Goal: Task Accomplishment & Management: Manage account settings

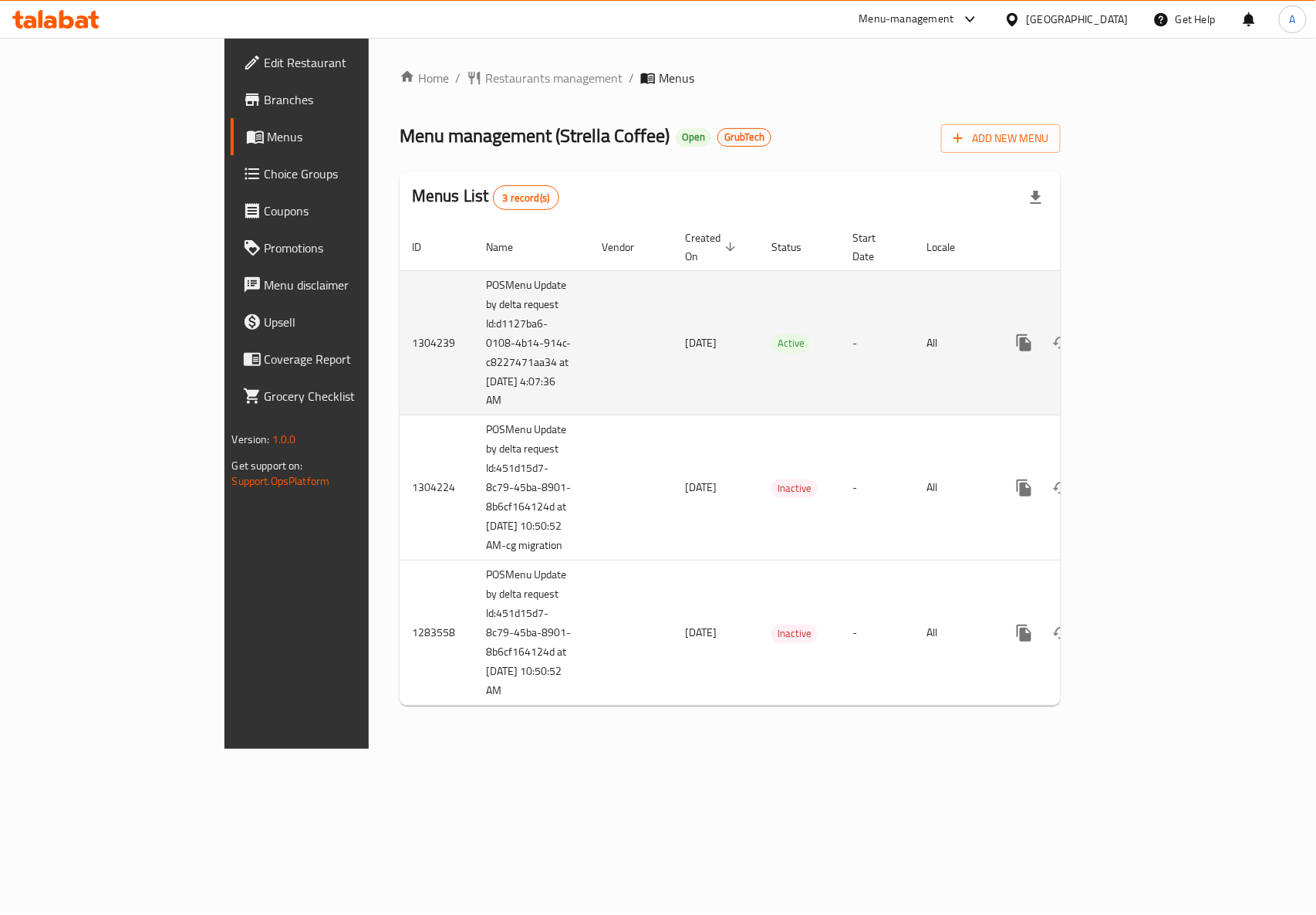
click at [1143, 336] on icon "enhanced table" at bounding box center [1136, 343] width 14 height 14
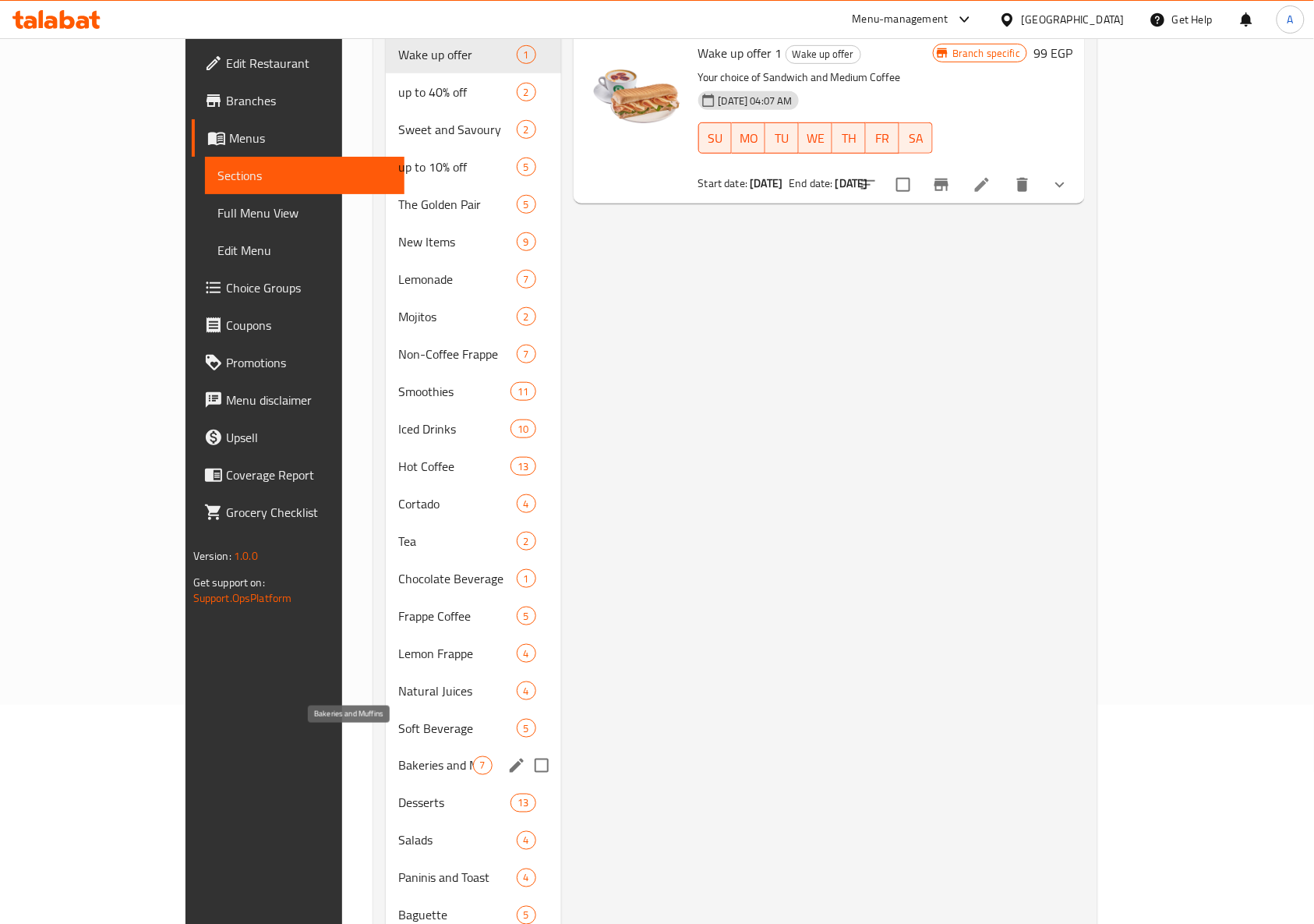
scroll to position [406, 0]
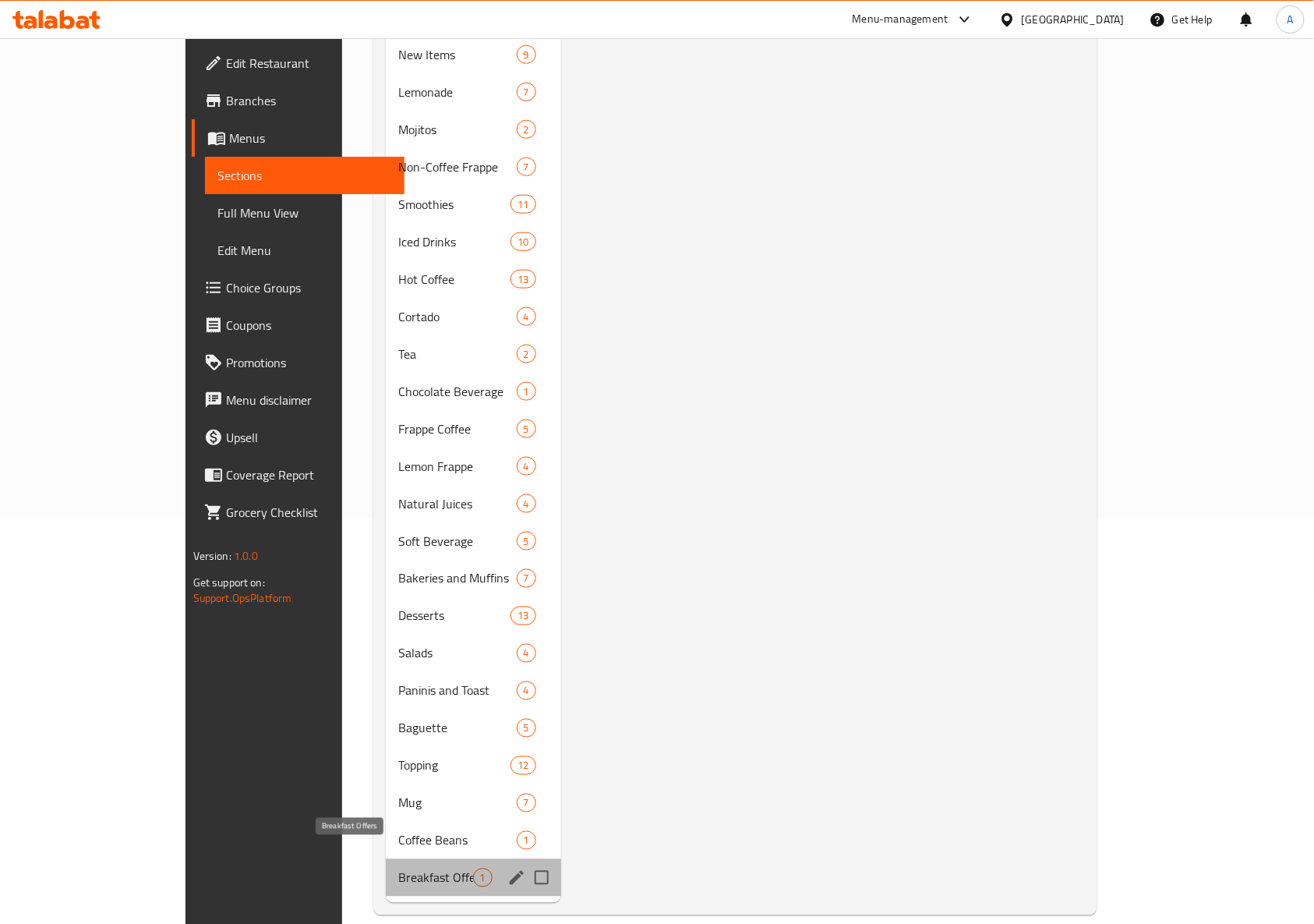
click at [398, 868] on span "Breakfast Offers" at bounding box center [435, 878] width 74 height 19
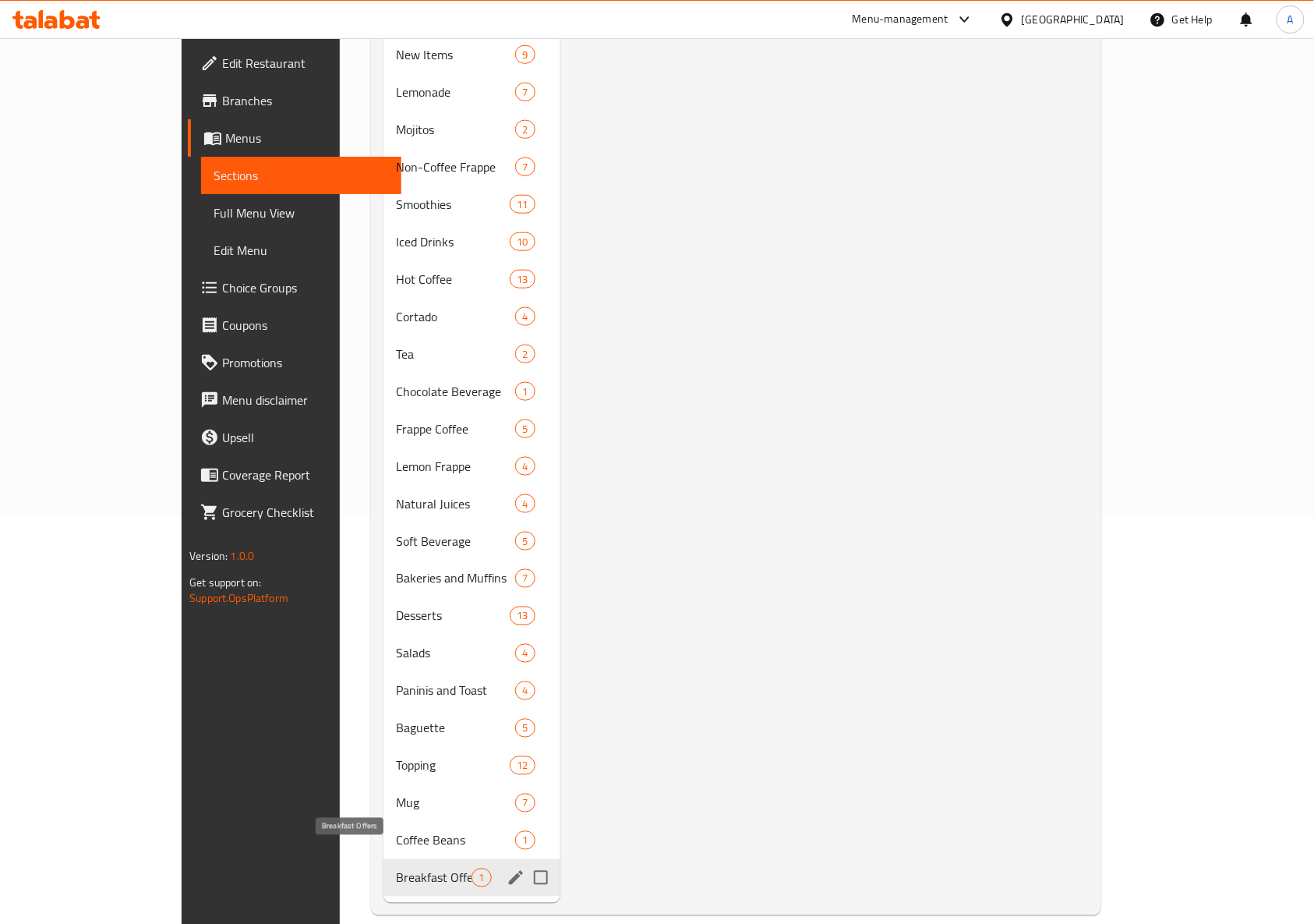
click at [396, 868] on span "Breakfast Offers" at bounding box center [434, 878] width 76 height 19
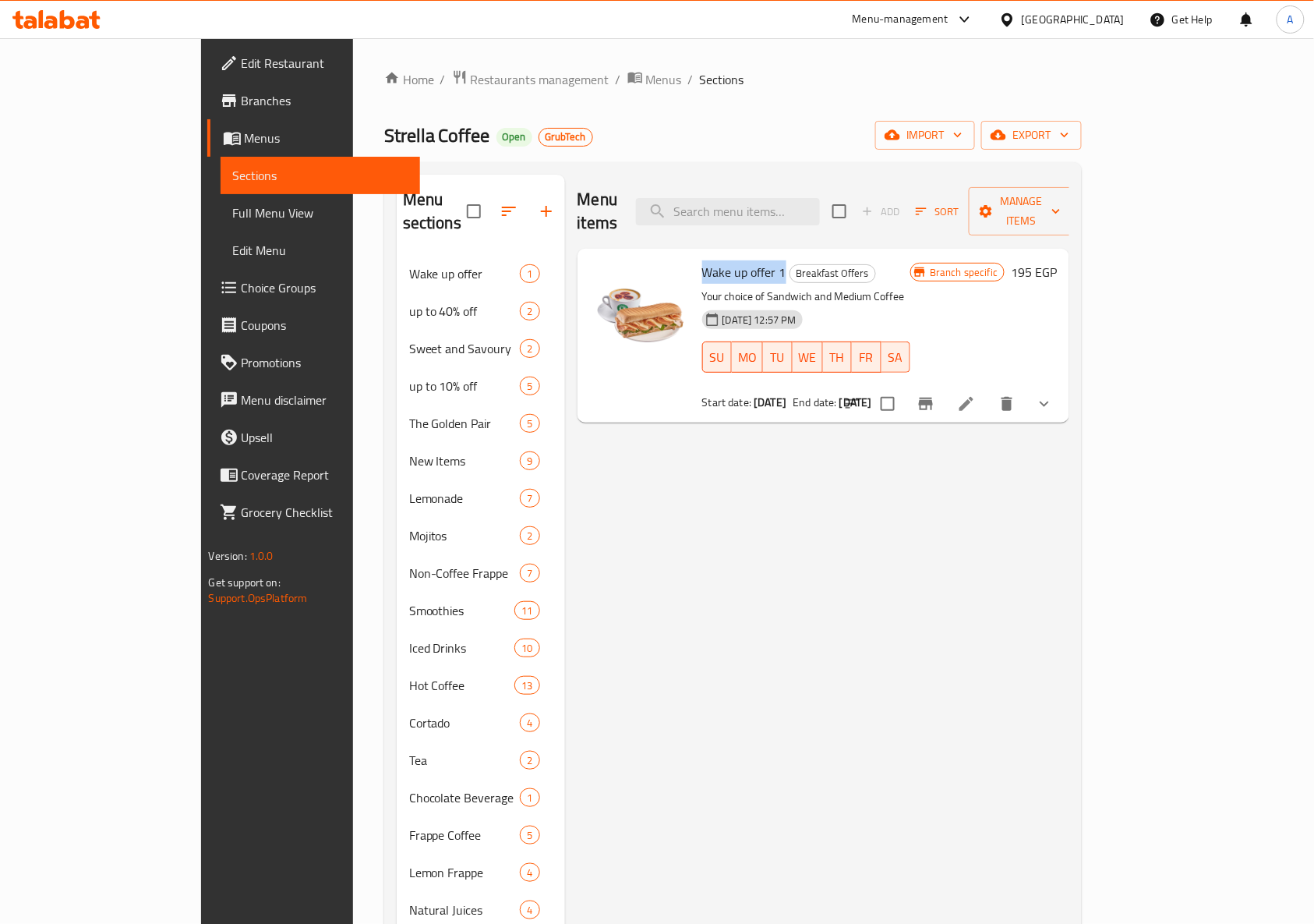
drag, startPoint x: 733, startPoint y: 247, endPoint x: 650, endPoint y: 258, distance: 83.7
click at [697, 258] on div "Wake up offer 1 Breakfast Offers Your choice of Sandwich and Medium Coffee 05-0…" at bounding box center [807, 336] width 222 height 161
copy span "Wake up offer 1"
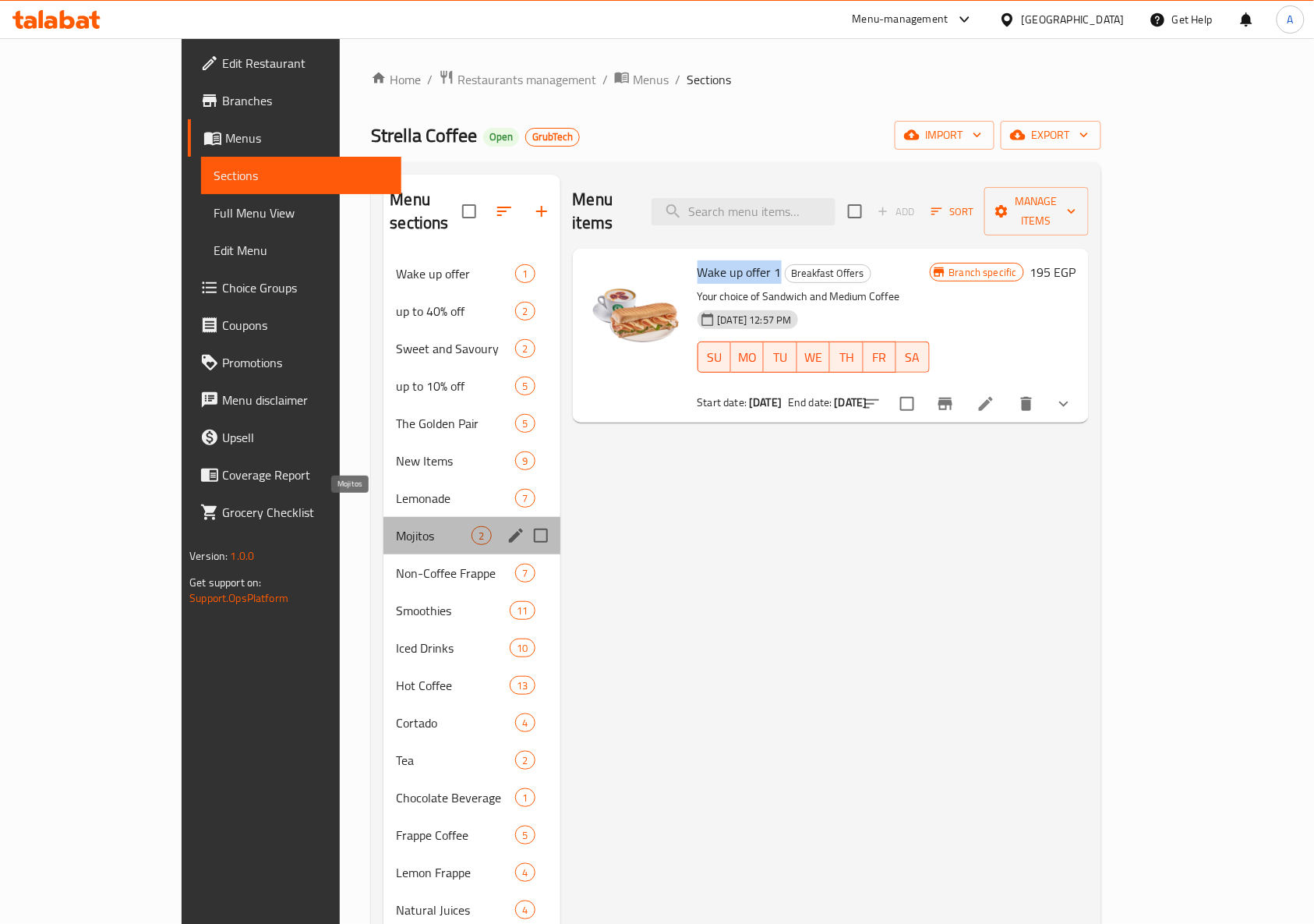
click at [396, 526] on span "Mojitos" at bounding box center [434, 536] width 76 height 19
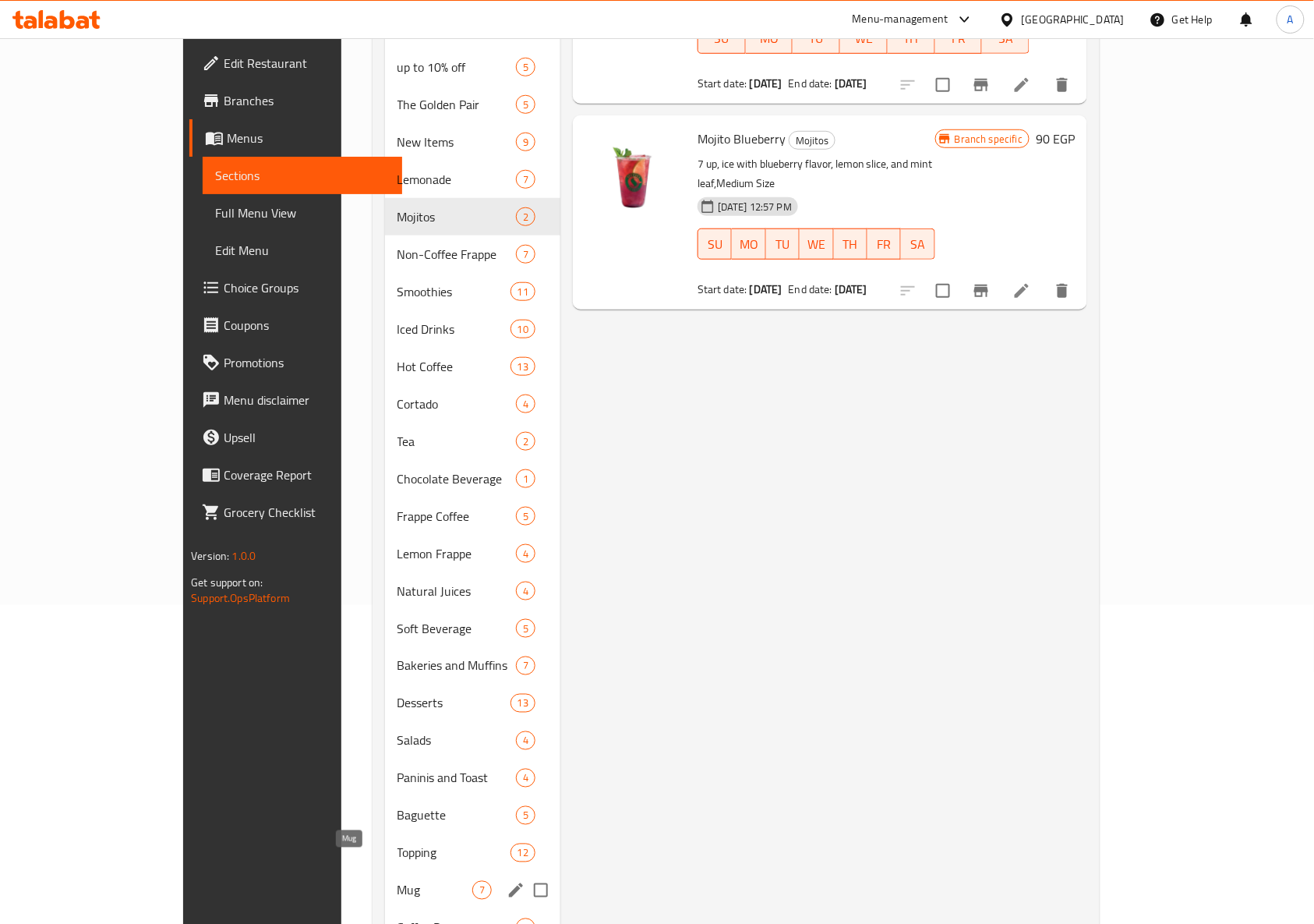
scroll to position [406, 0]
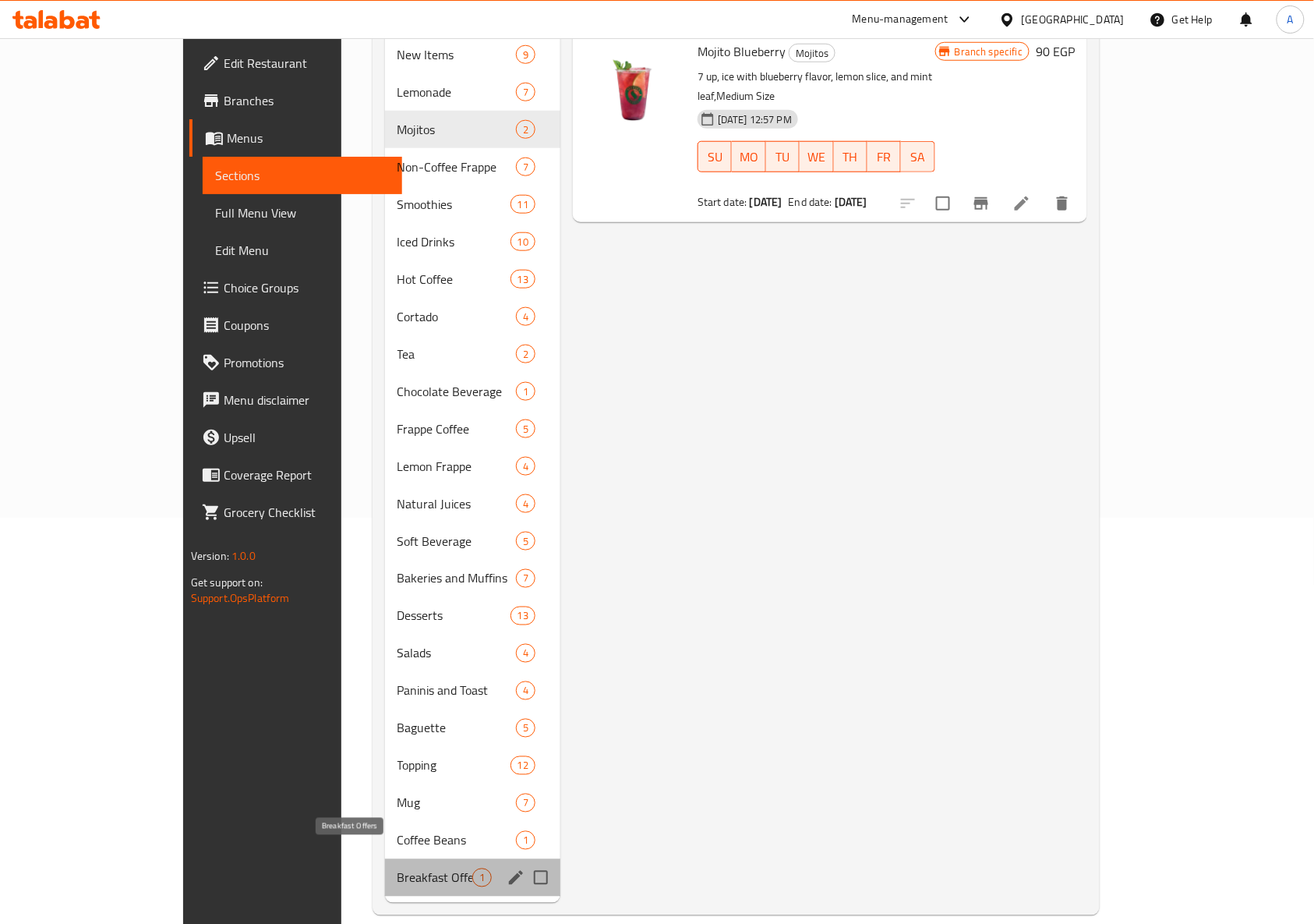
click at [398, 868] on span "Breakfast Offers" at bounding box center [435, 878] width 75 height 19
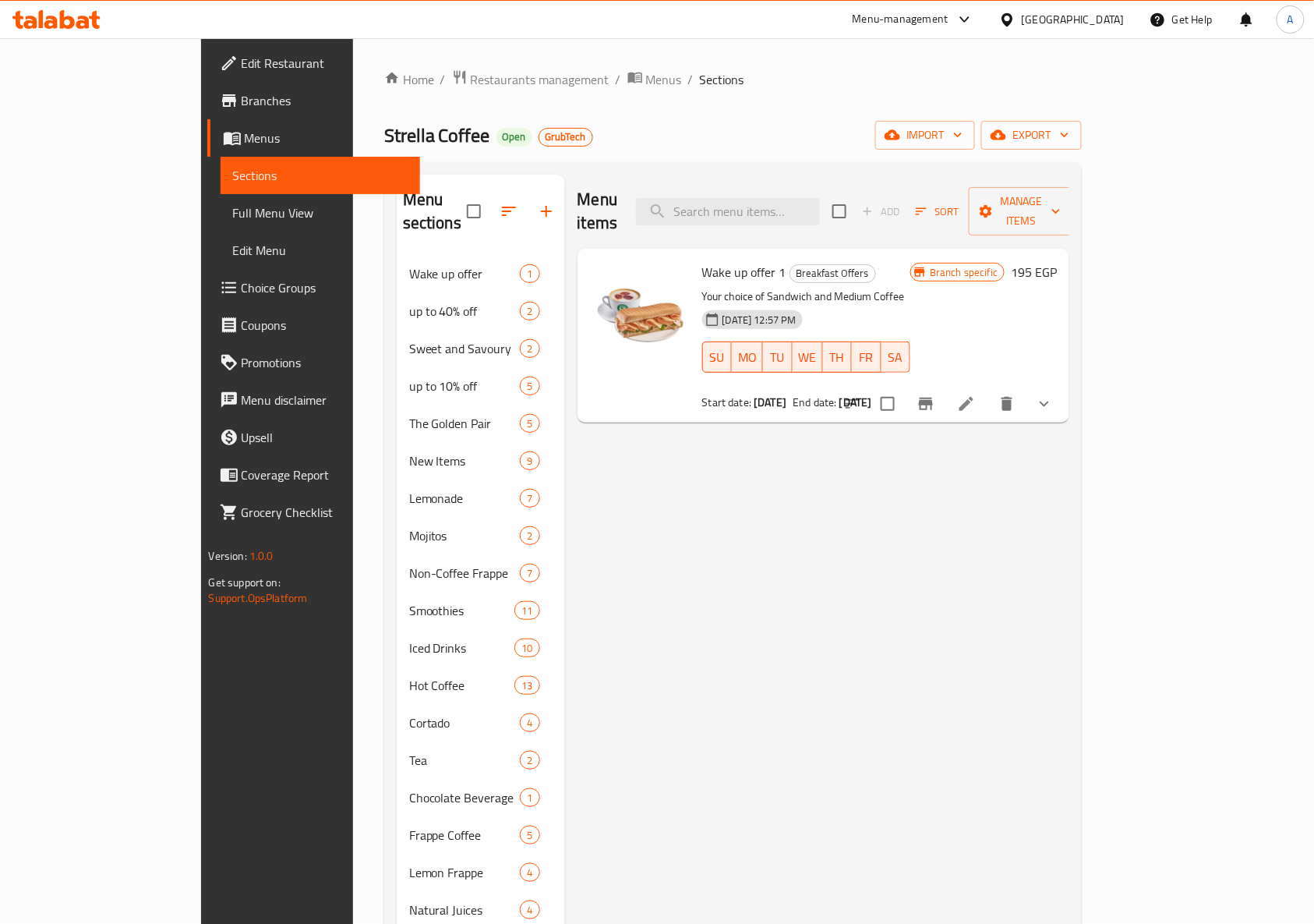
click at [911, 287] on p "Your choice of Sandwich and Medium Coffee" at bounding box center [806, 296] width 209 height 20
click at [917, 371] on div "Wake up offer 1 Breakfast Offers Your choice of Sandwich and Medium Coffee 05-0…" at bounding box center [807, 336] width 222 height 161
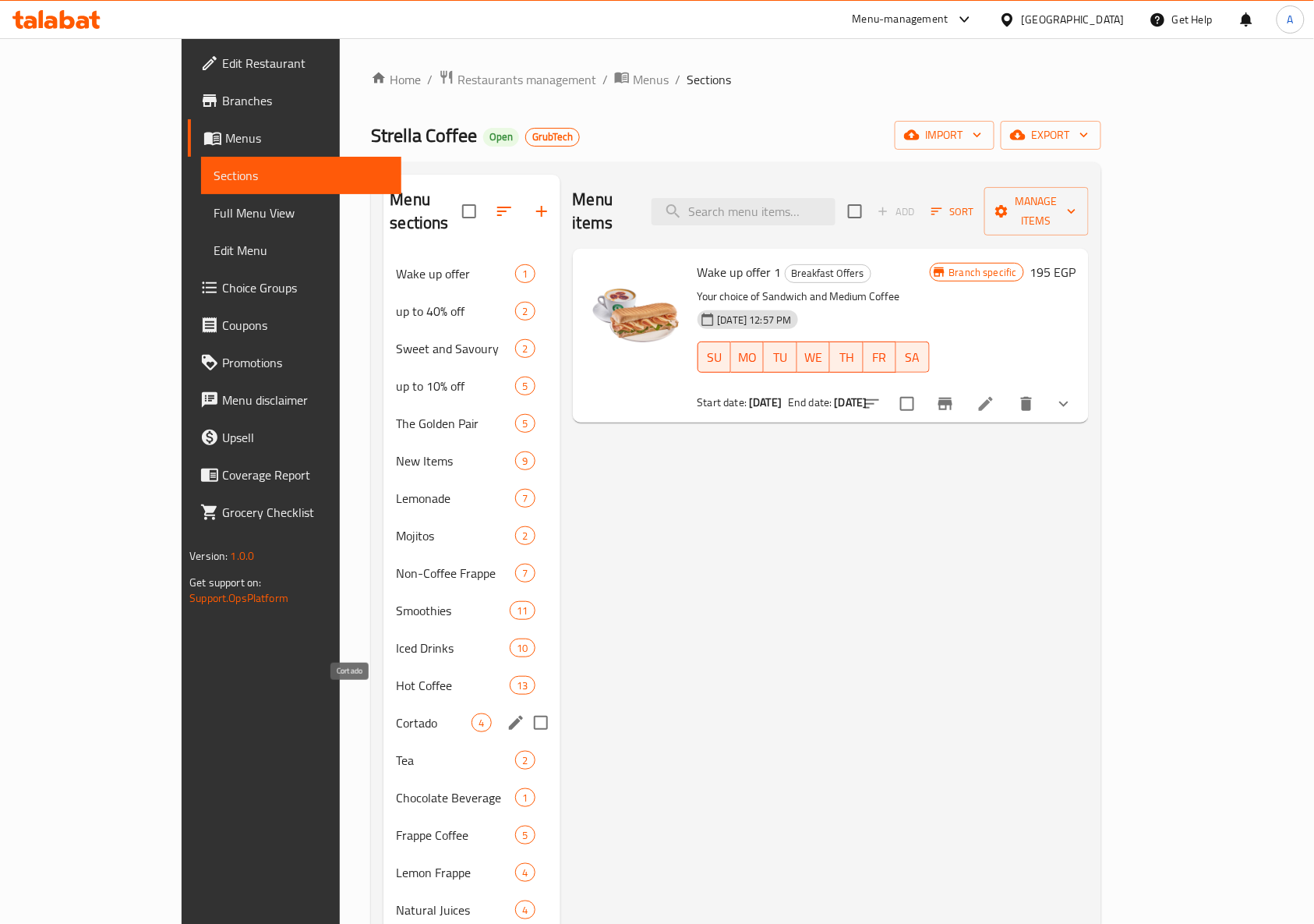
click at [396, 713] on span "Cortado" at bounding box center [434, 722] width 76 height 19
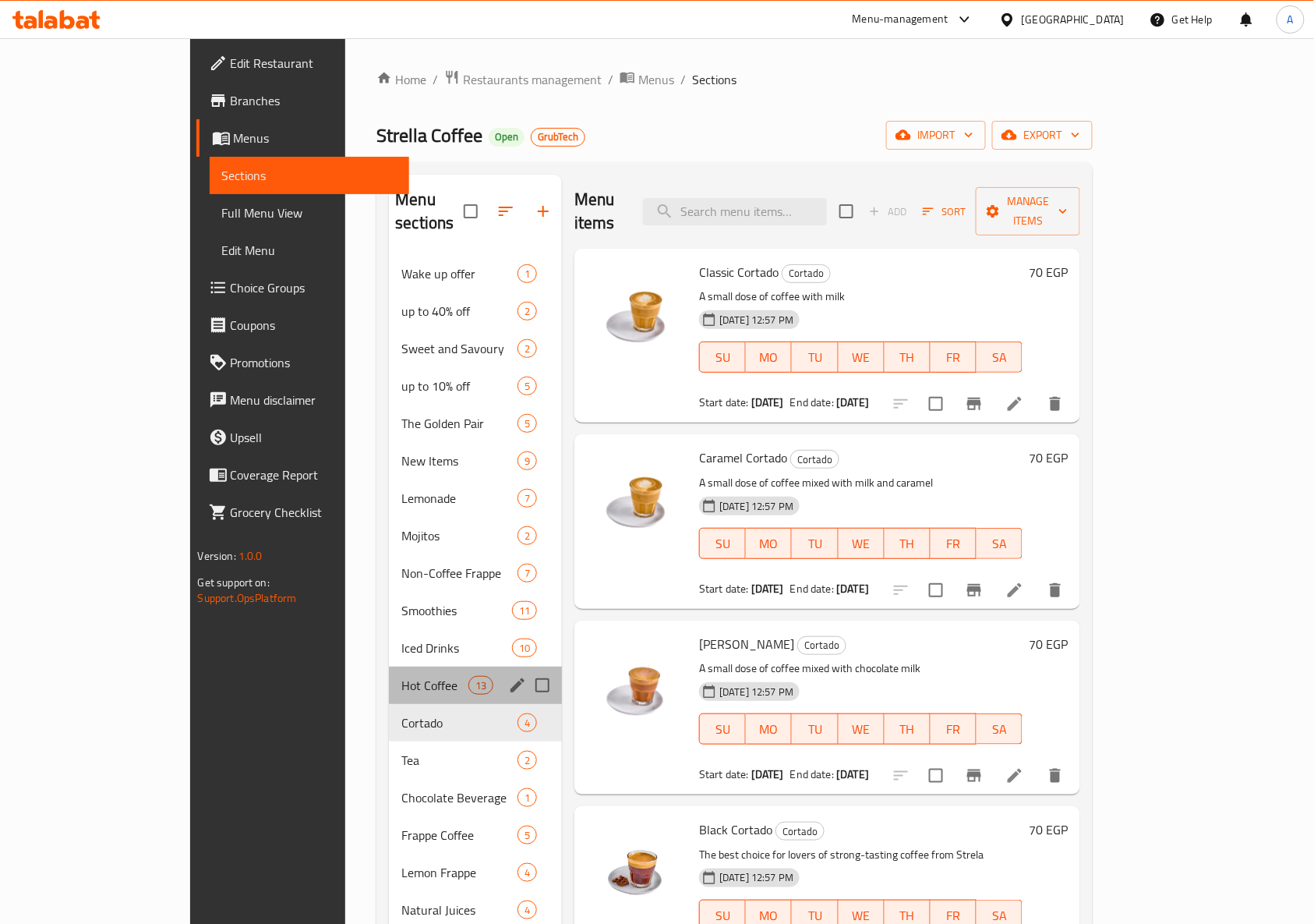
click at [389, 666] on div "Hot Coffee 13" at bounding box center [475, 685] width 173 height 38
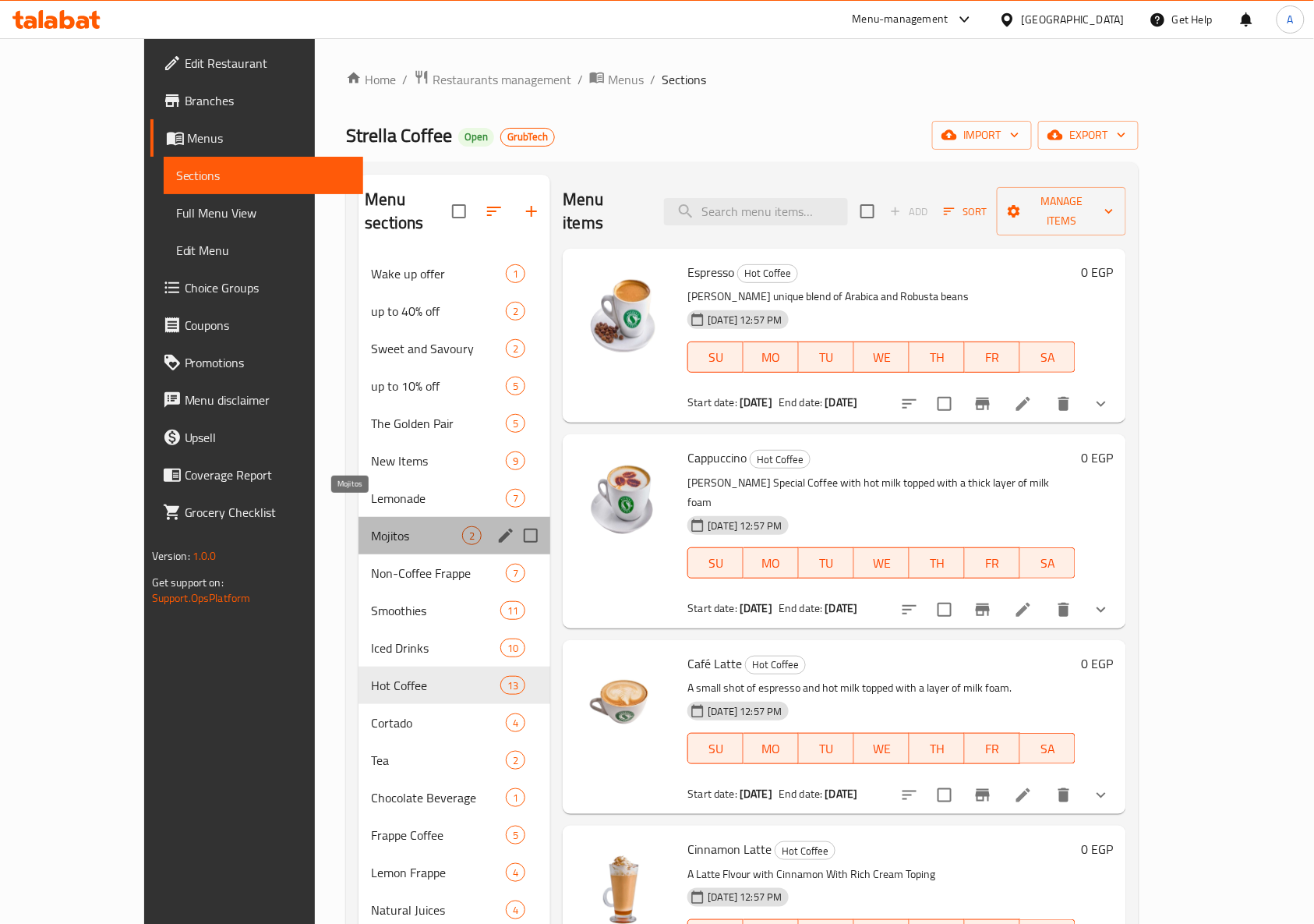
click at [392, 526] on span "Mojitos" at bounding box center [417, 536] width 91 height 19
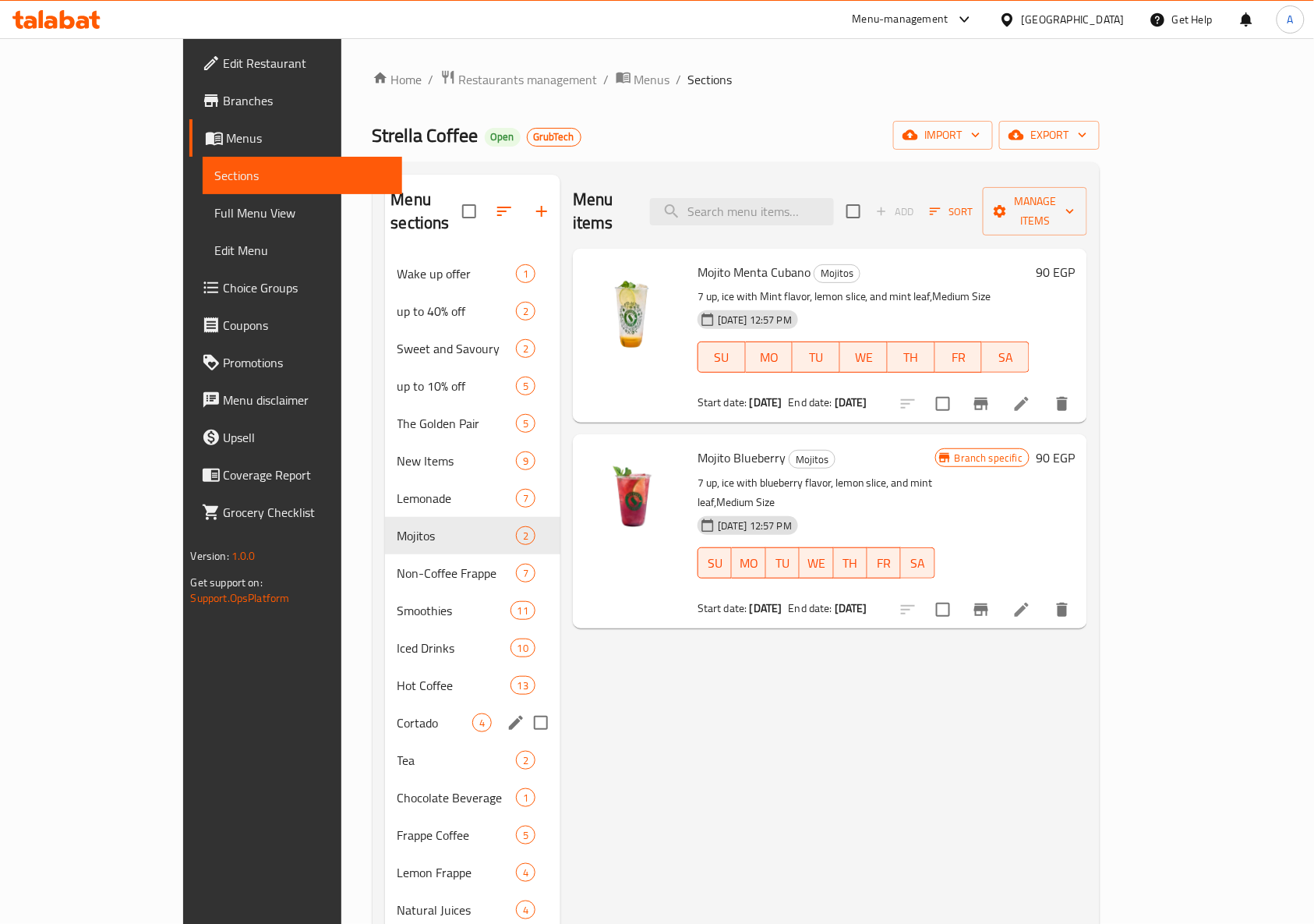
click at [385, 741] on div "Tea 2" at bounding box center [472, 760] width 175 height 38
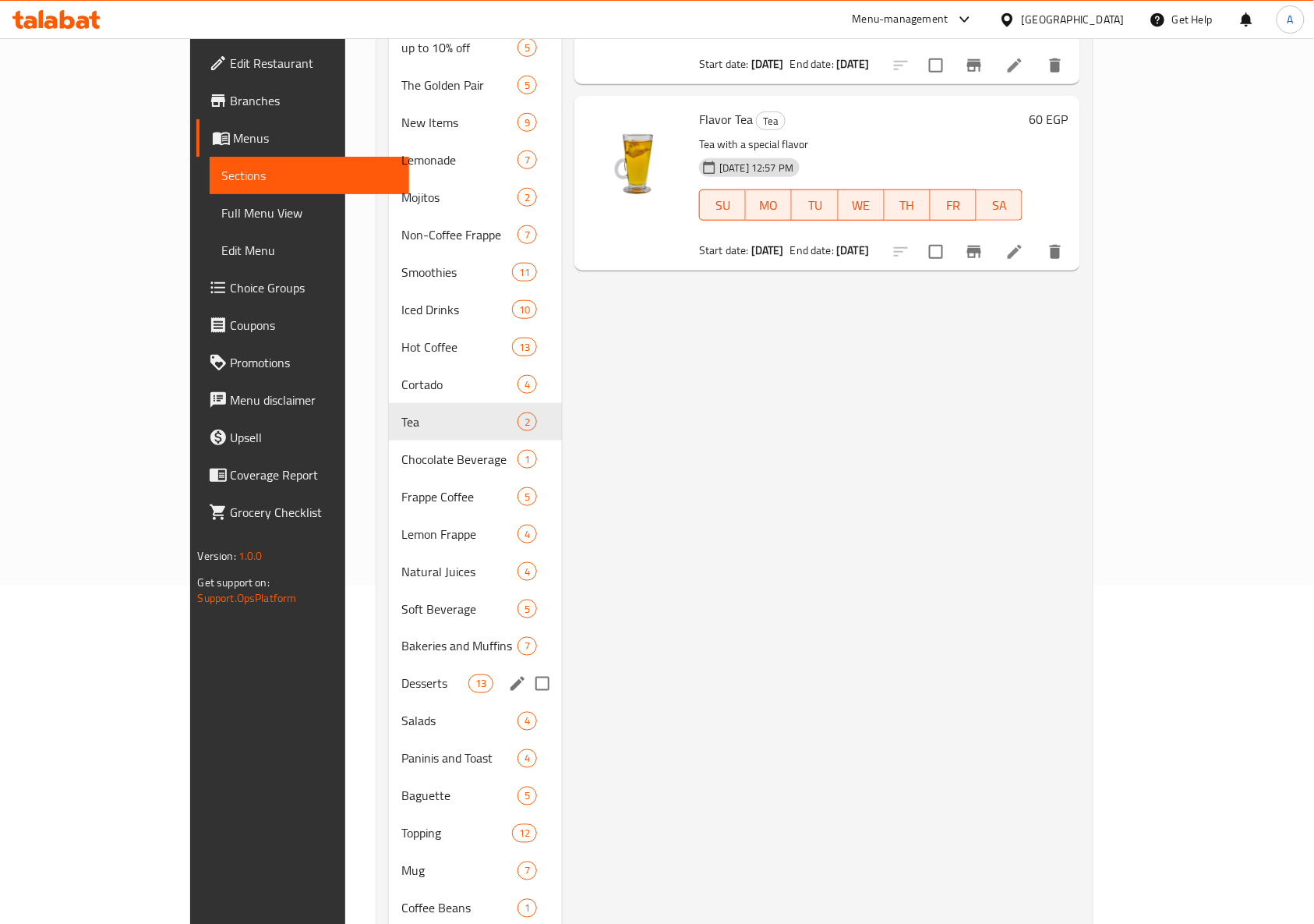
scroll to position [406, 0]
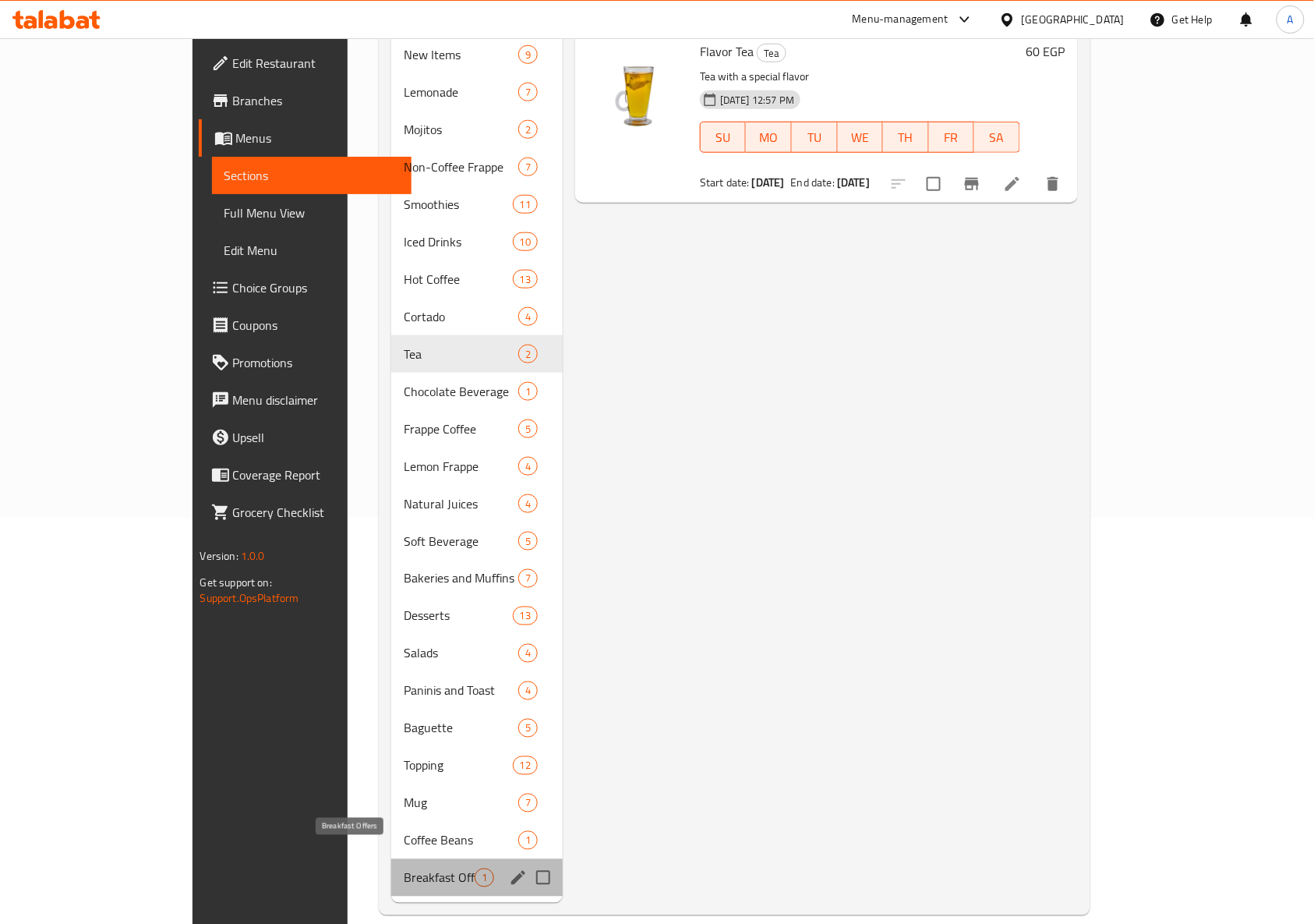
click at [404, 868] on span "Breakfast Offers" at bounding box center [439, 878] width 71 height 19
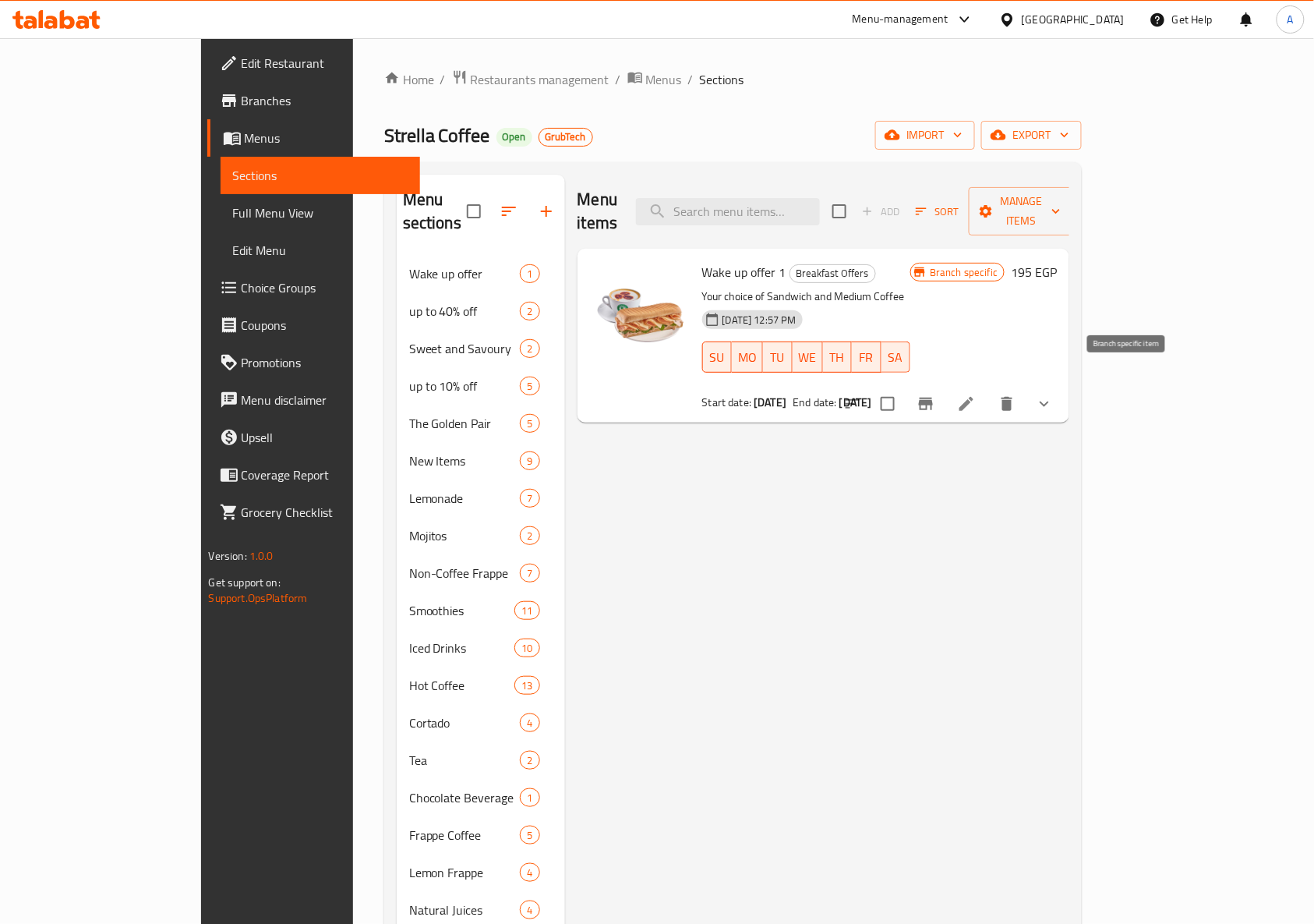
click at [935, 394] on icon "Branch-specific-item" at bounding box center [926, 404] width 19 height 19
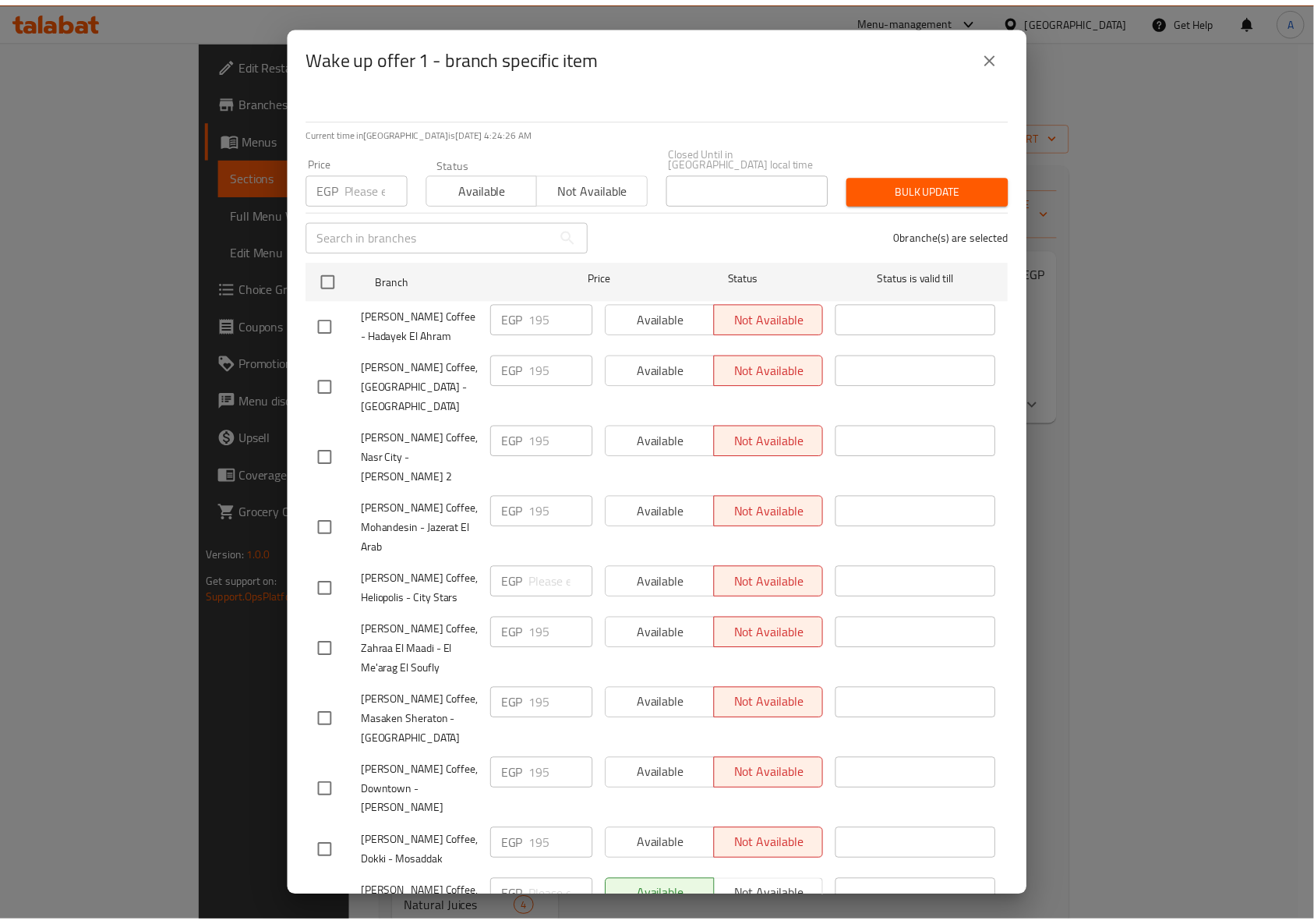
scroll to position [163, 0]
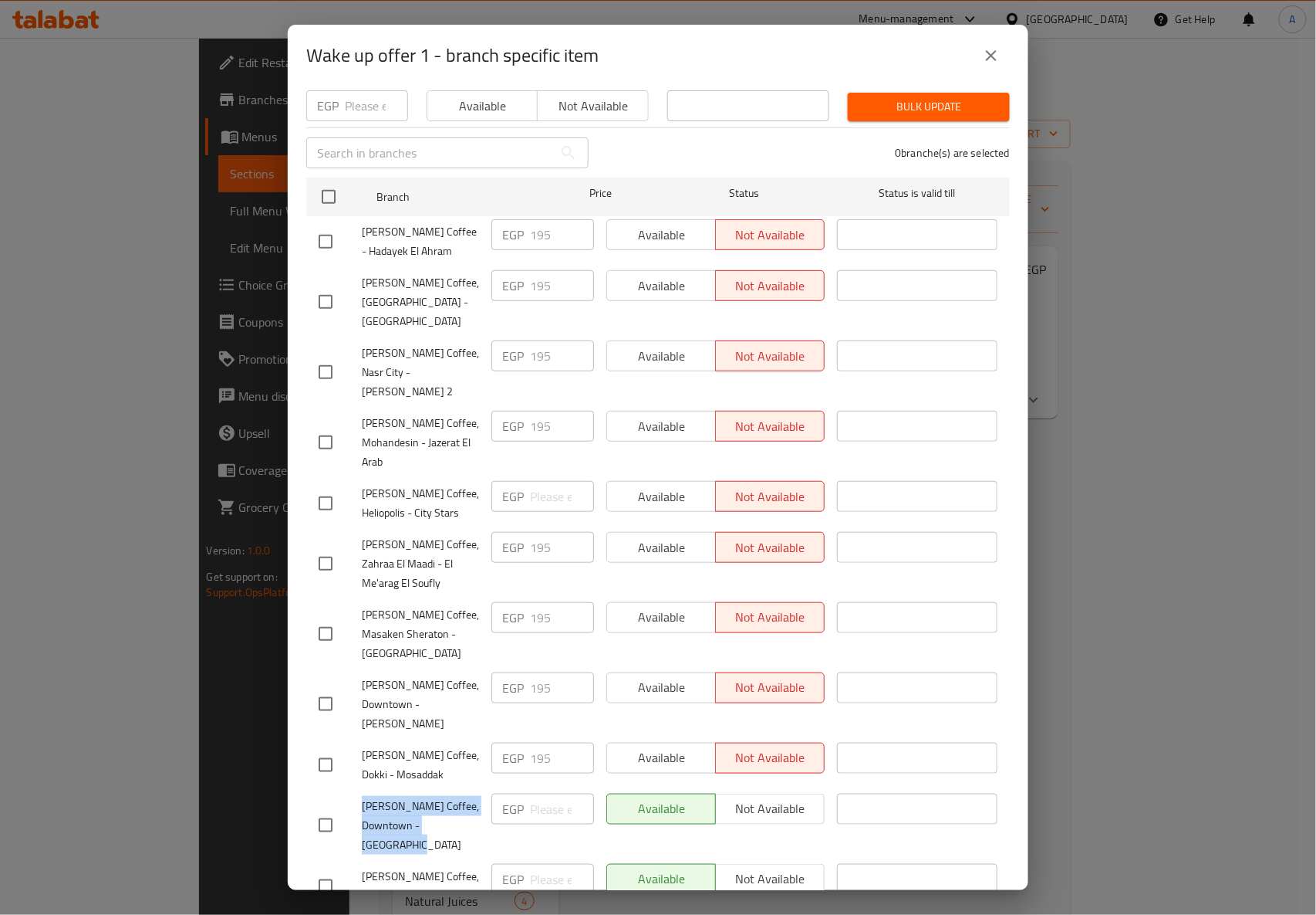
drag, startPoint x: 401, startPoint y: 795, endPoint x: 354, endPoint y: 764, distance: 56.3
click at [354, 787] on div "Strella Coffee, Downtown - Boulaq Abu El Ela" at bounding box center [399, 826] width 173 height 77
copy span "Strella Coffee, Downtown - Boulaq Abu El Ela"
click at [986, 65] on button "close" at bounding box center [992, 56] width 37 height 37
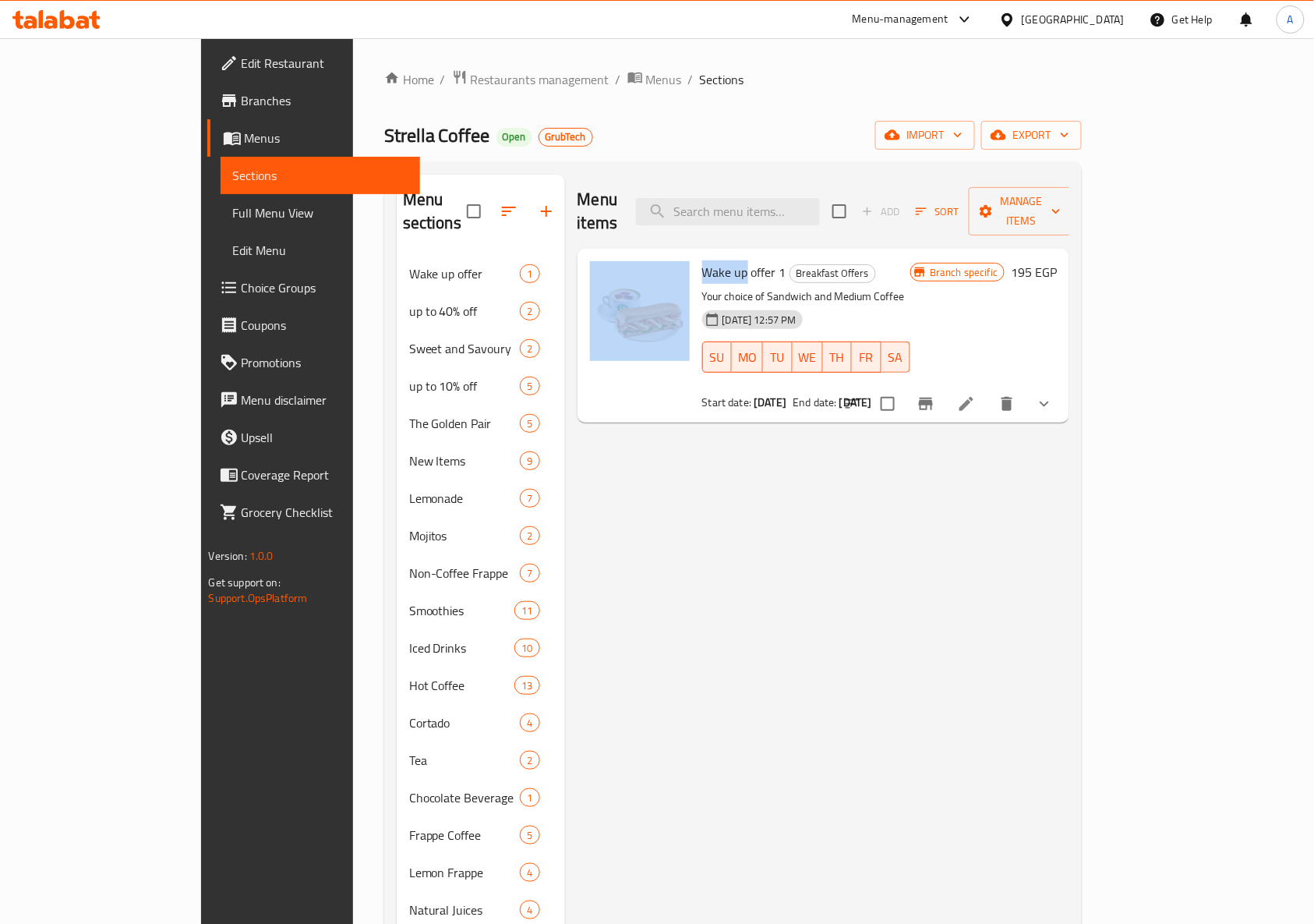
drag, startPoint x: 698, startPoint y: 249, endPoint x: 643, endPoint y: 259, distance: 55.9
click at [643, 259] on div "Wake up offer 1 Breakfast Offers Your choice of Sandwich and Medium Coffee 05-0…" at bounding box center [824, 336] width 480 height 161
copy div "Wake up"
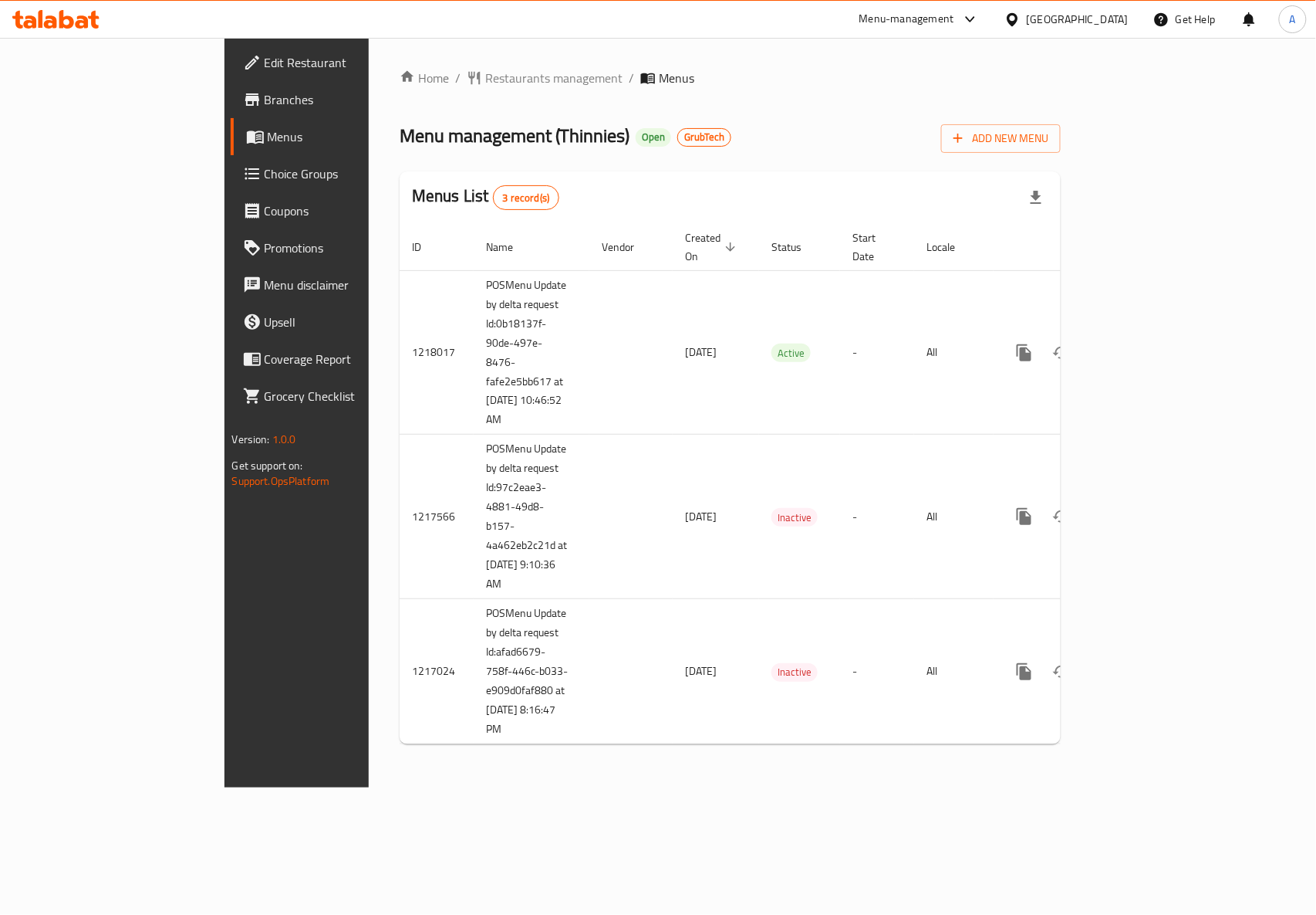
click at [264, 93] on span "Branches" at bounding box center [348, 99] width 167 height 19
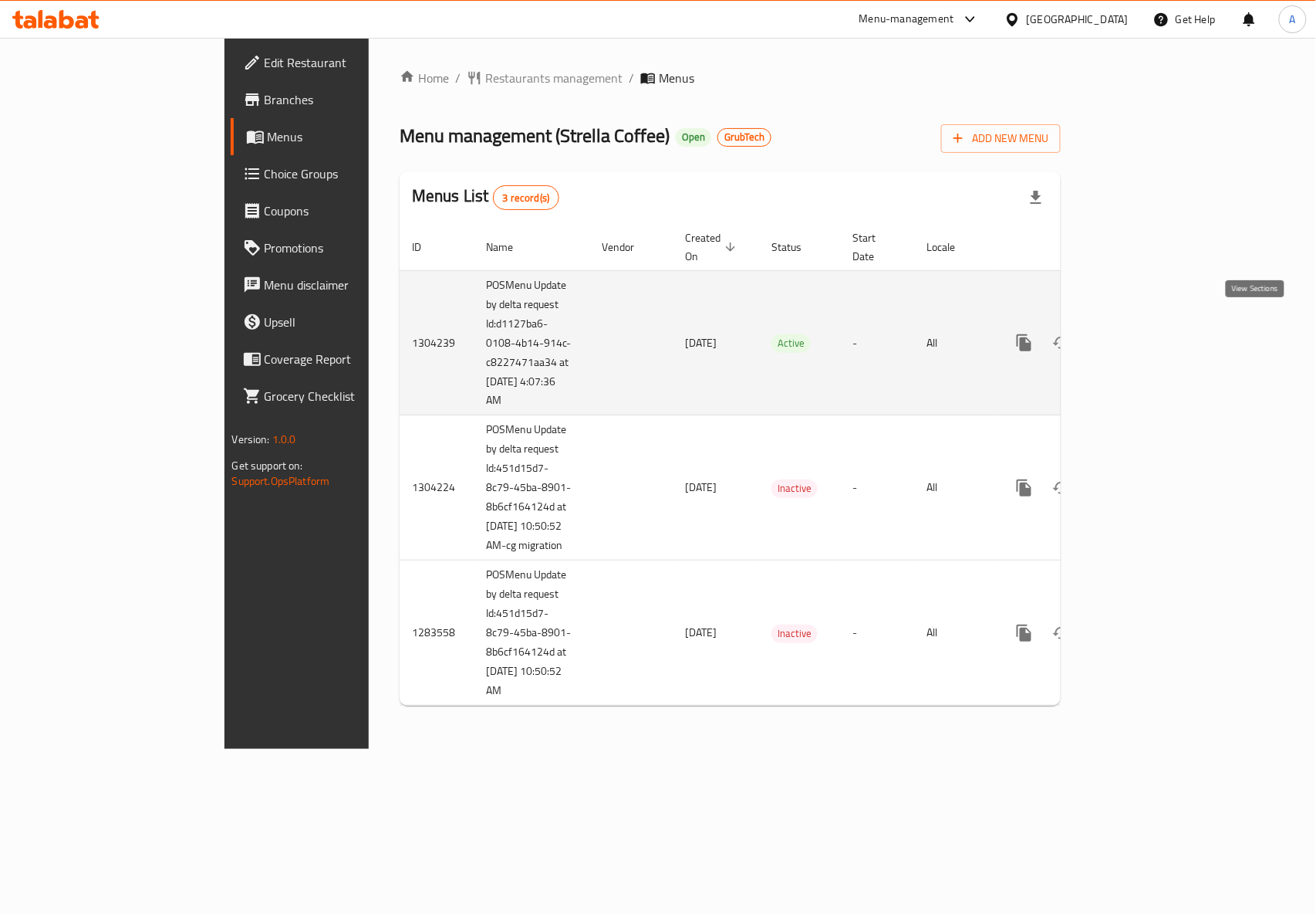
click at [1143, 336] on icon "enhanced table" at bounding box center [1136, 343] width 14 height 14
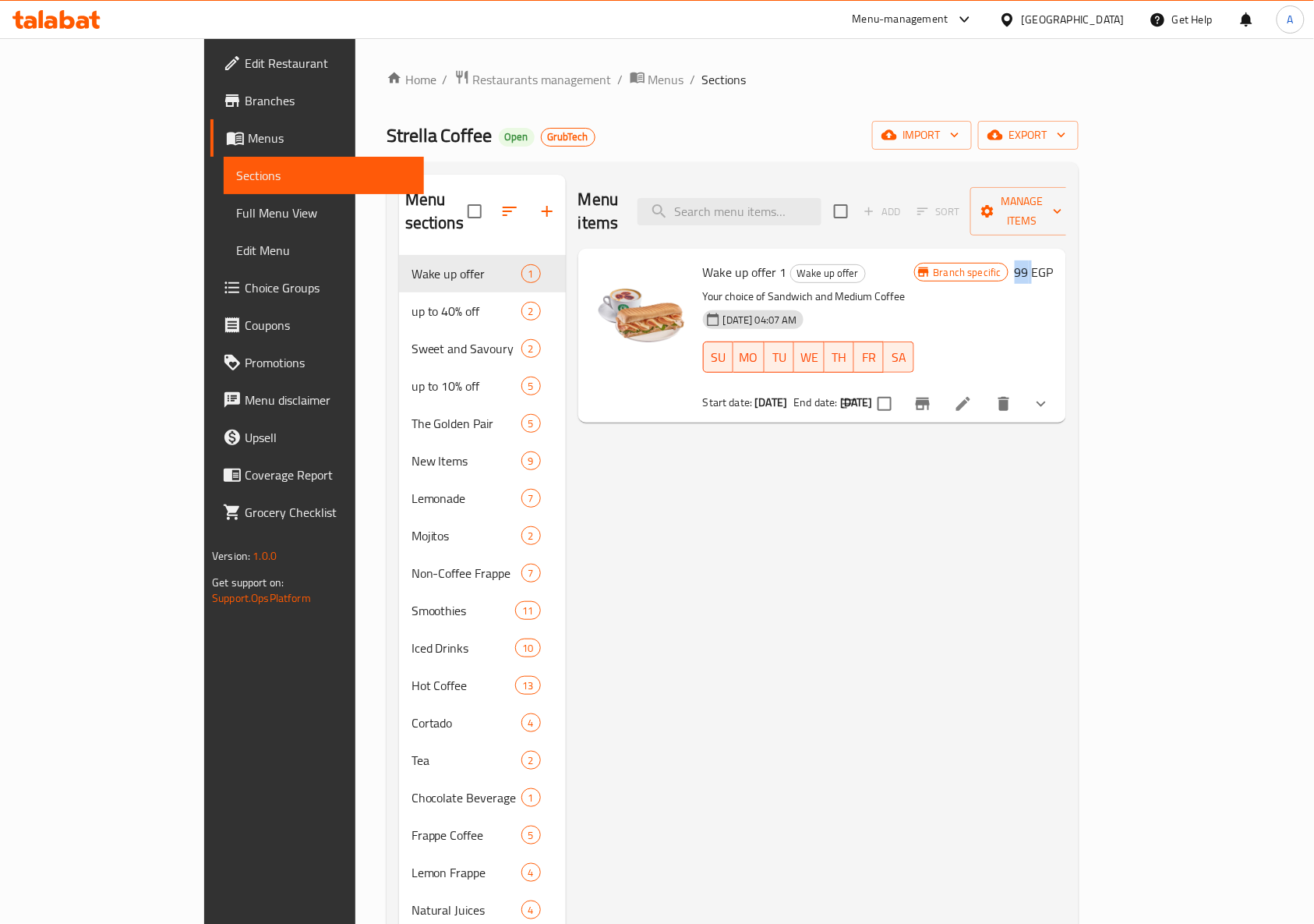
drag, startPoint x: 1220, startPoint y: 248, endPoint x: 1238, endPoint y: 249, distance: 18.0
click at [1054, 261] on h6 "99 EGP" at bounding box center [1034, 271] width 39 height 21
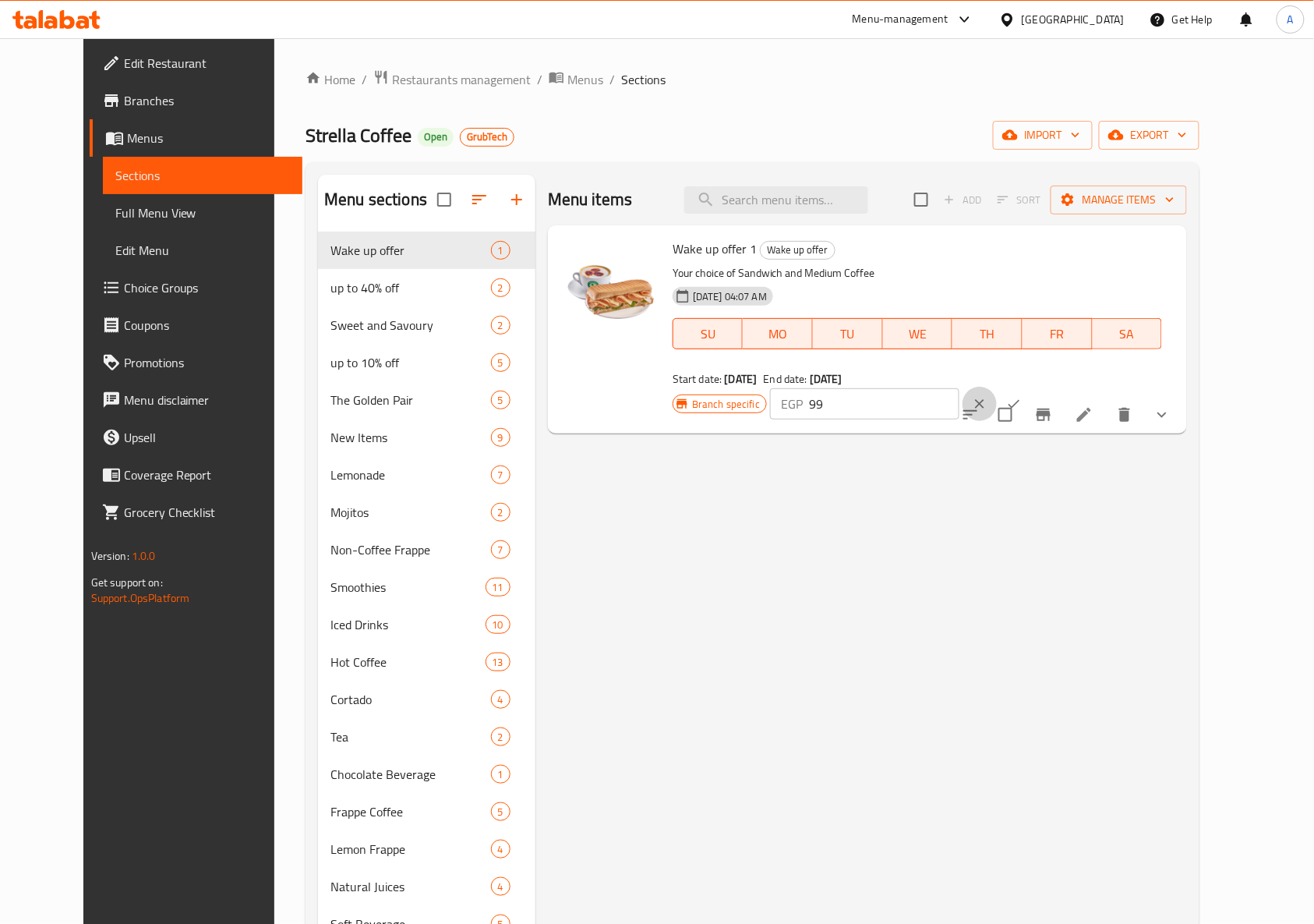
click at [988, 396] on icon "clear" at bounding box center [980, 404] width 15 height 15
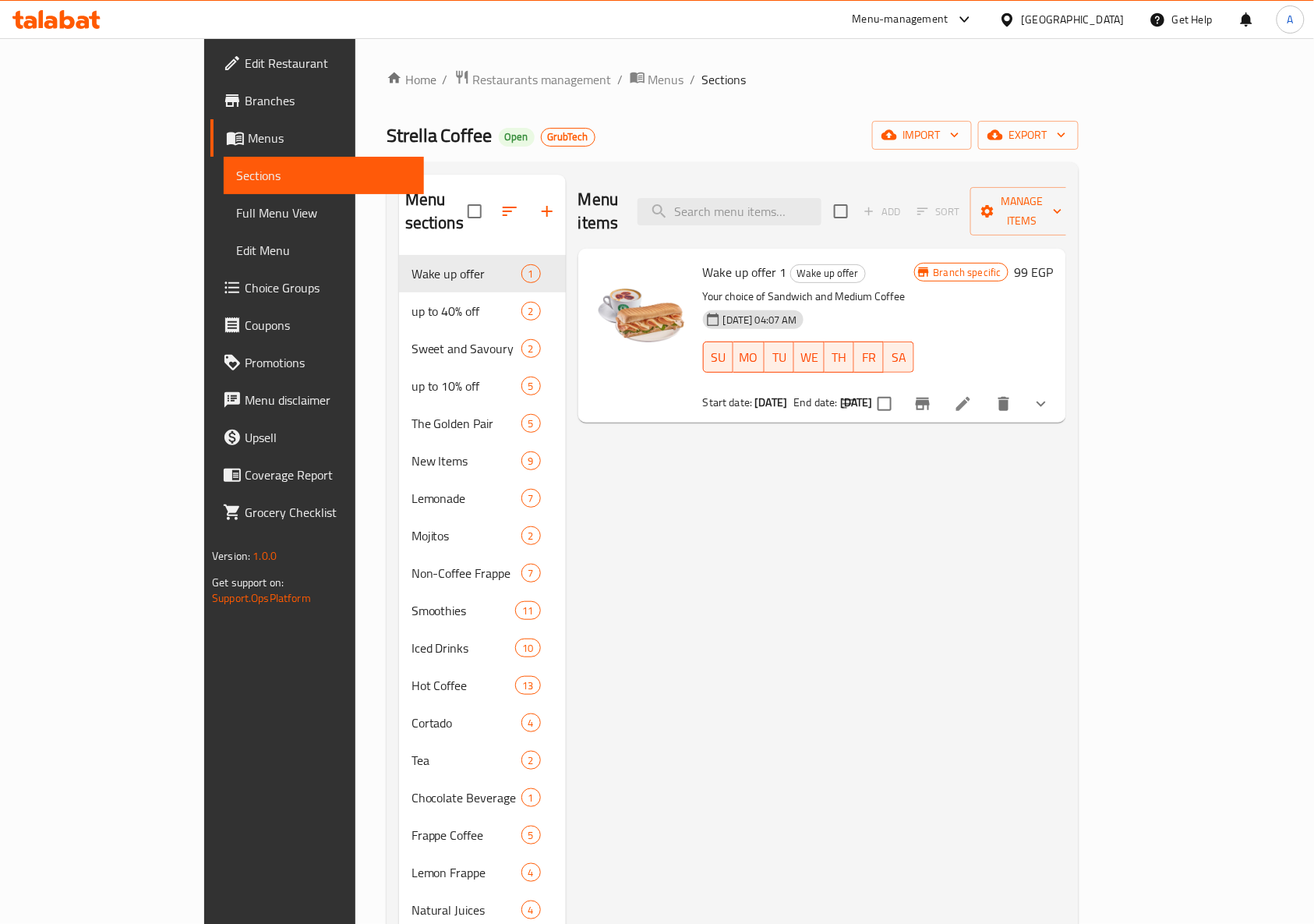
click at [907, 260] on div "Wake up offer 1 Wake up offer Your choice of Sandwich and Medium Coffee 13-08-2…" at bounding box center [808, 336] width 223 height 161
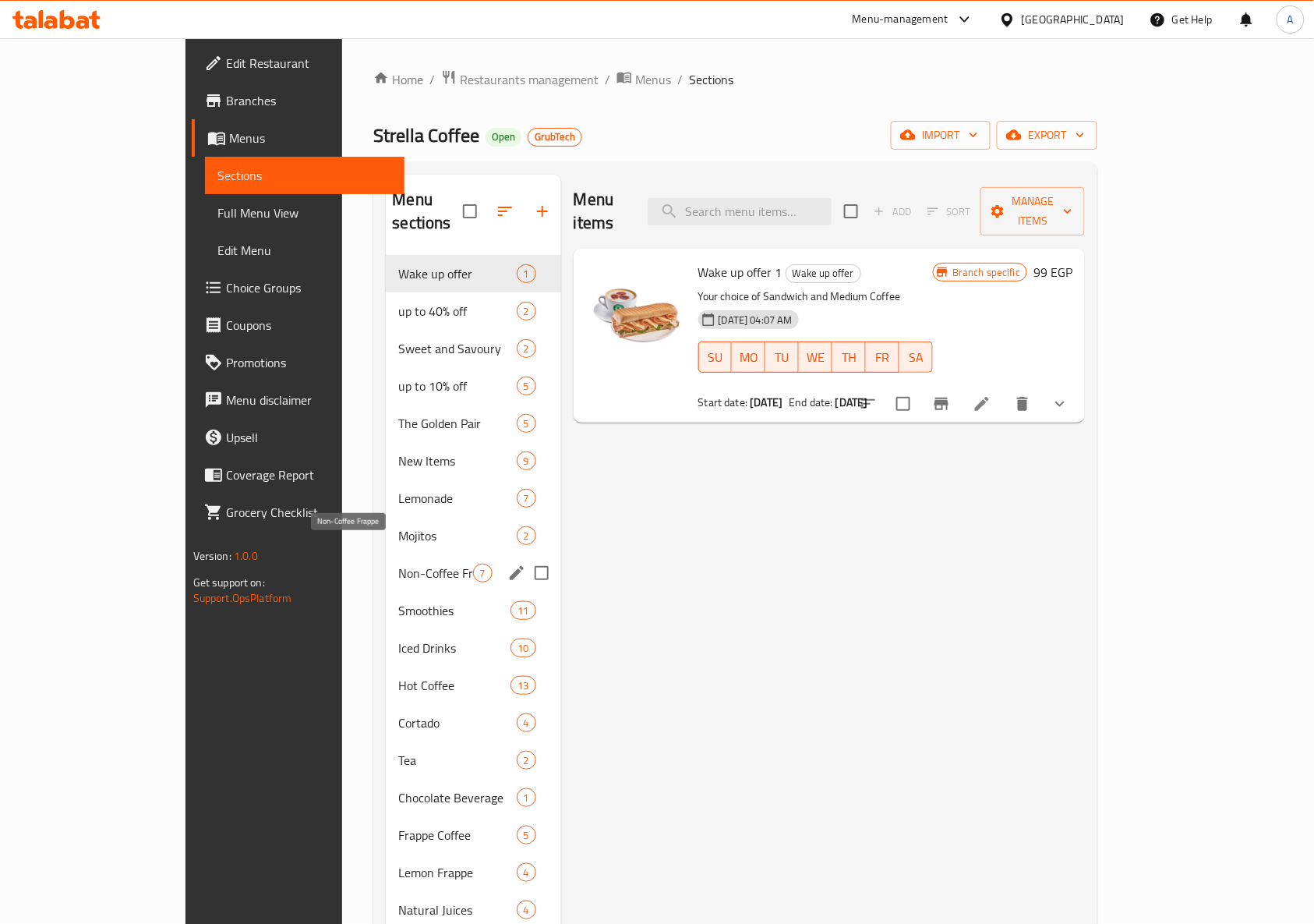
click at [398, 563] on span "Non-Coffee Frappe" at bounding box center [435, 573] width 74 height 19
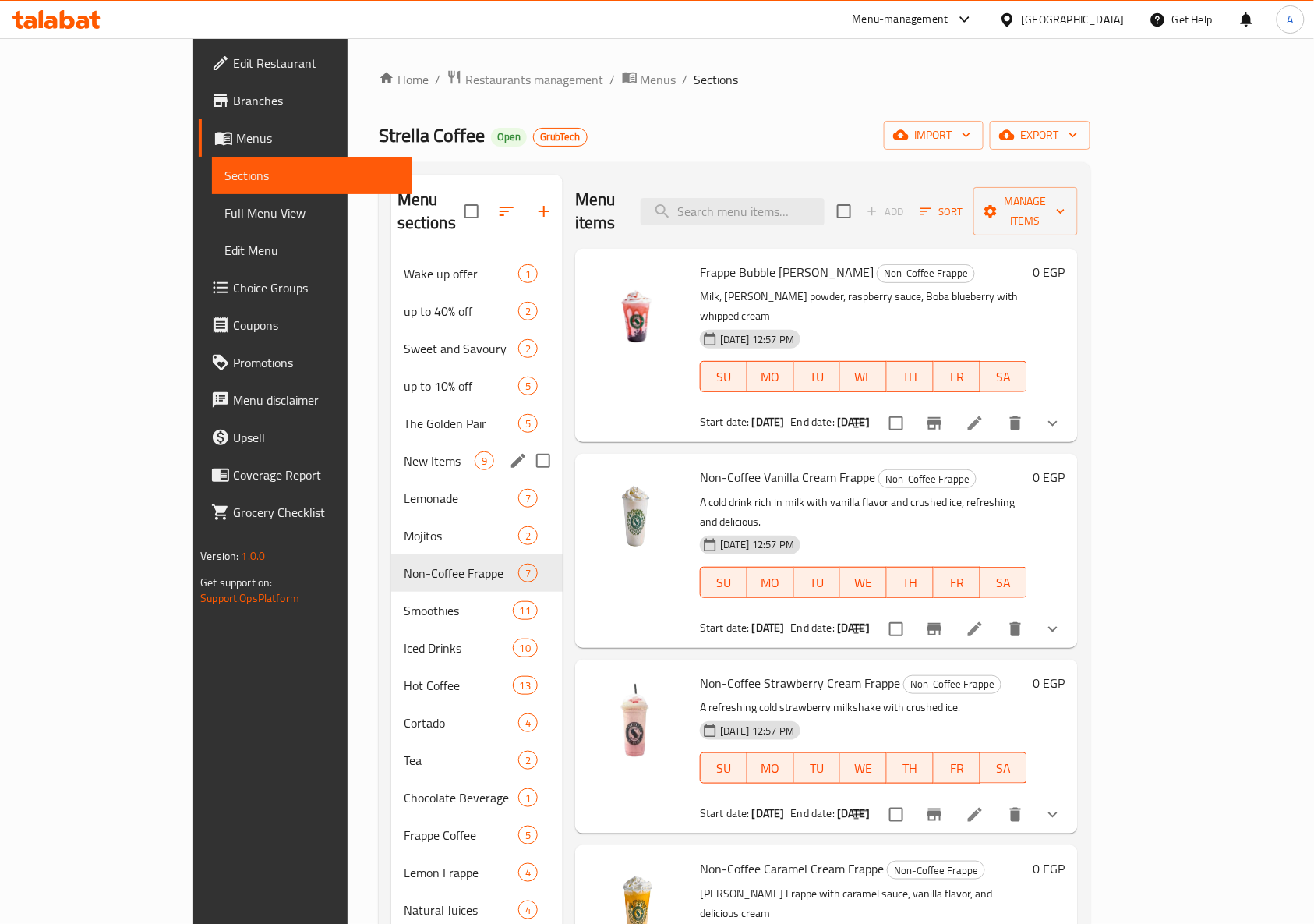
click at [392, 442] on div "New Items 9" at bounding box center [478, 461] width 172 height 38
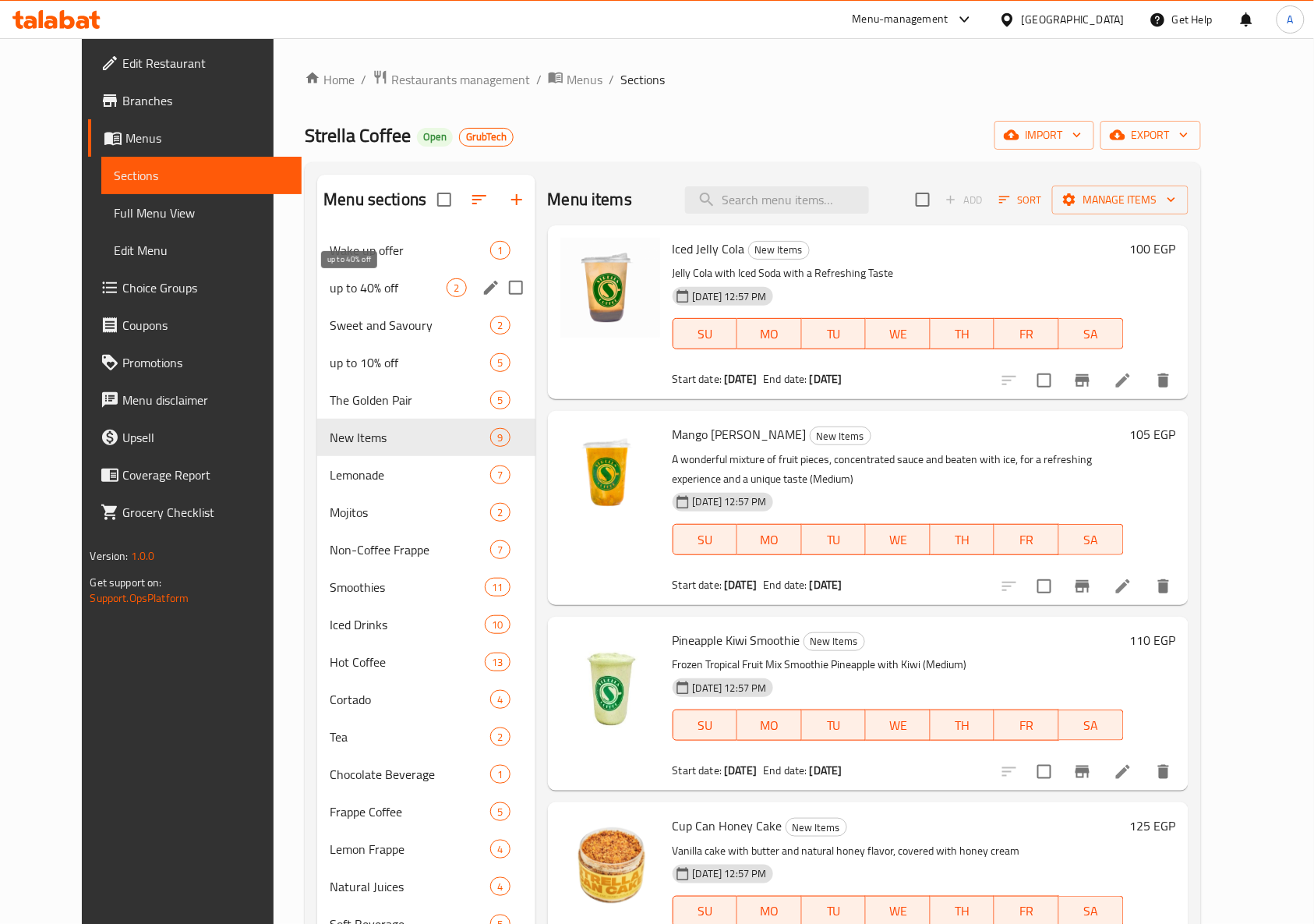
click at [380, 288] on span "up to 40% off" at bounding box center [388, 288] width 117 height 19
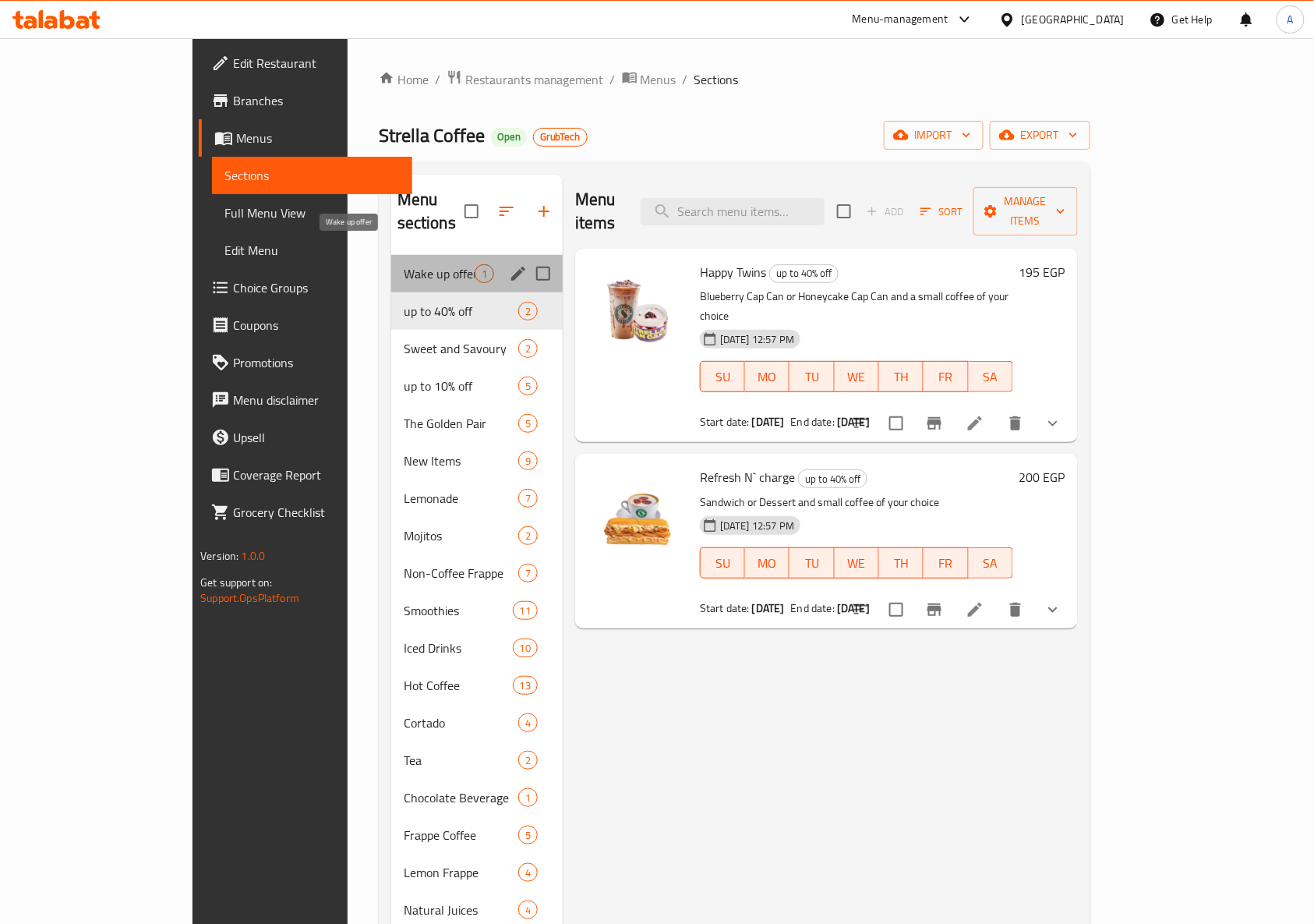
click at [404, 264] on span "Wake up offer" at bounding box center [439, 274] width 71 height 19
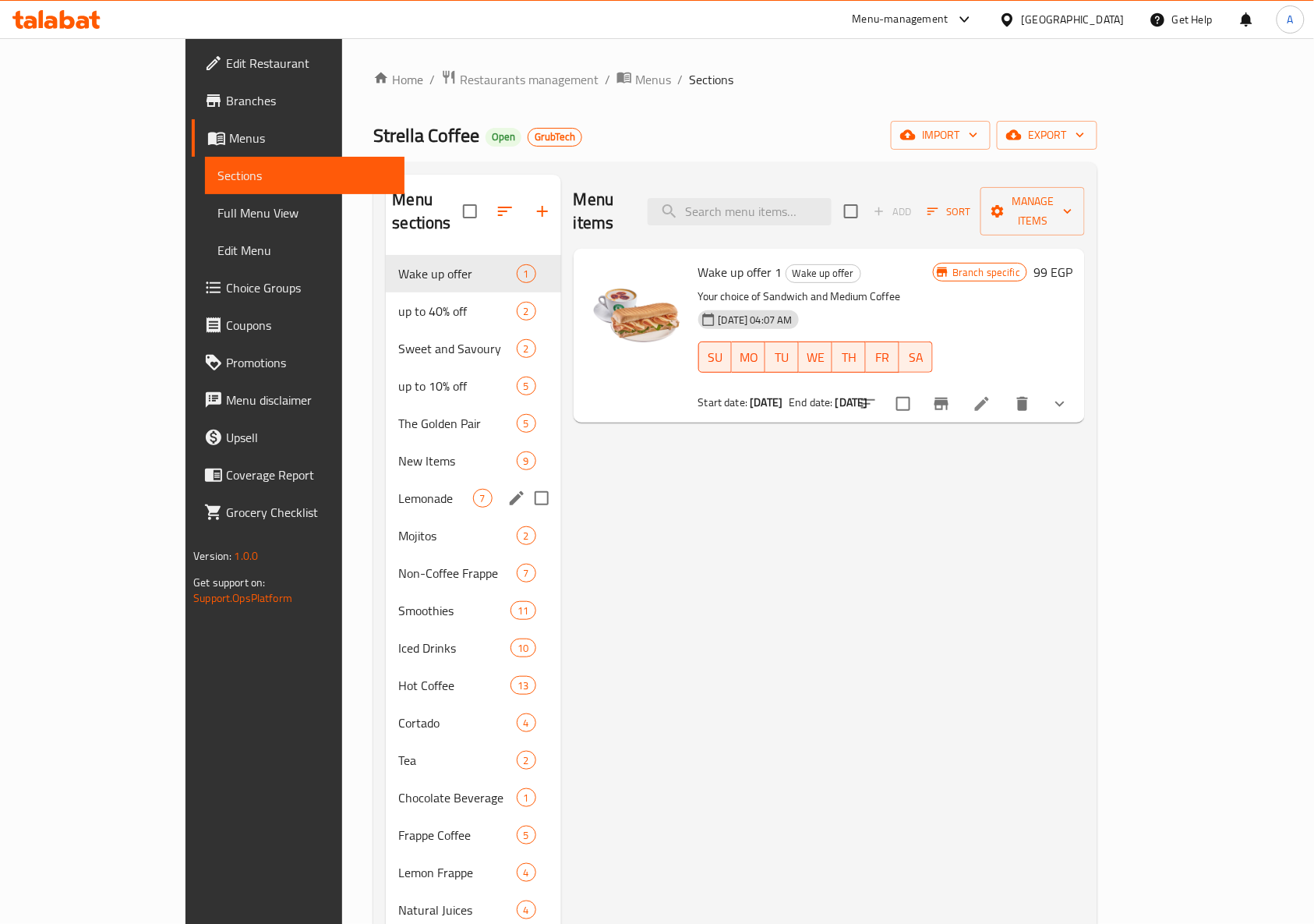
click at [406, 485] on div "Lemonade 7" at bounding box center [472, 498] width 174 height 38
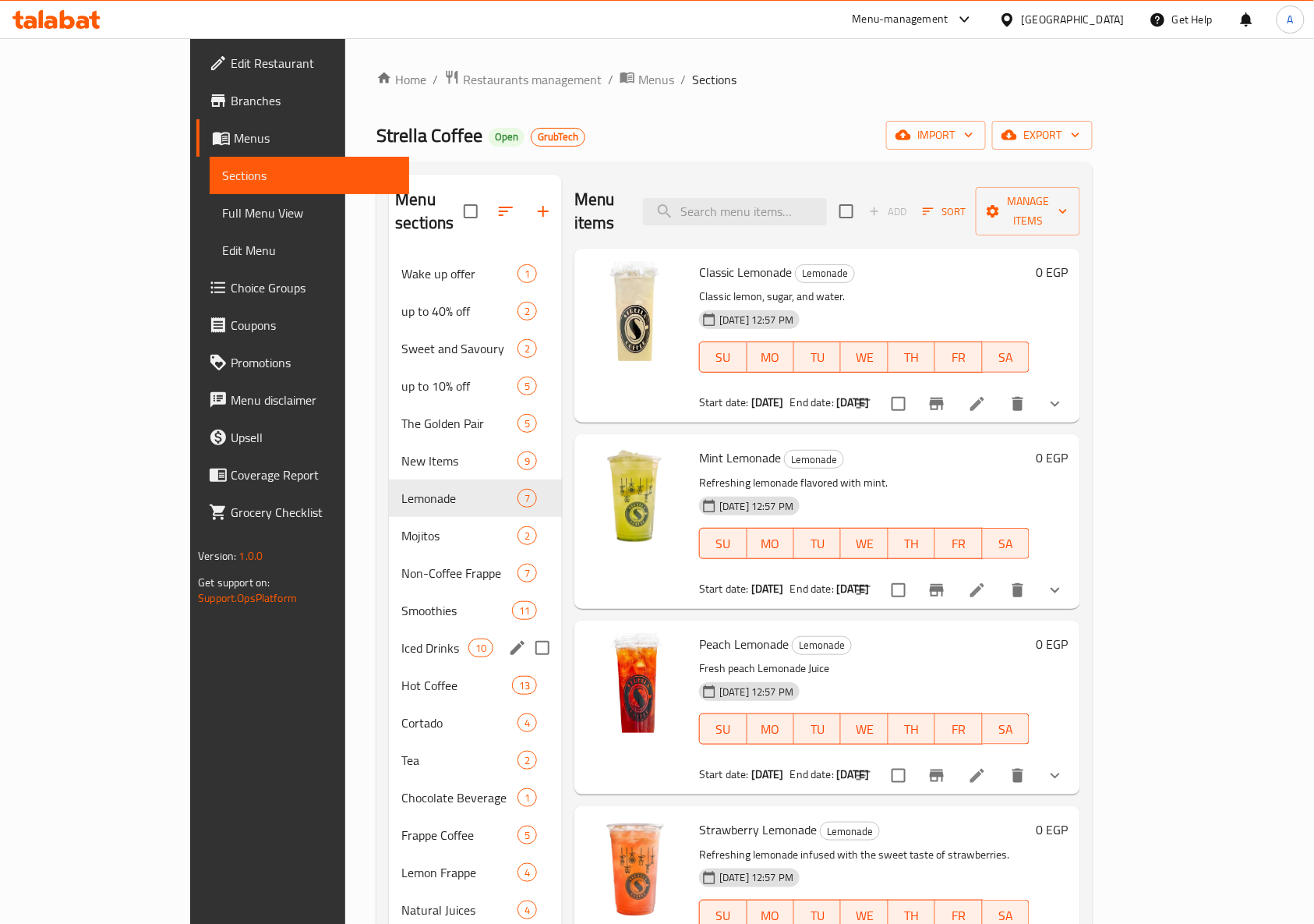
click at [399, 666] on div "Hot Coffee 13" at bounding box center [475, 685] width 173 height 38
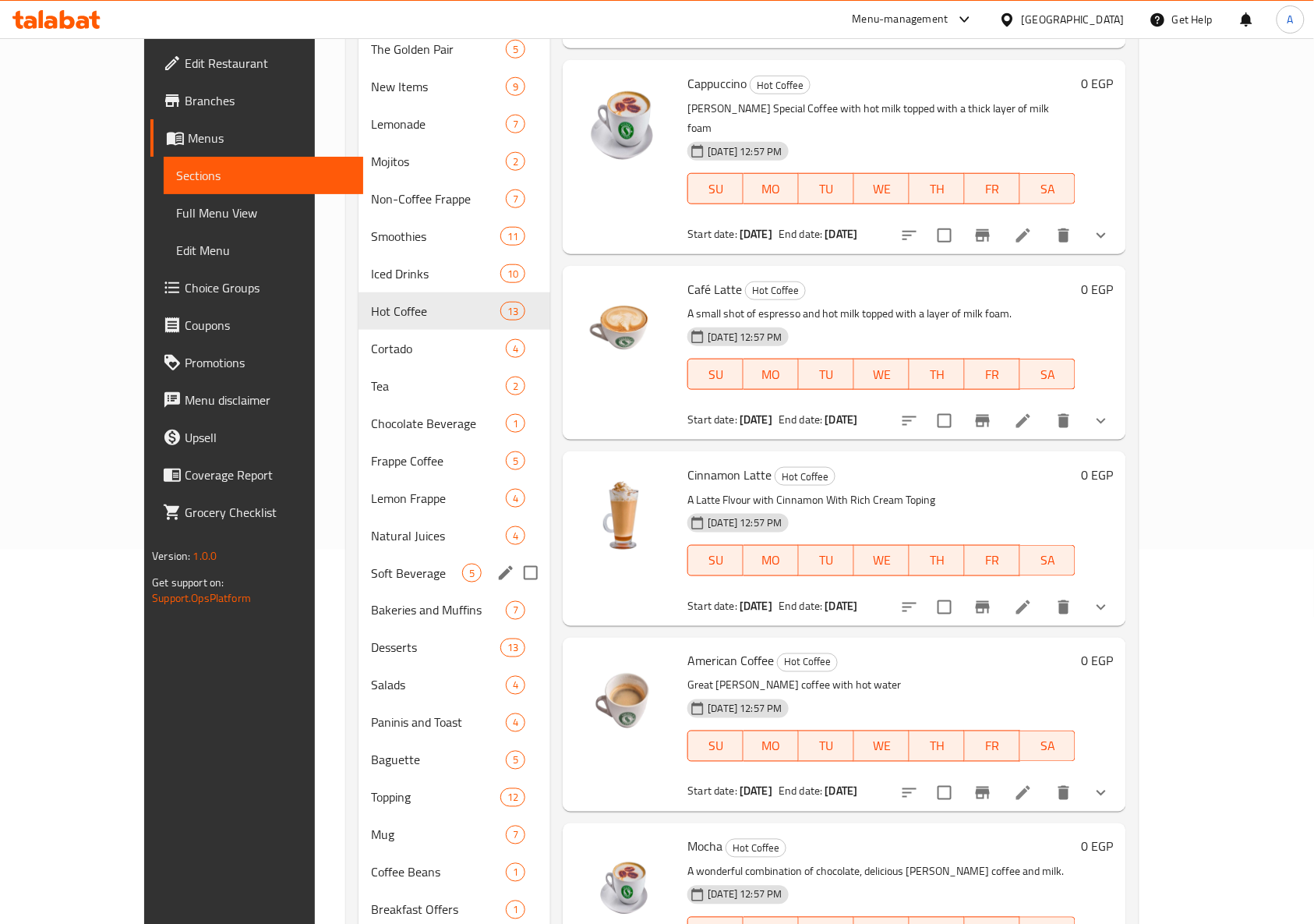
scroll to position [406, 0]
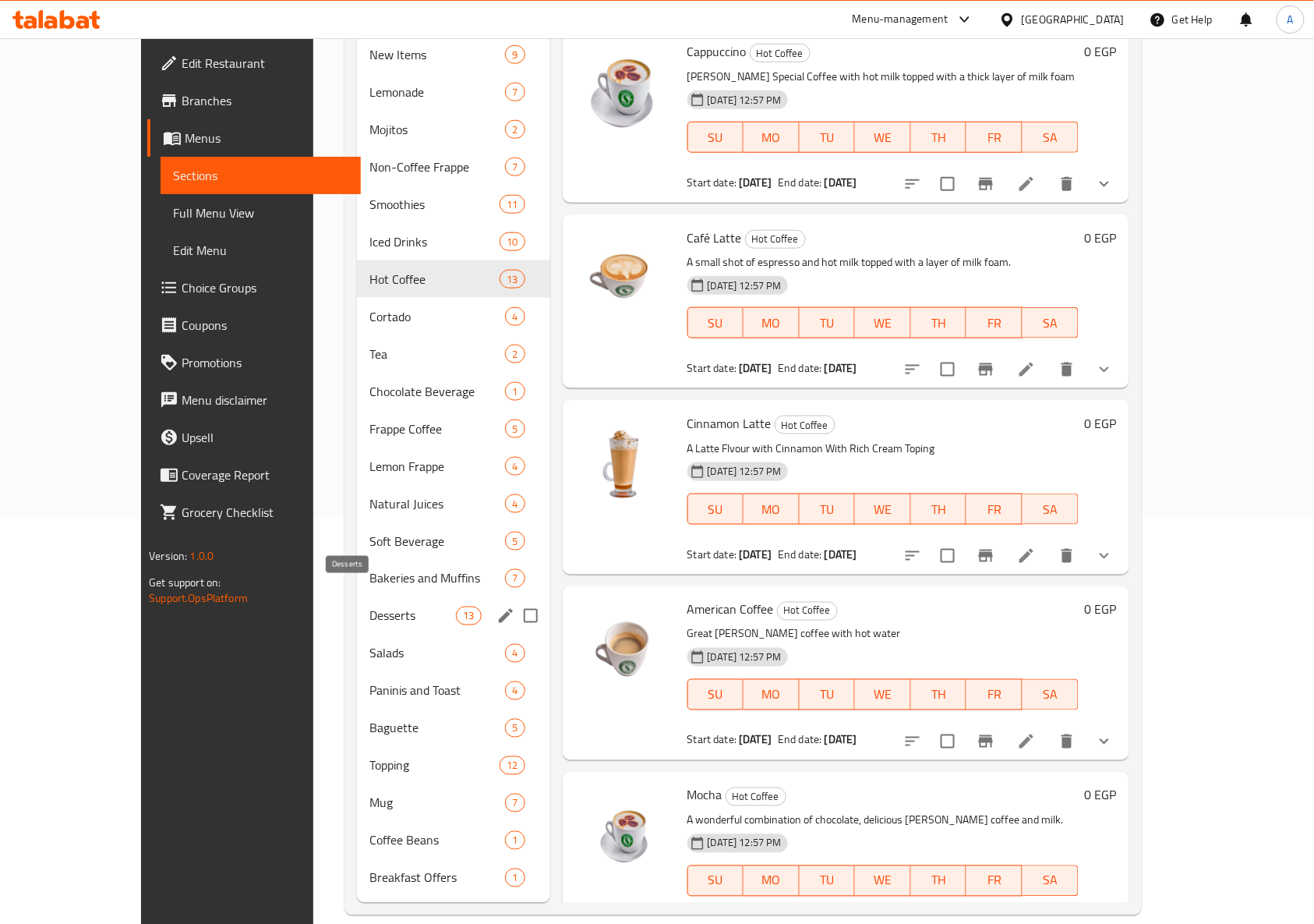
click at [410, 606] on span "Desserts" at bounding box center [412, 616] width 87 height 19
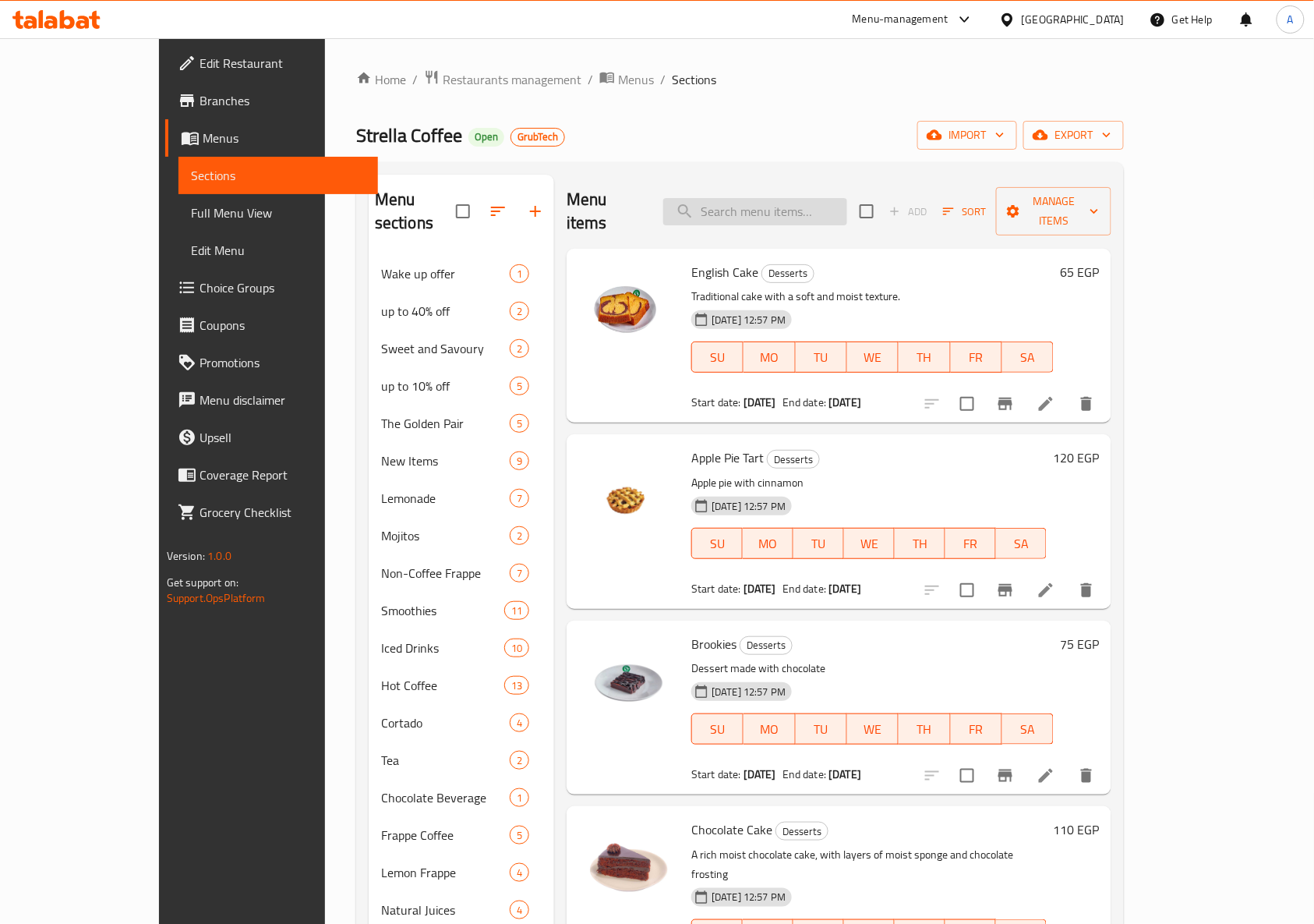
click at [761, 198] on input "search" at bounding box center [755, 212] width 184 height 27
paste input "Wake up offe"
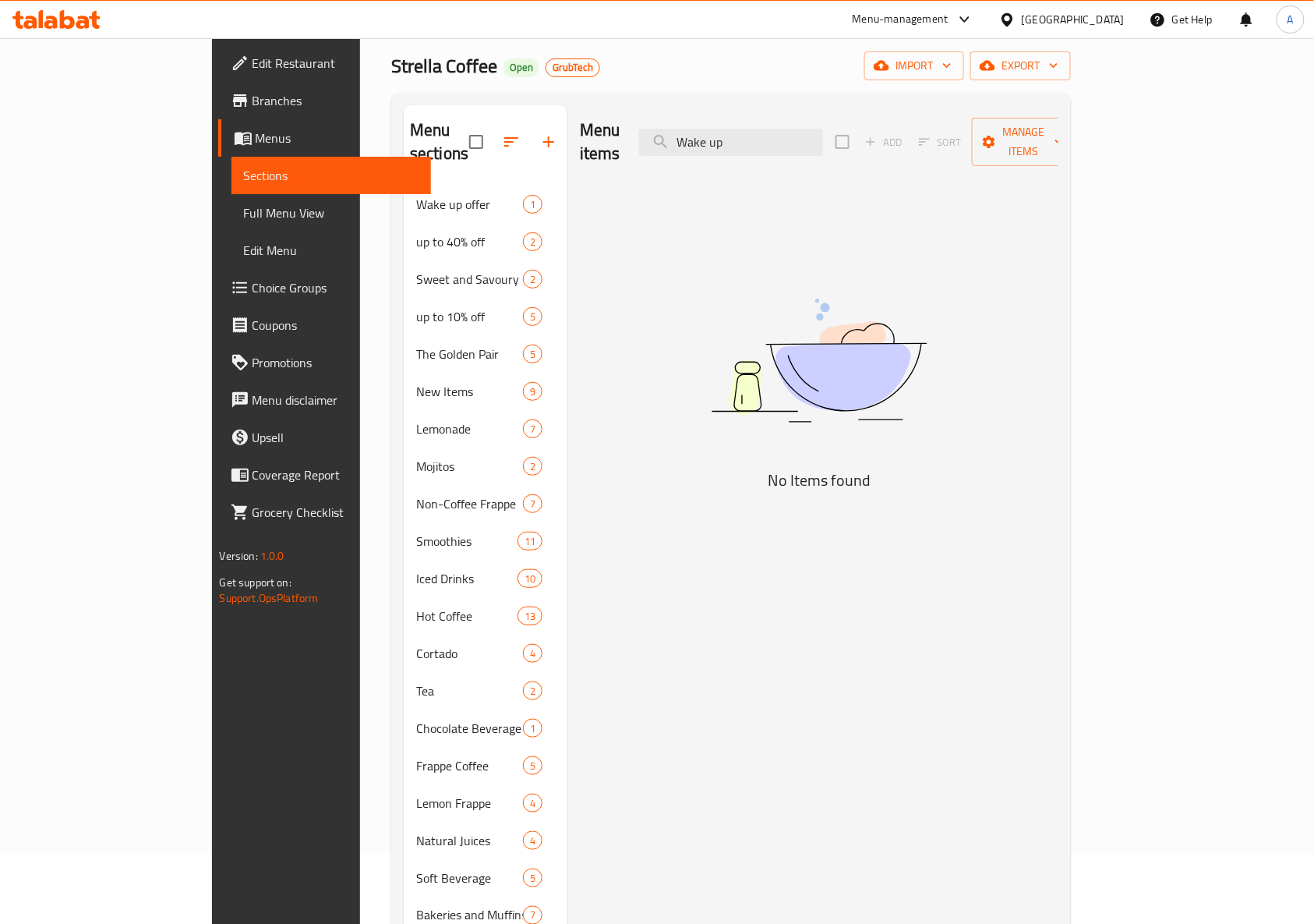
scroll to position [406, 0]
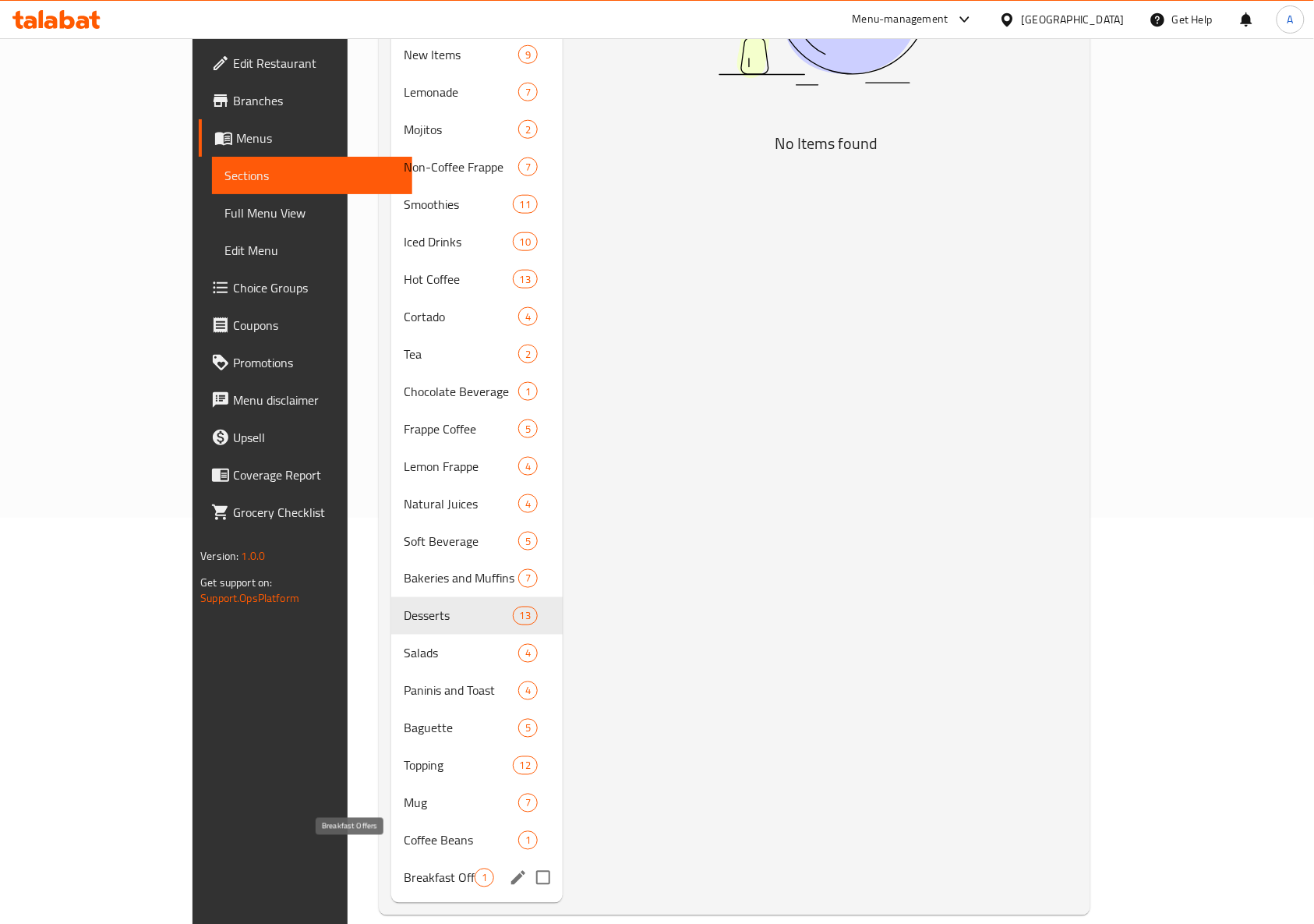
type input "Wake up"
click at [404, 868] on span "Breakfast Offers" at bounding box center [439, 878] width 71 height 19
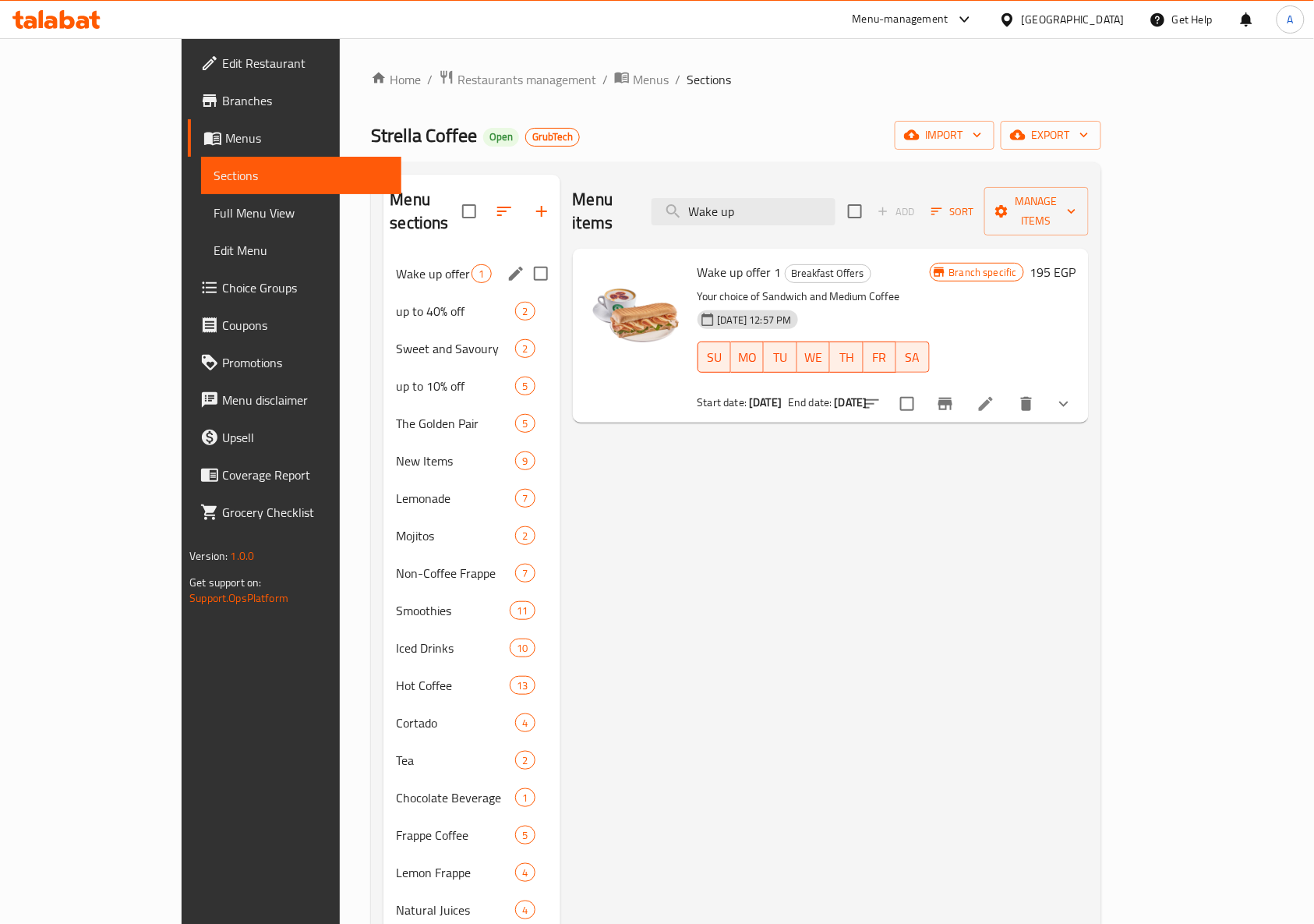
click at [424, 264] on span "Wake up offer" at bounding box center [434, 274] width 76 height 19
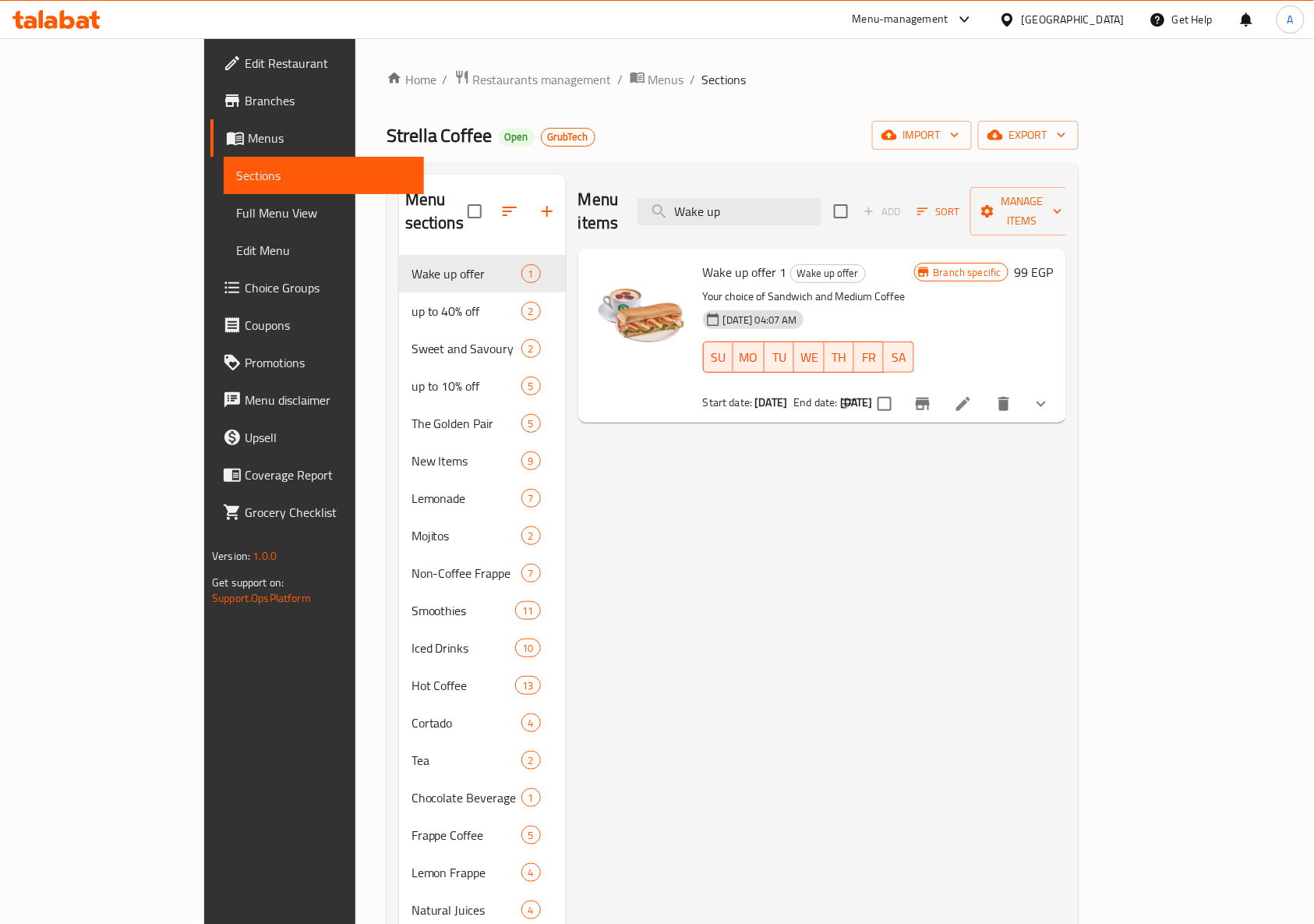
scroll to position [406, 0]
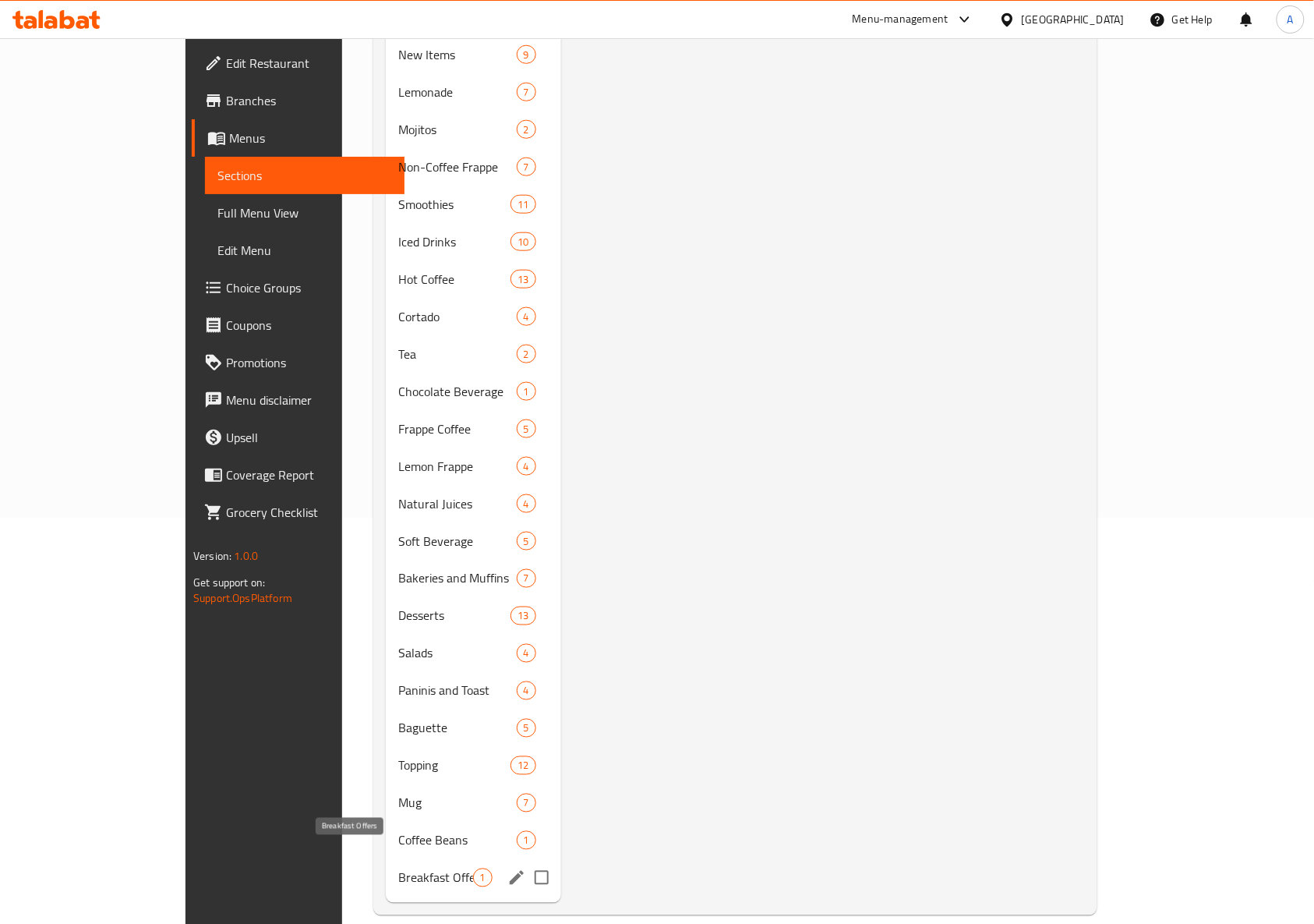
click at [398, 868] on span "Breakfast Offers" at bounding box center [435, 878] width 74 height 19
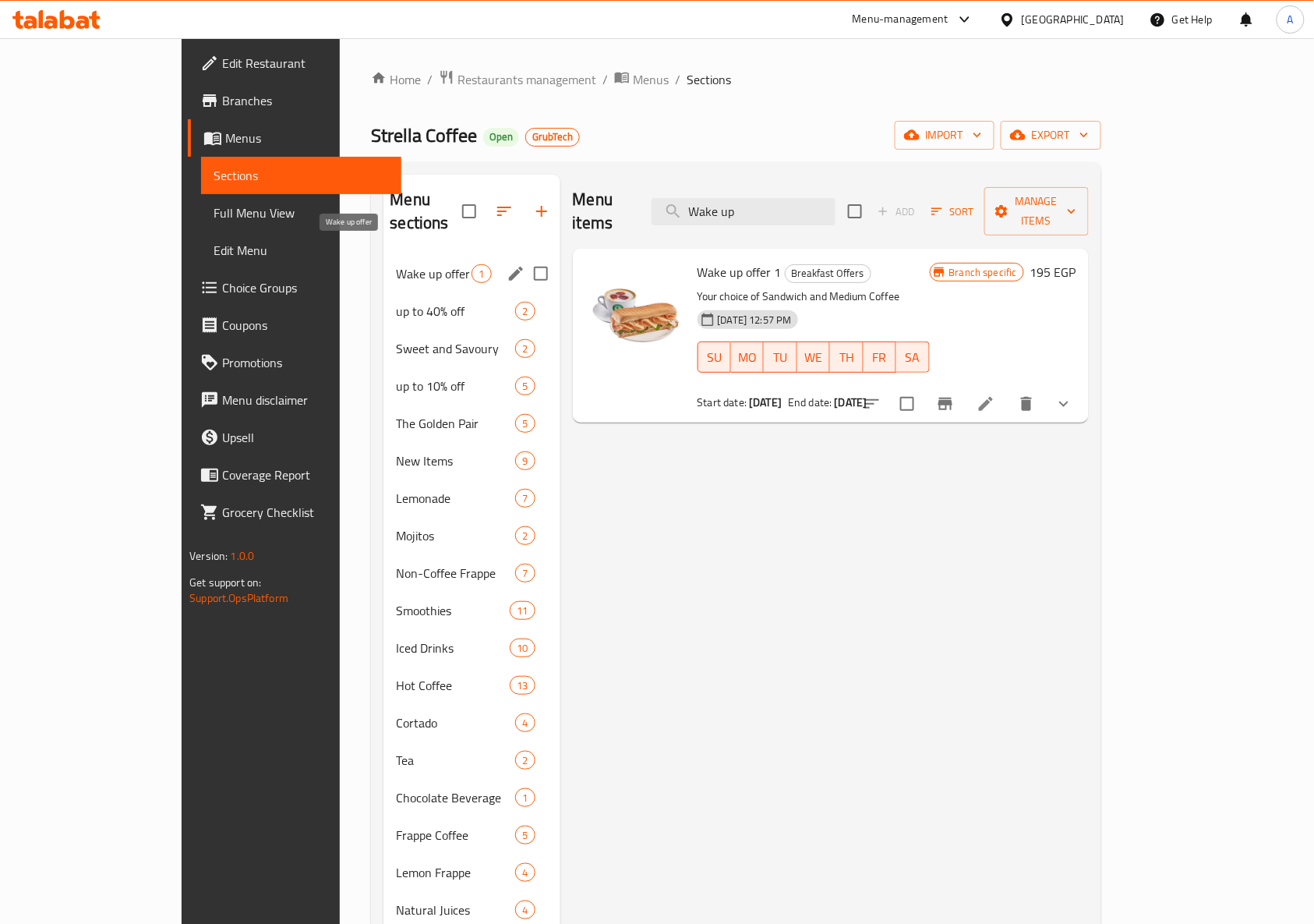
click at [396, 264] on span "Wake up offer" at bounding box center [434, 274] width 76 height 19
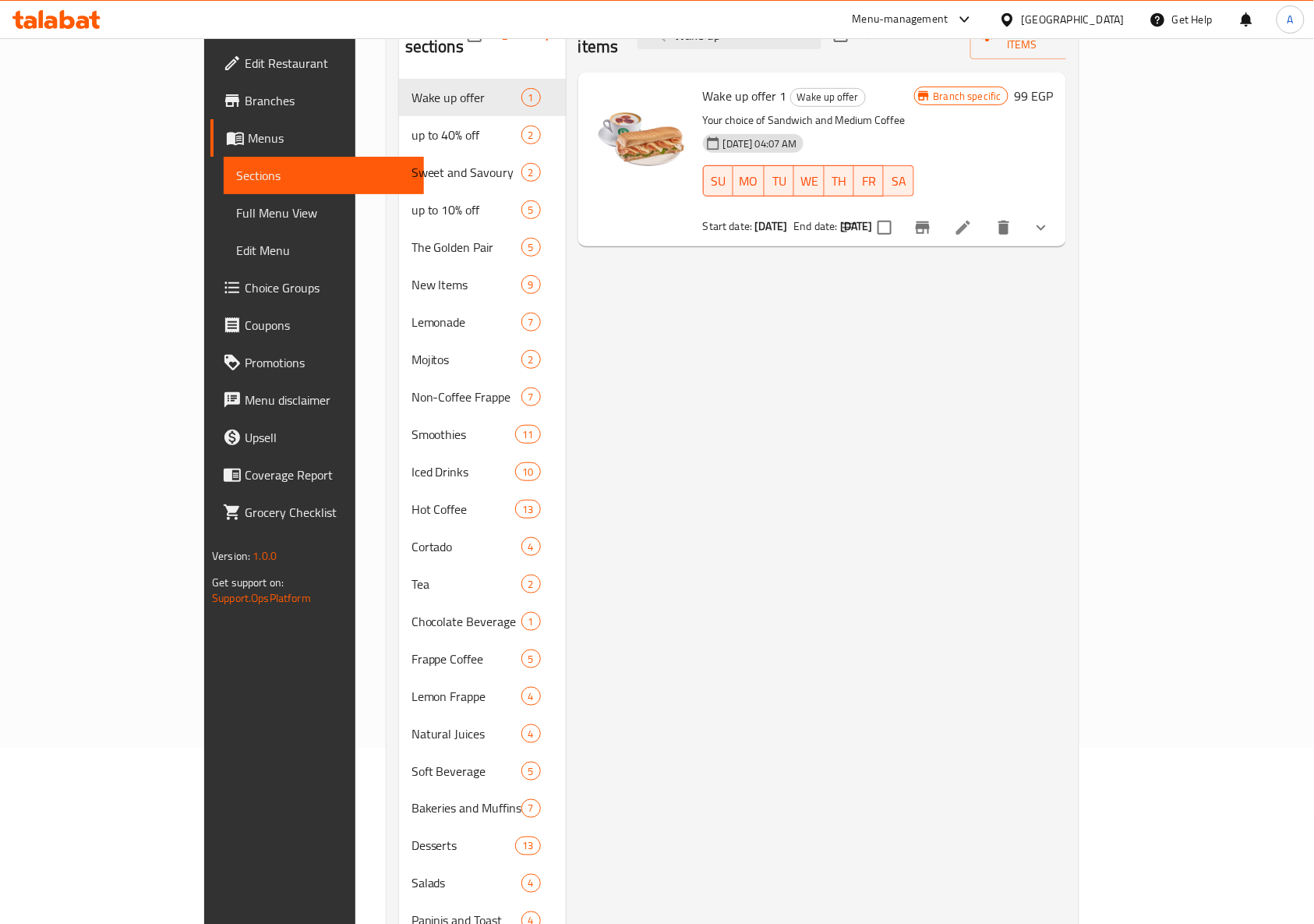
scroll to position [406, 0]
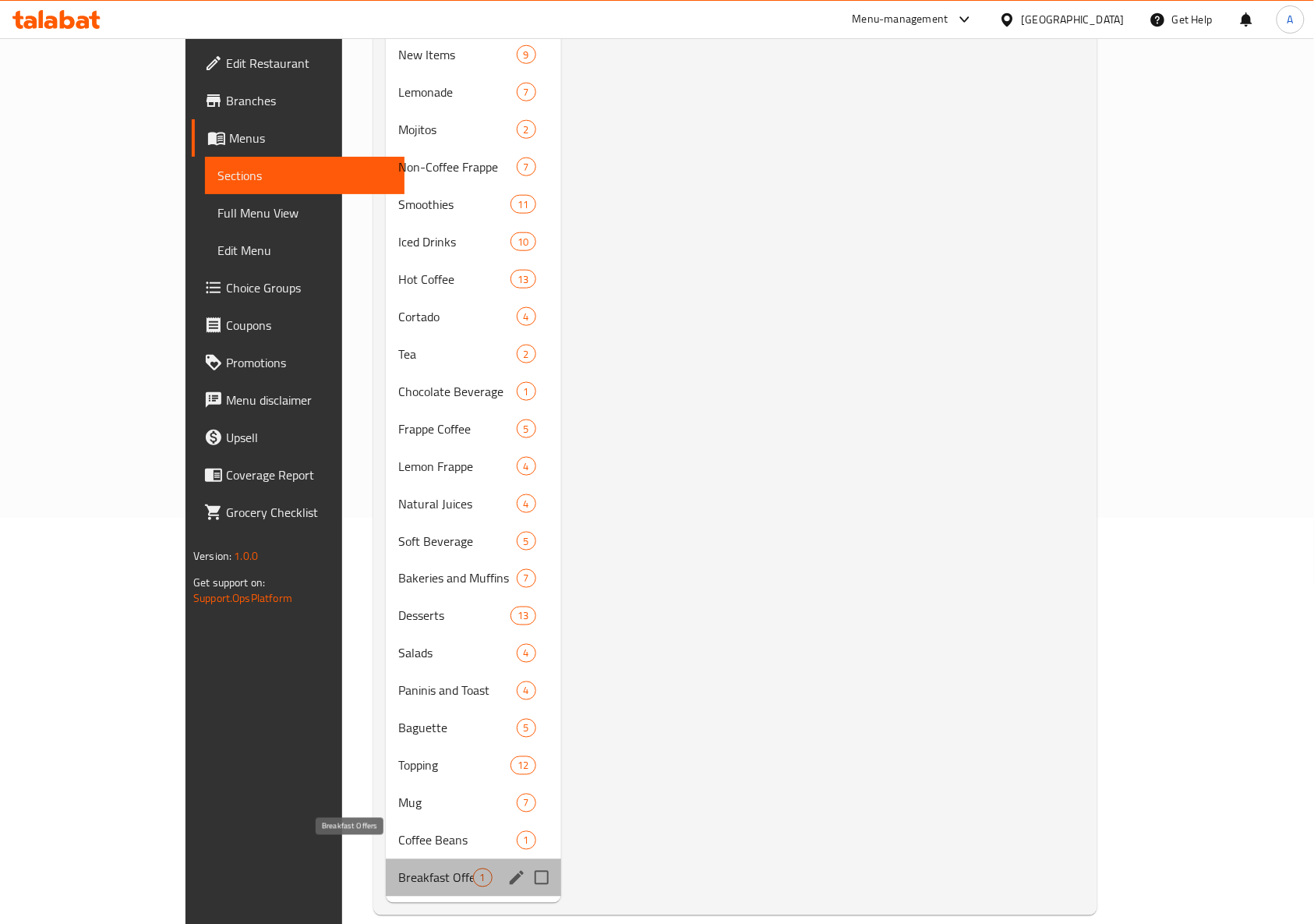
click at [398, 868] on span "Breakfast Offers" at bounding box center [435, 878] width 74 height 19
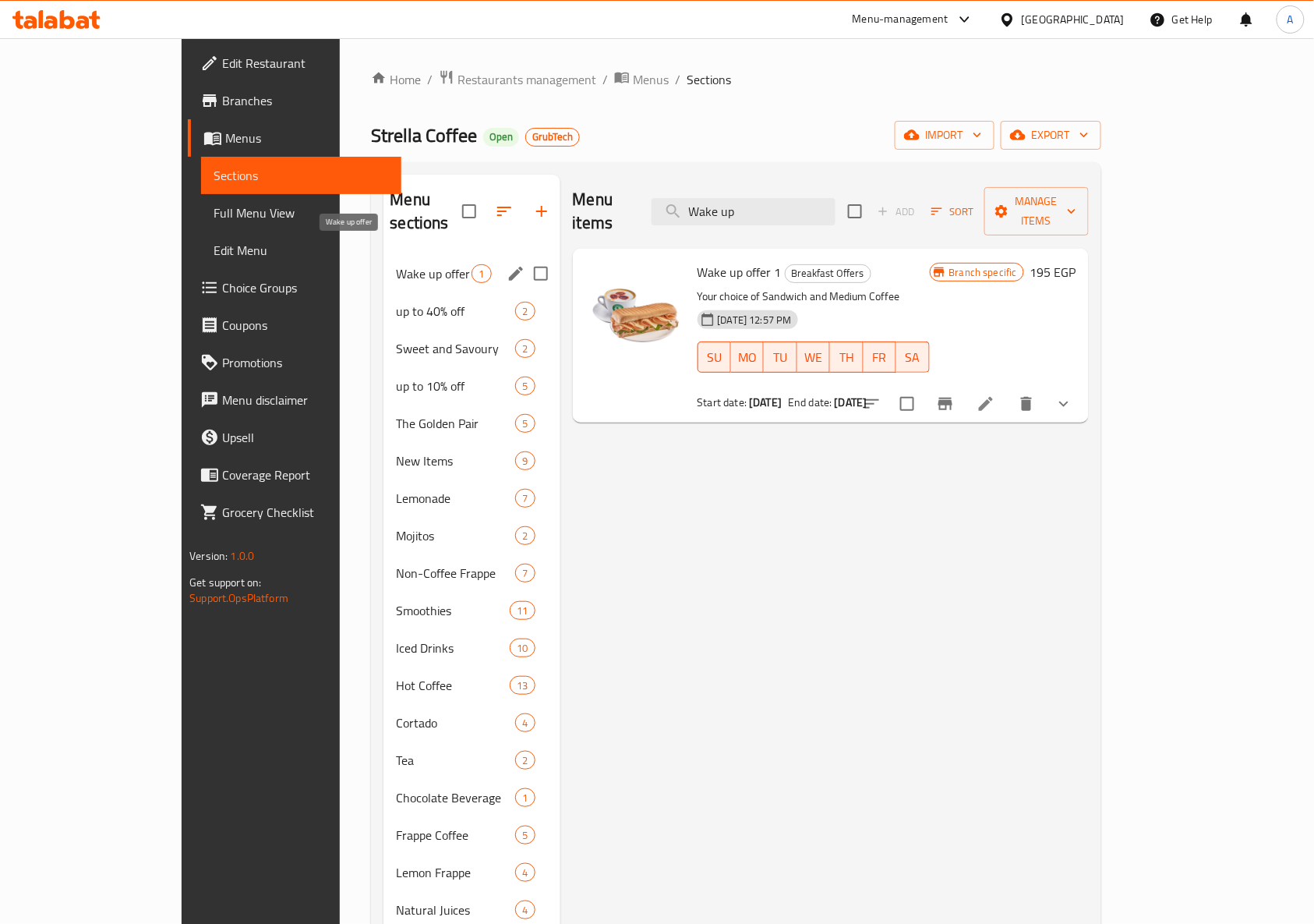
click at [396, 264] on span "Wake up offer" at bounding box center [434, 274] width 76 height 19
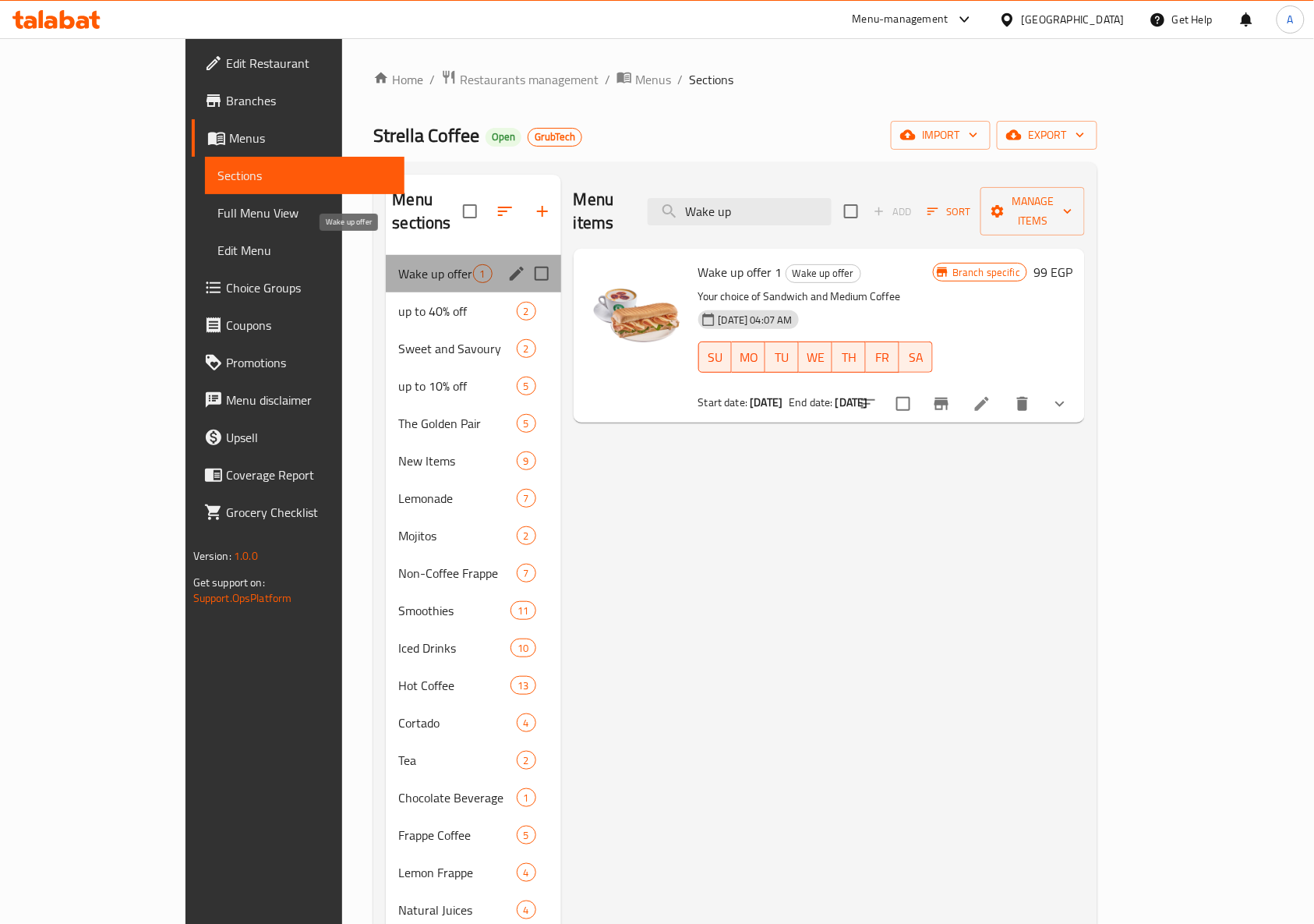
click at [398, 264] on span "Wake up offer" at bounding box center [435, 274] width 74 height 19
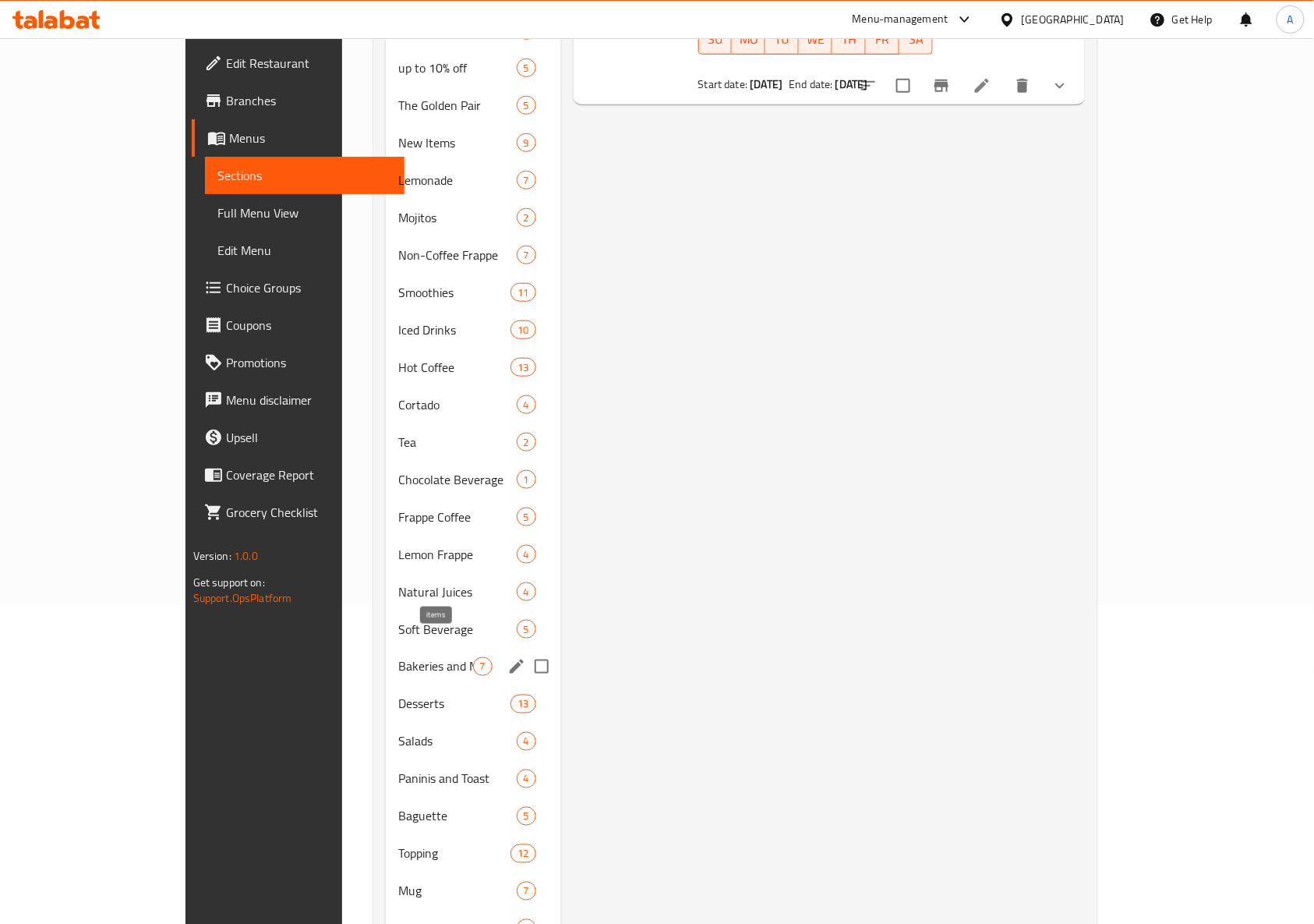
scroll to position [406, 0]
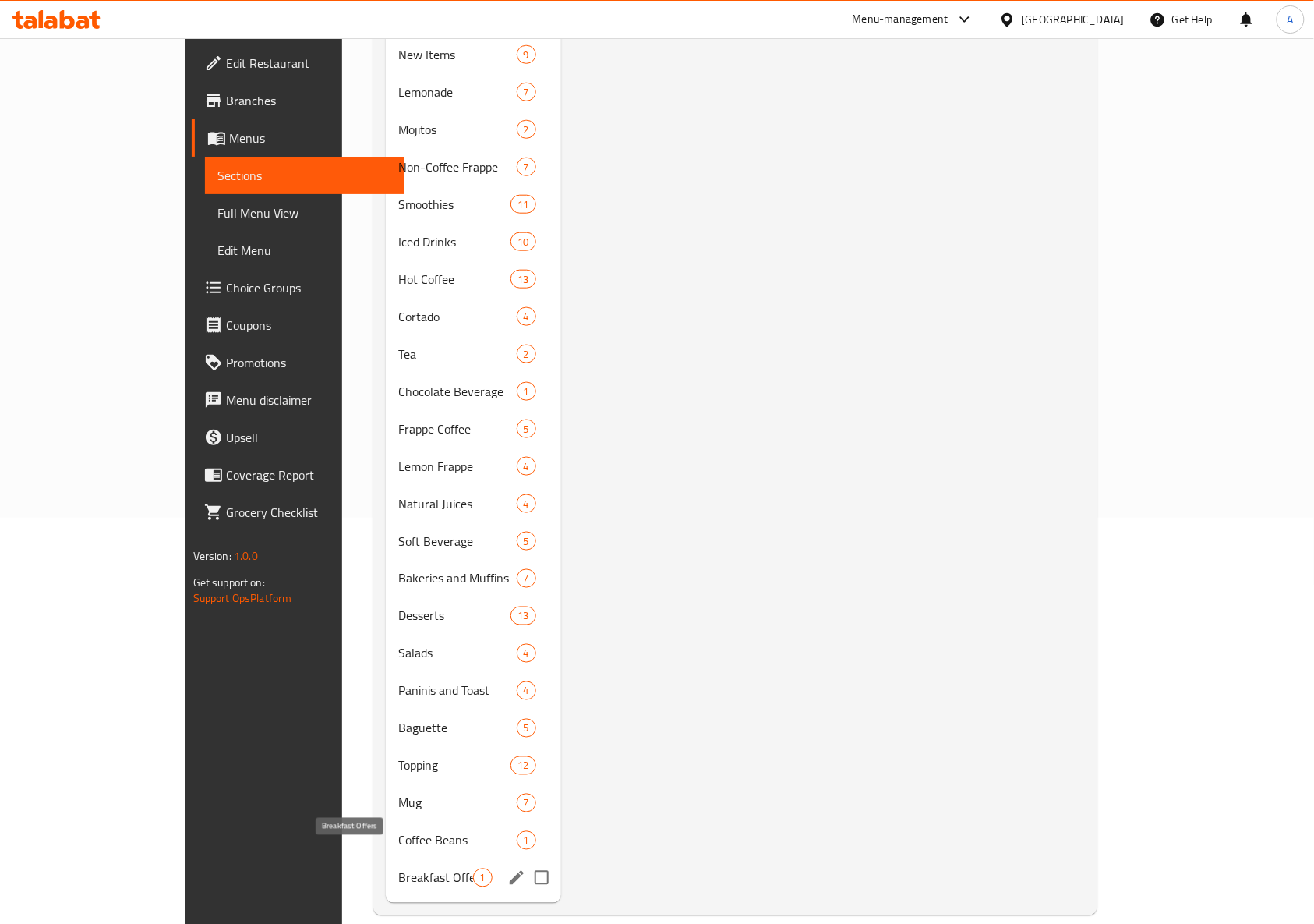
click at [398, 868] on span "Breakfast Offers" at bounding box center [435, 878] width 74 height 19
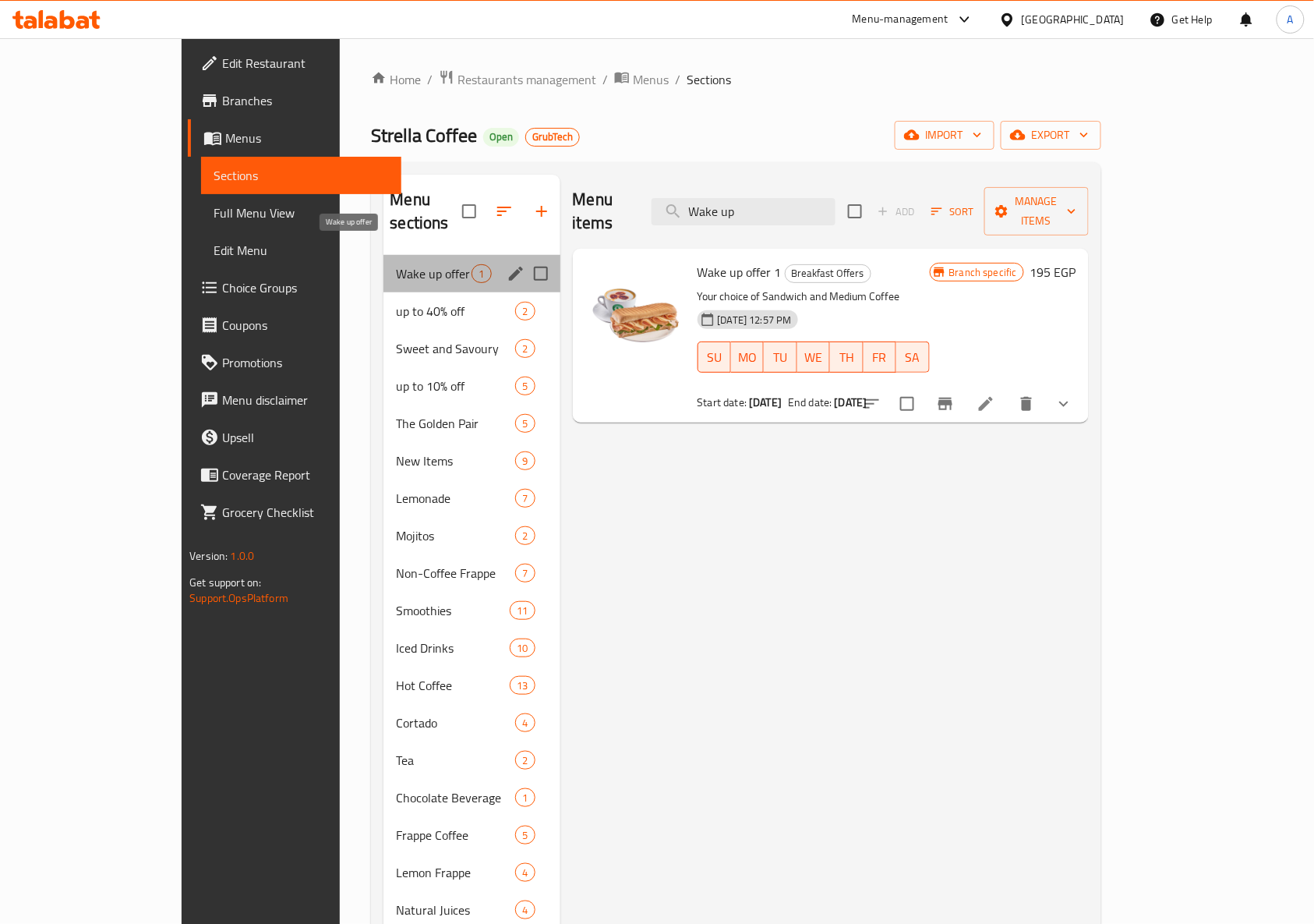
click at [396, 264] on span "Wake up offer" at bounding box center [434, 274] width 76 height 19
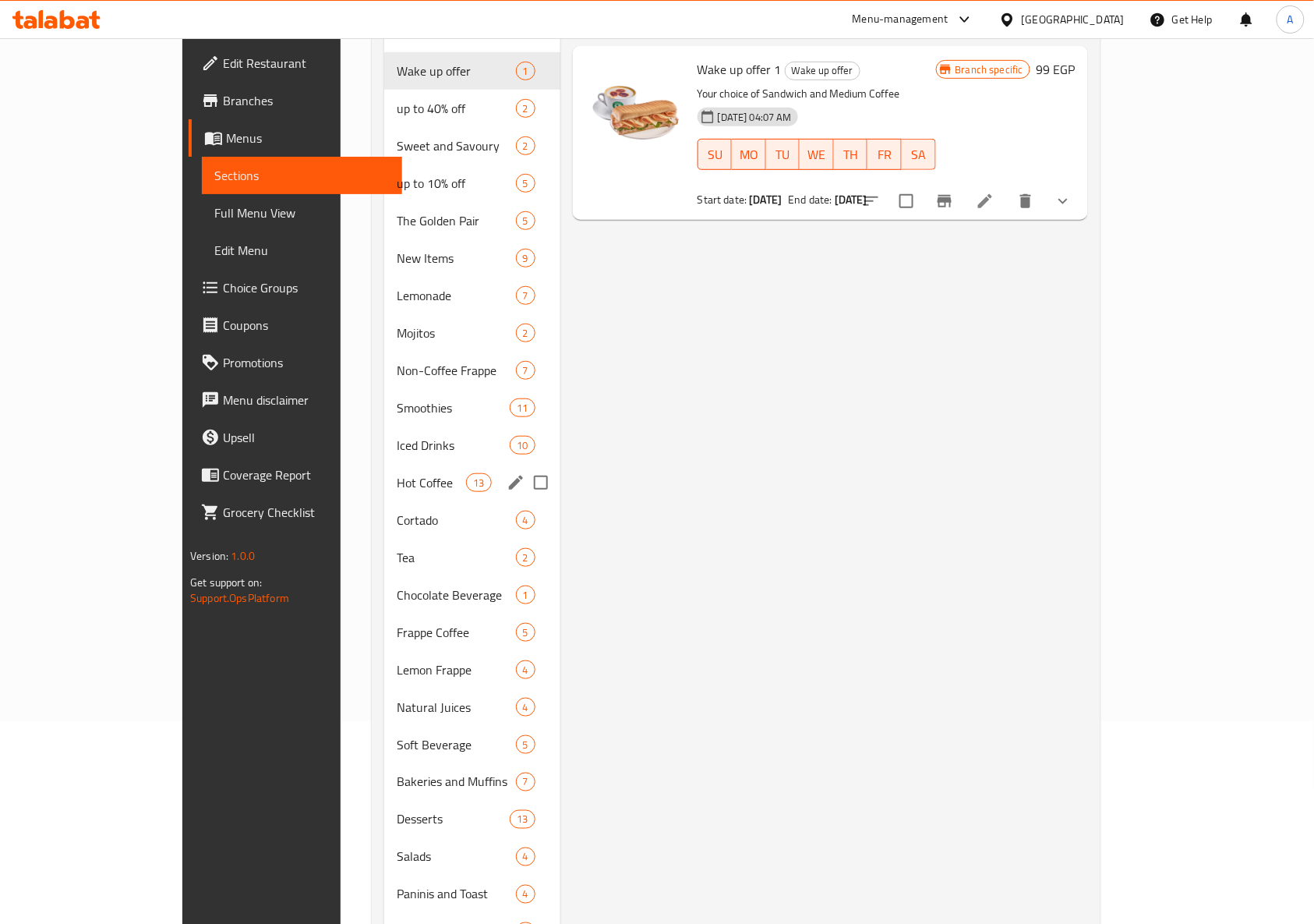
scroll to position [406, 0]
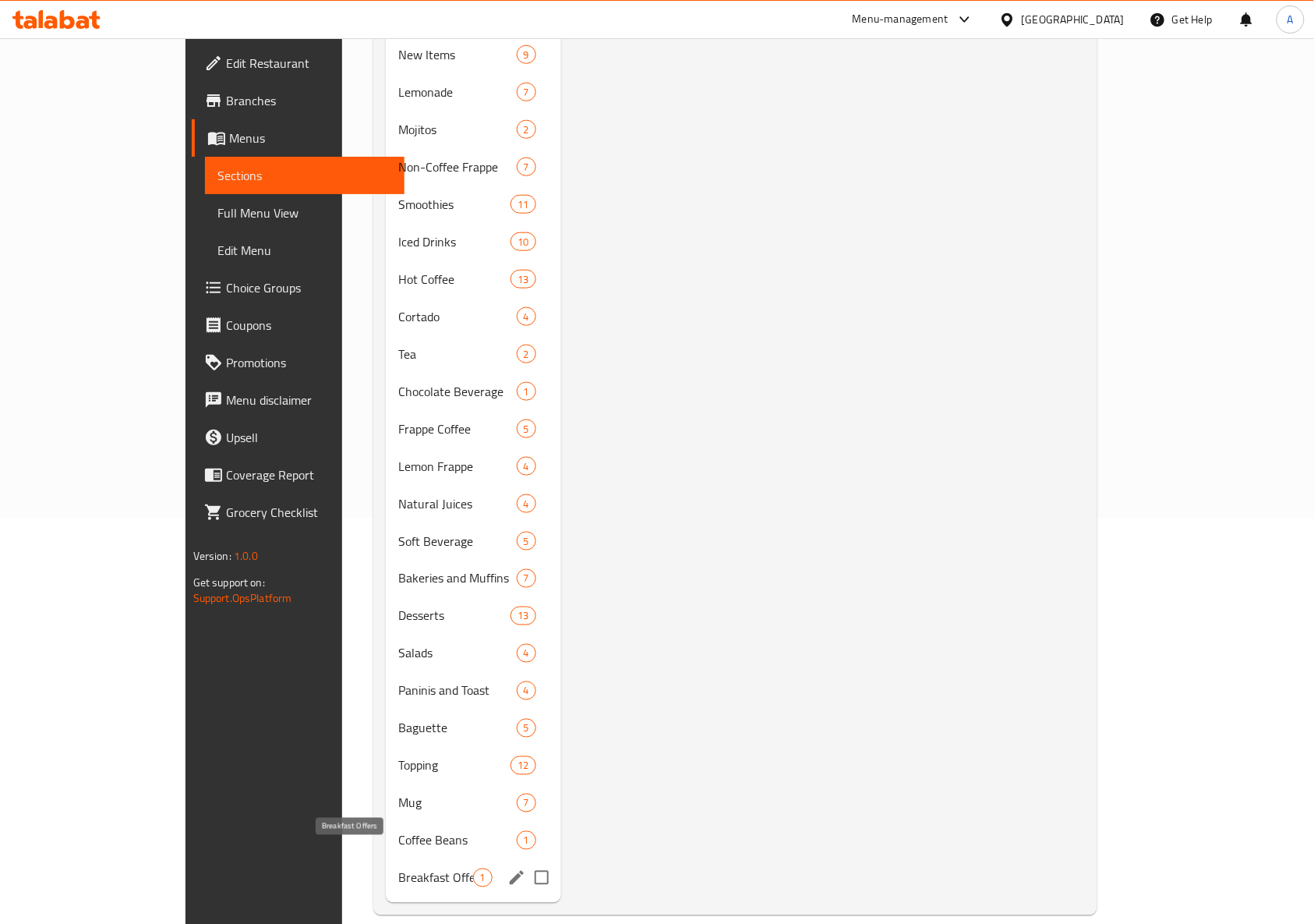
click at [398, 868] on span "Breakfast Offers" at bounding box center [435, 878] width 74 height 19
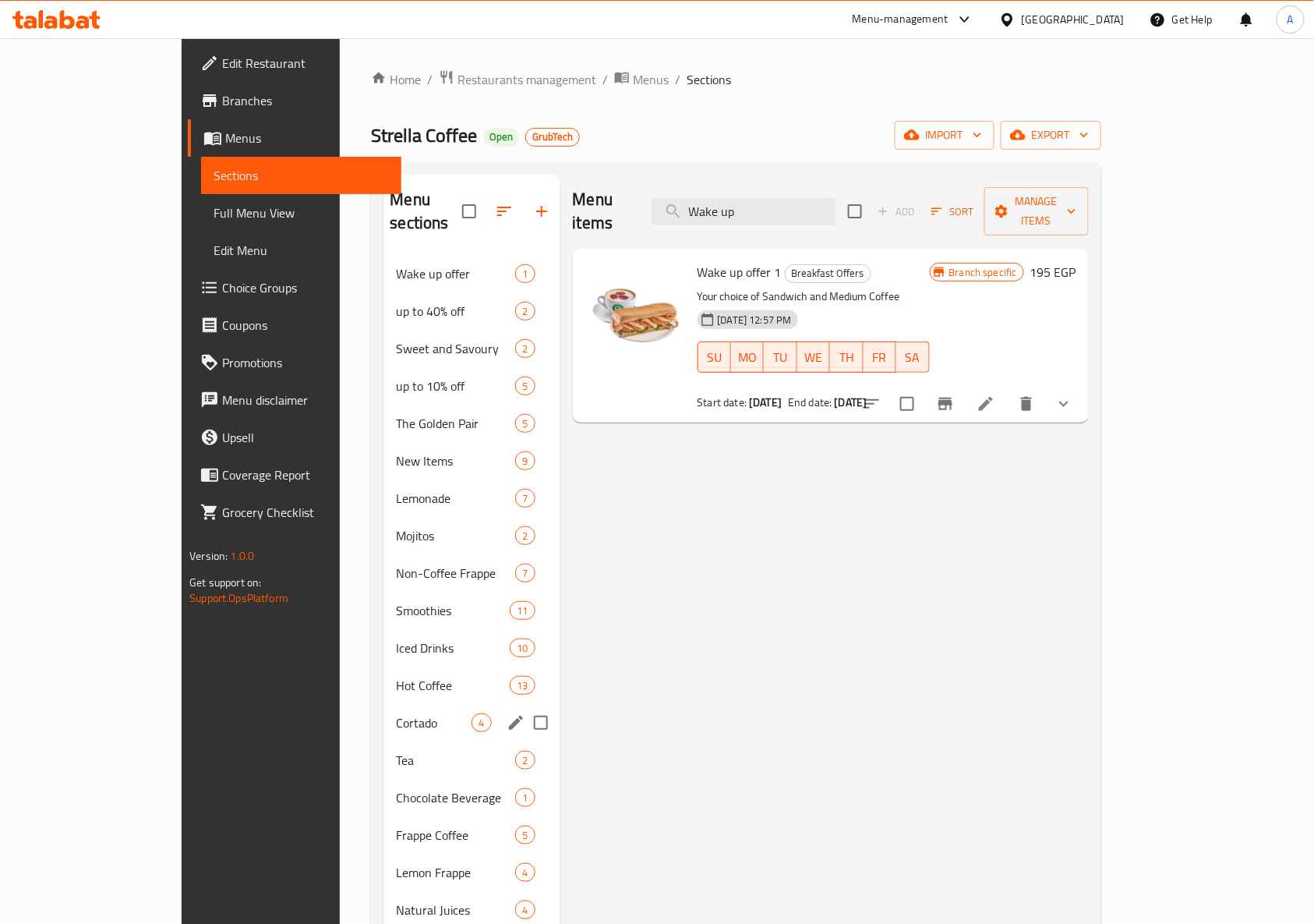
scroll to position [406, 0]
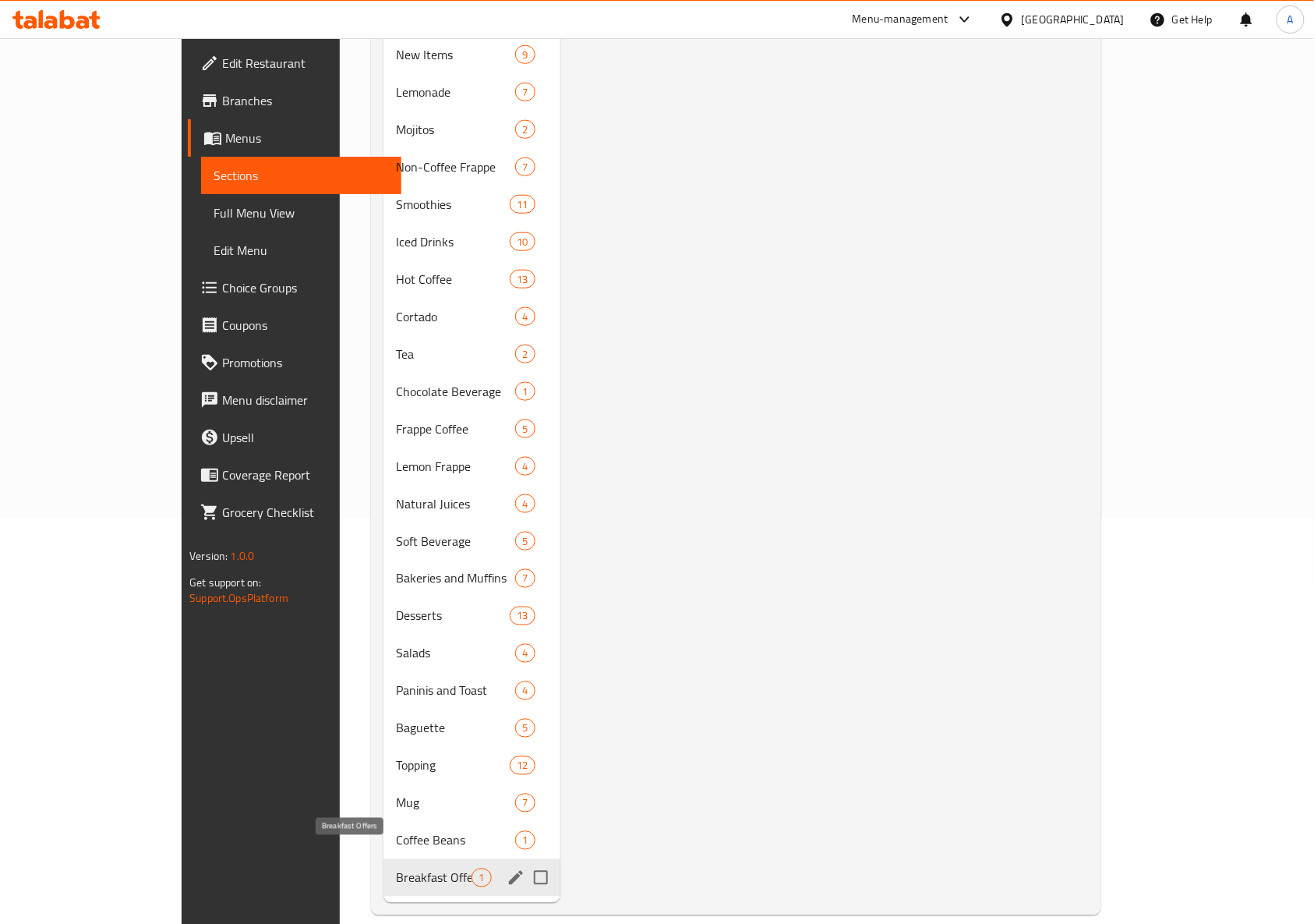
click at [417, 868] on span "Breakfast Offers" at bounding box center [434, 878] width 76 height 19
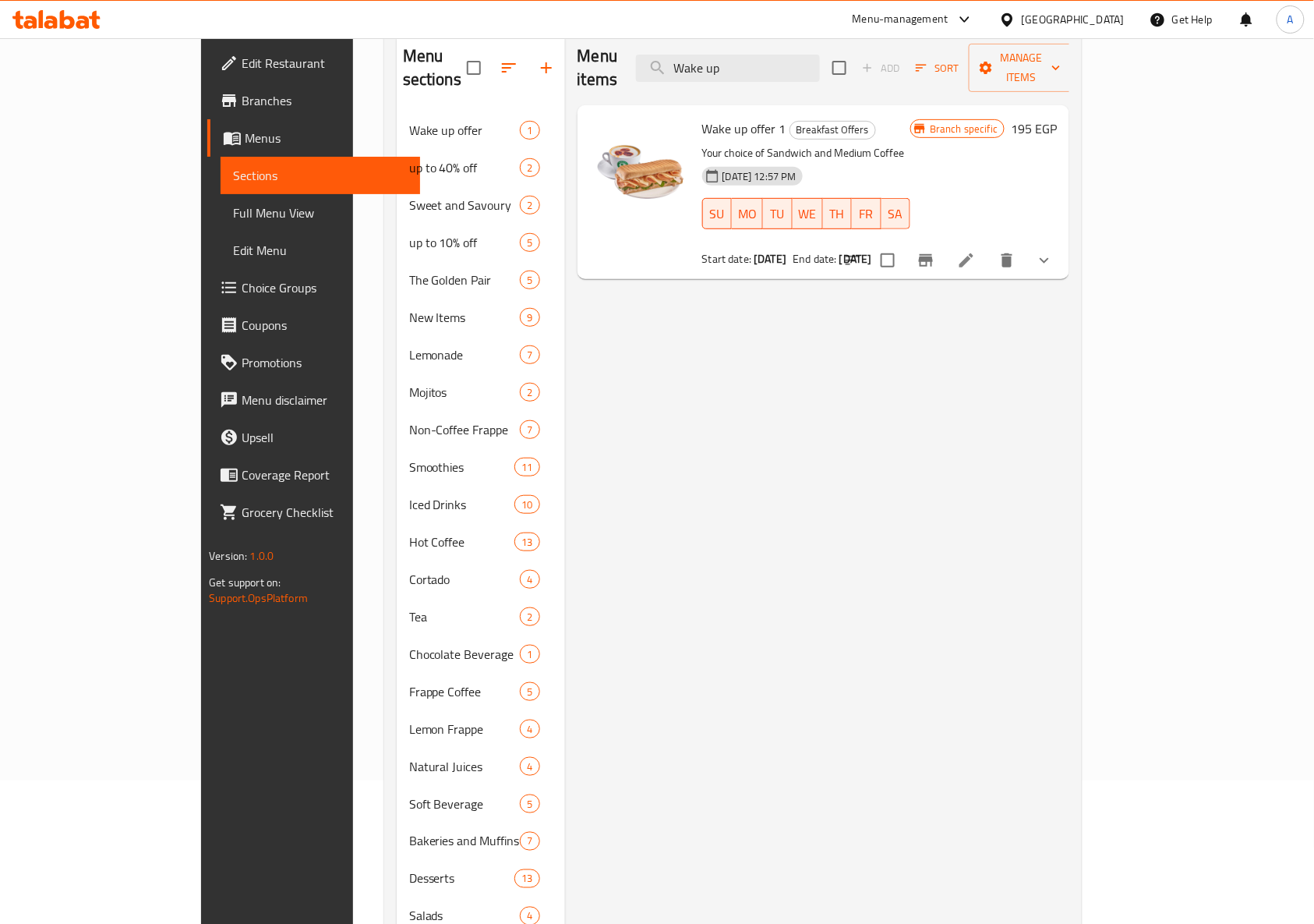
scroll to position [0, 0]
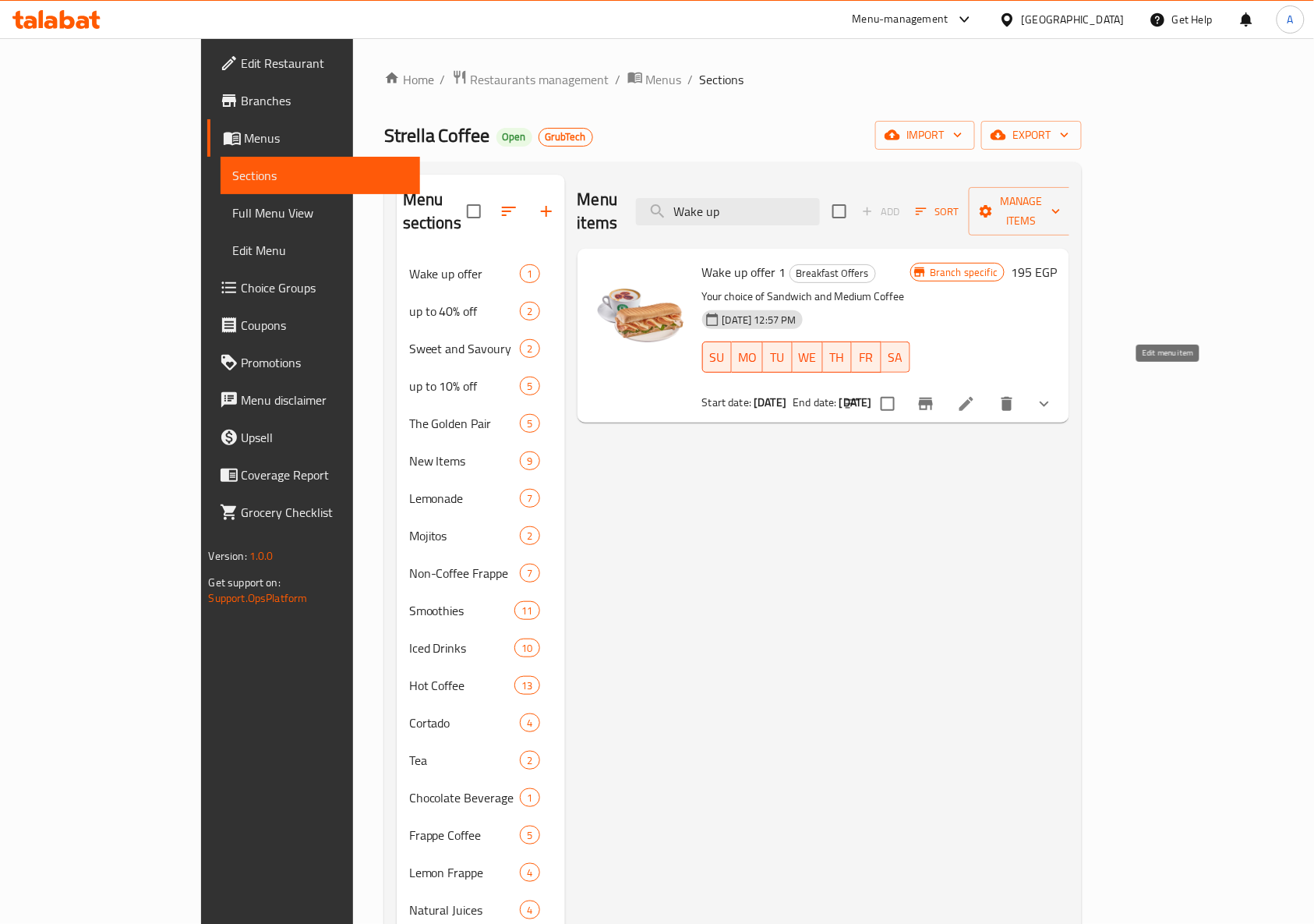
click at [976, 394] on icon at bounding box center [967, 404] width 19 height 19
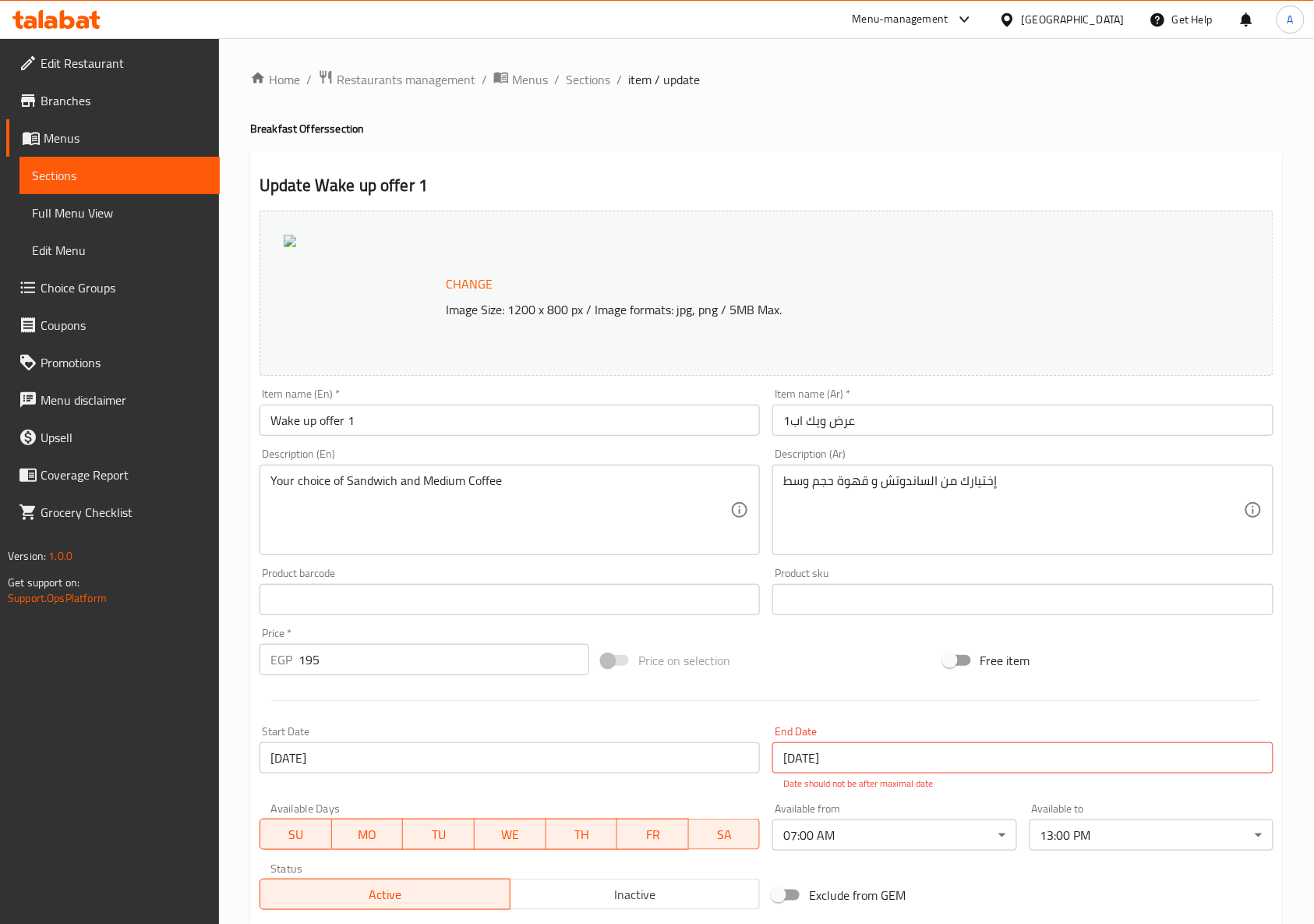
click at [113, 100] on span "Branches" at bounding box center [124, 100] width 167 height 19
click at [975, 23] on div at bounding box center [962, 20] width 26 height 19
click at [936, 103] on div "Agent Campaigns Center" at bounding box center [889, 106] width 118 height 17
click at [782, 61] on div "Home / Restaurants management / Menus / Sections / item / update Breakfast Offe…" at bounding box center [766, 589] width 1095 height 1103
click at [76, 129] on span "Menus" at bounding box center [125, 138] width 164 height 19
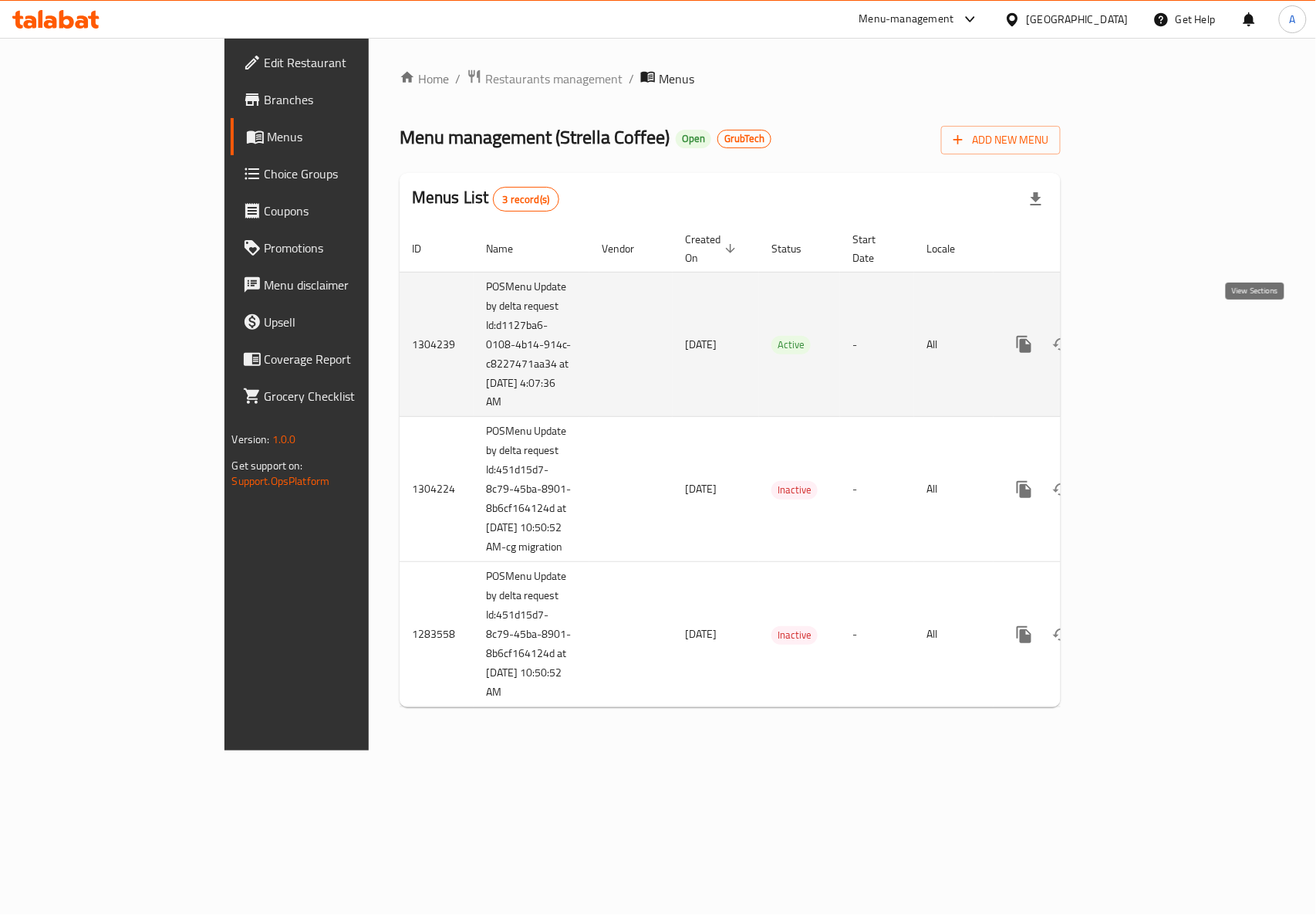
click at [1145, 335] on icon "enhanced table" at bounding box center [1136, 344] width 19 height 19
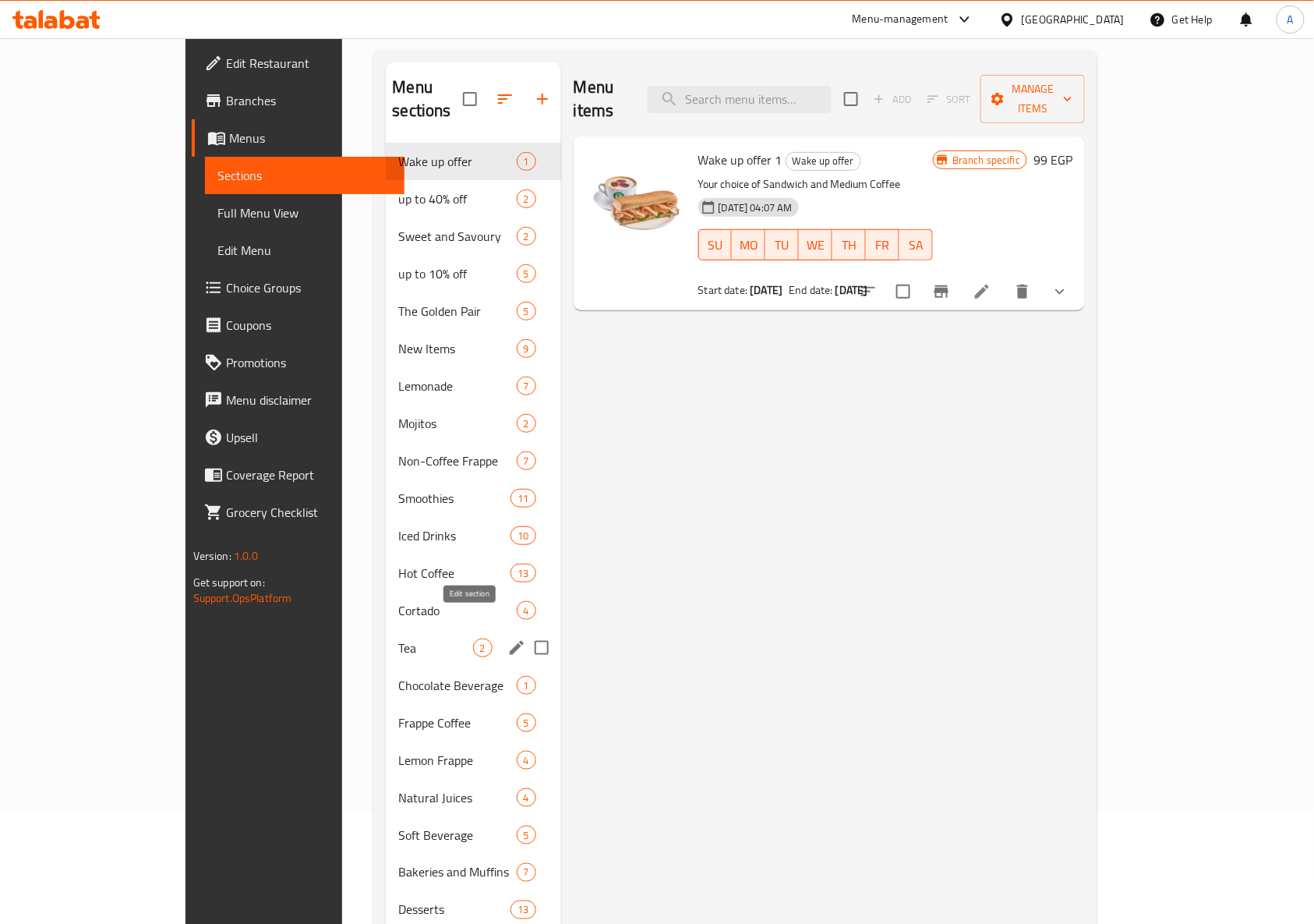
scroll to position [406, 0]
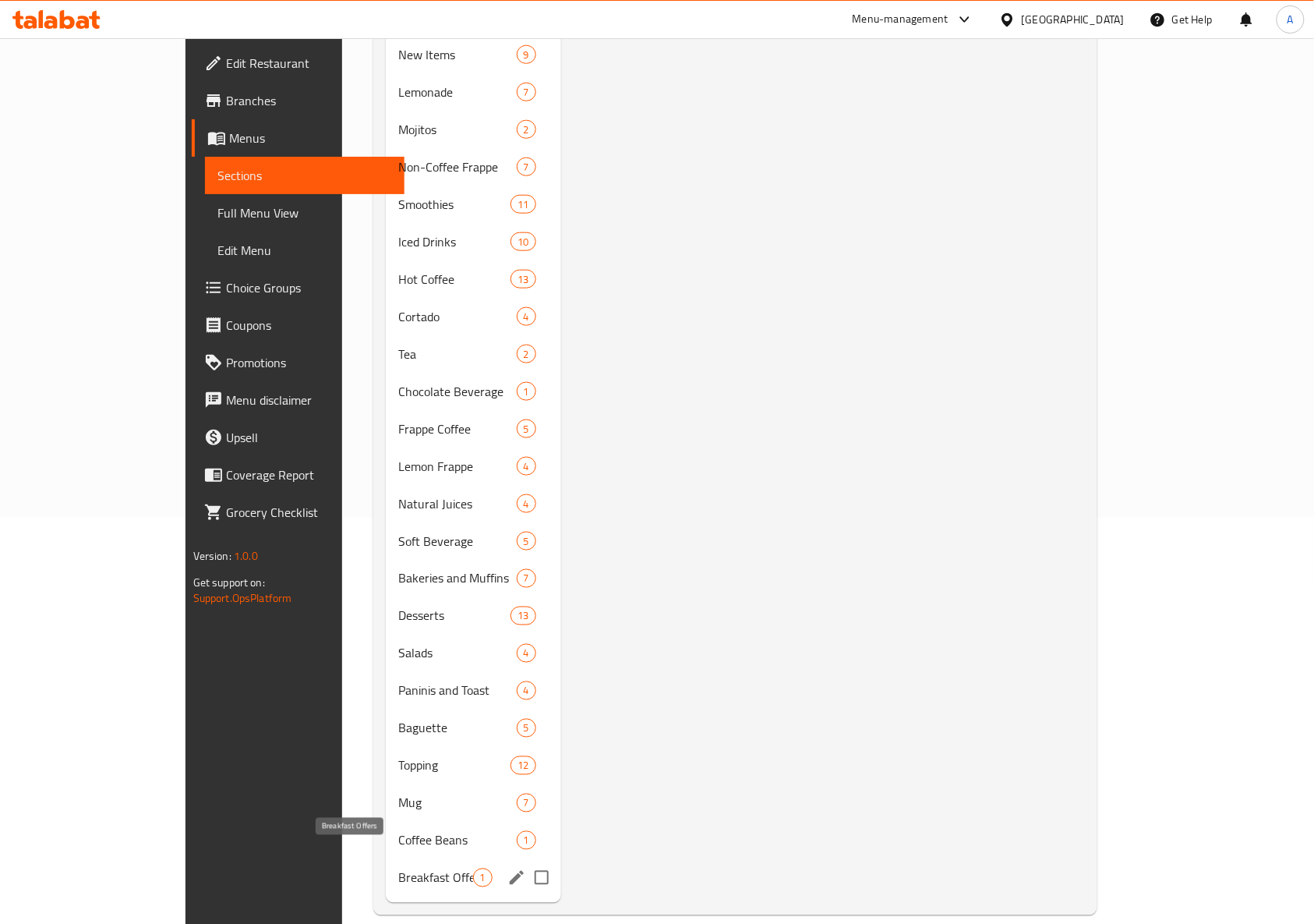
click at [398, 868] on span "Breakfast Offers" at bounding box center [435, 878] width 74 height 19
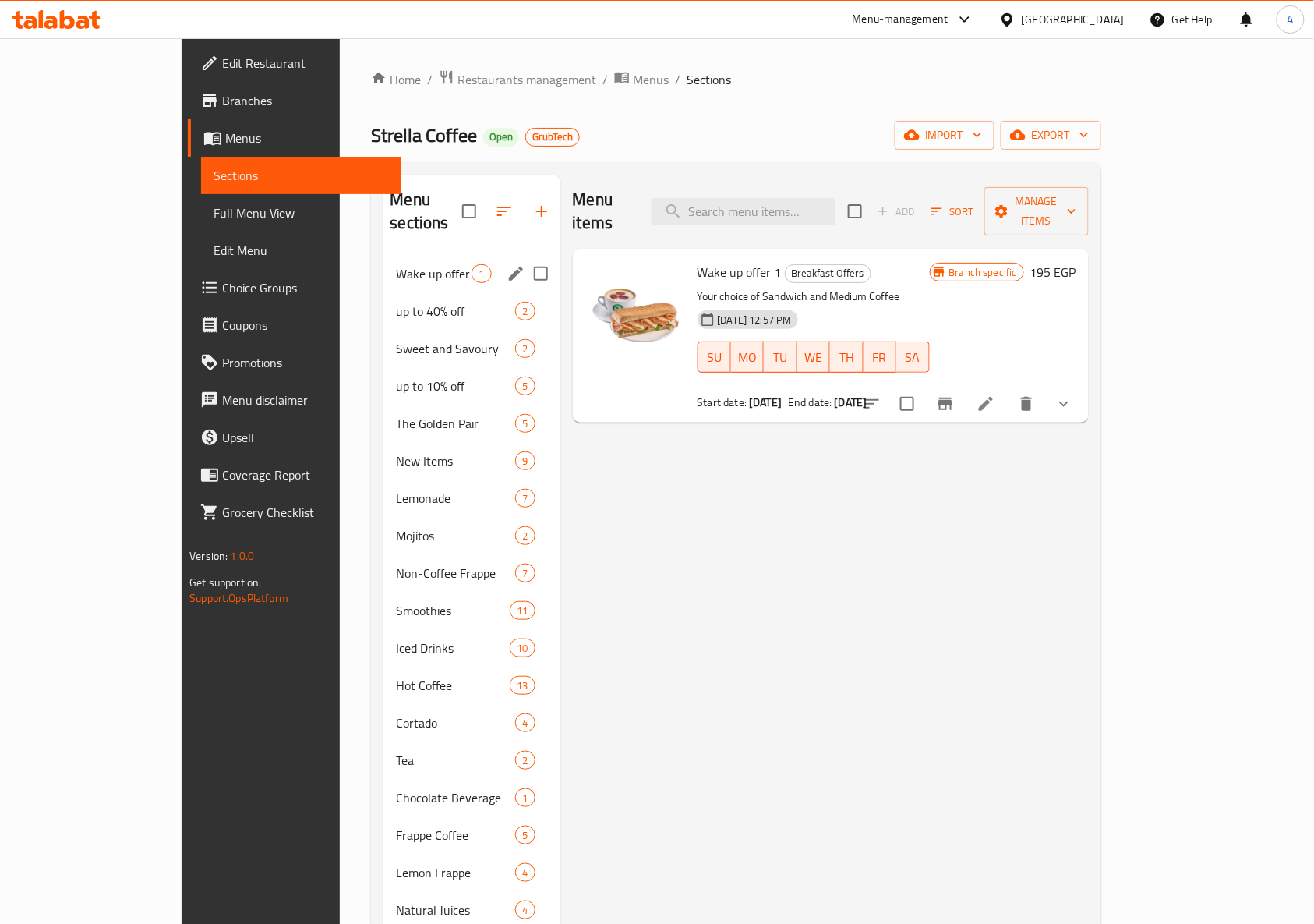
click at [419, 264] on span "Wake up offer" at bounding box center [434, 274] width 76 height 19
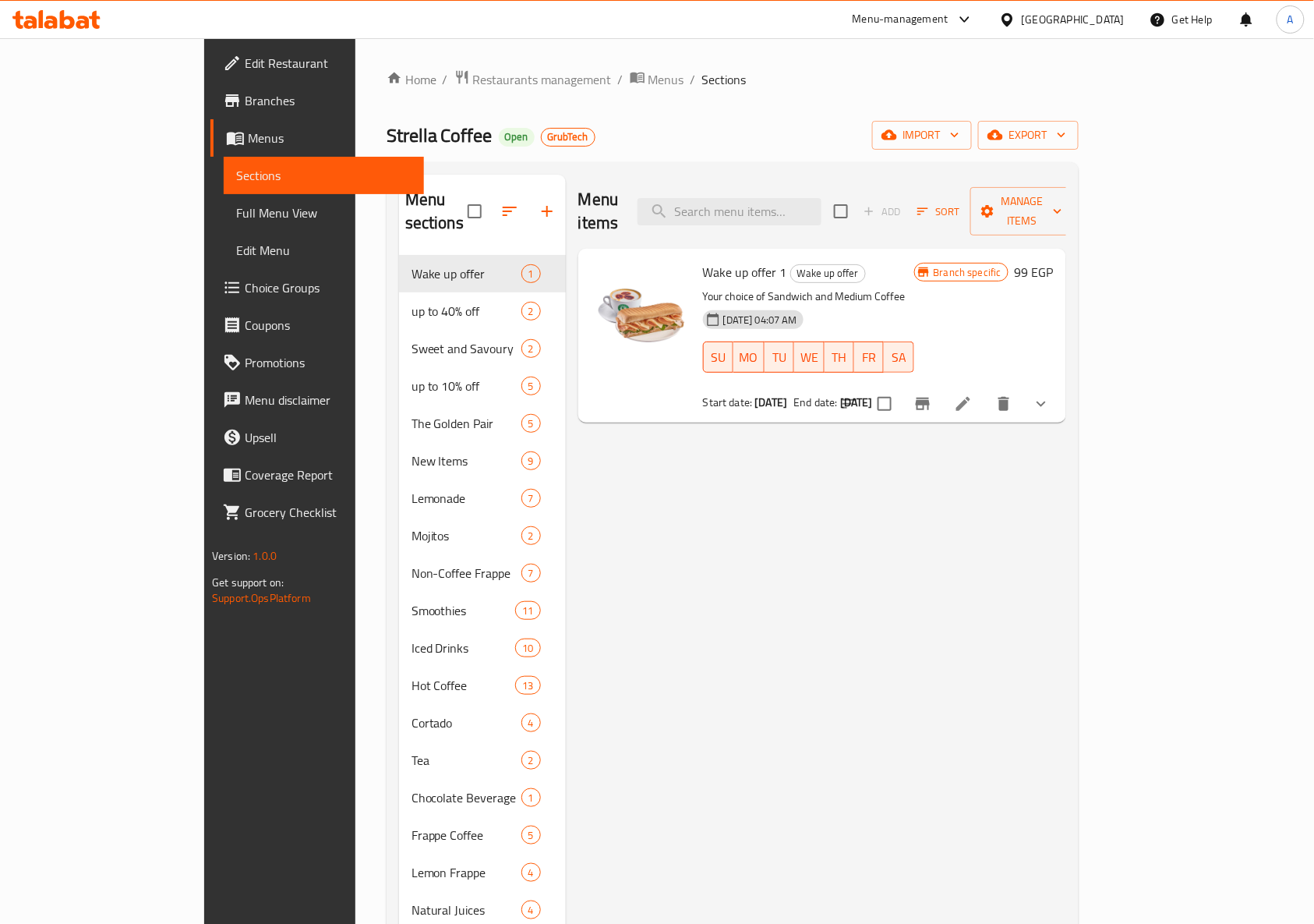
scroll to position [406, 0]
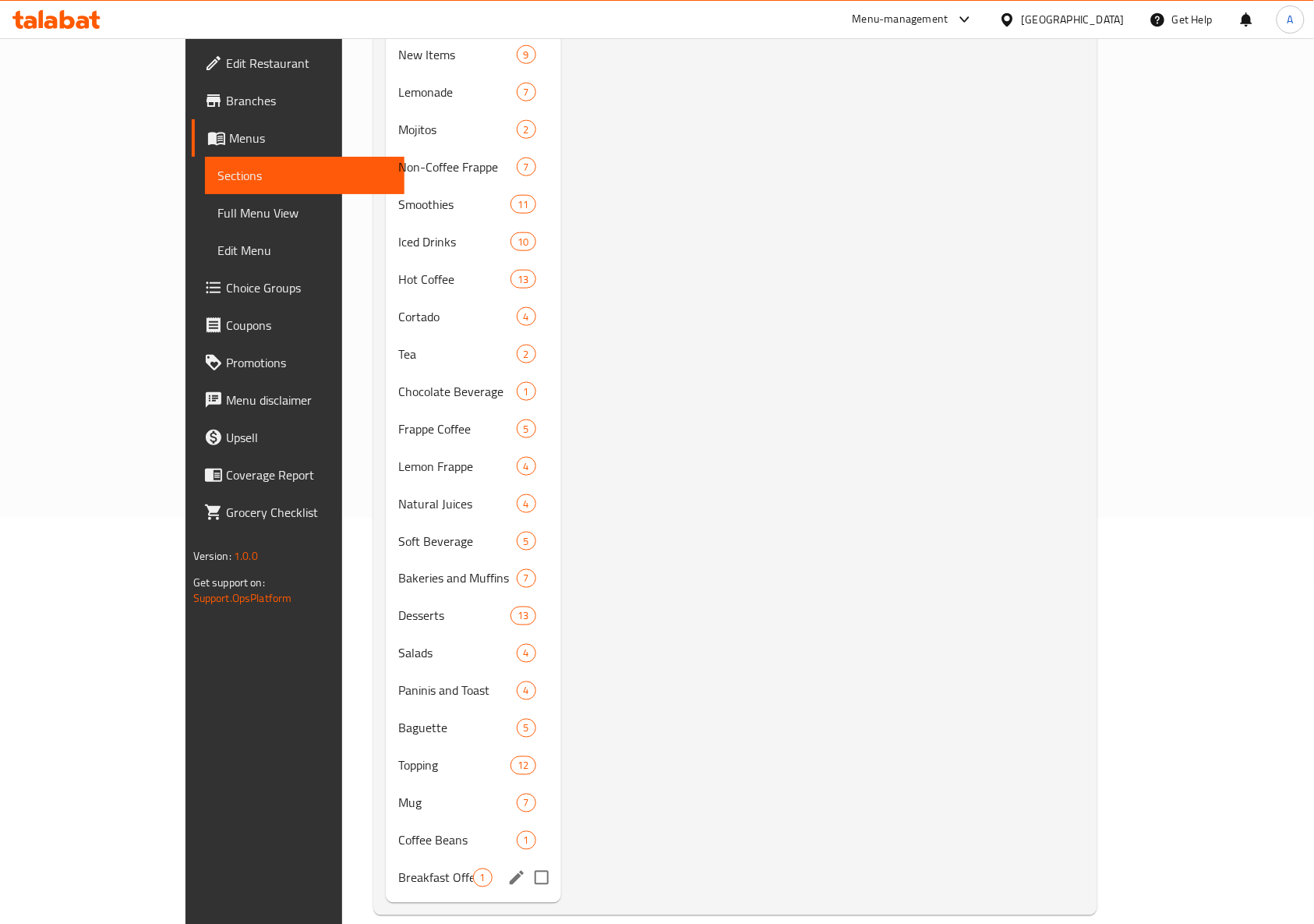
click at [403, 868] on span "Breakfast Offers" at bounding box center [435, 878] width 74 height 19
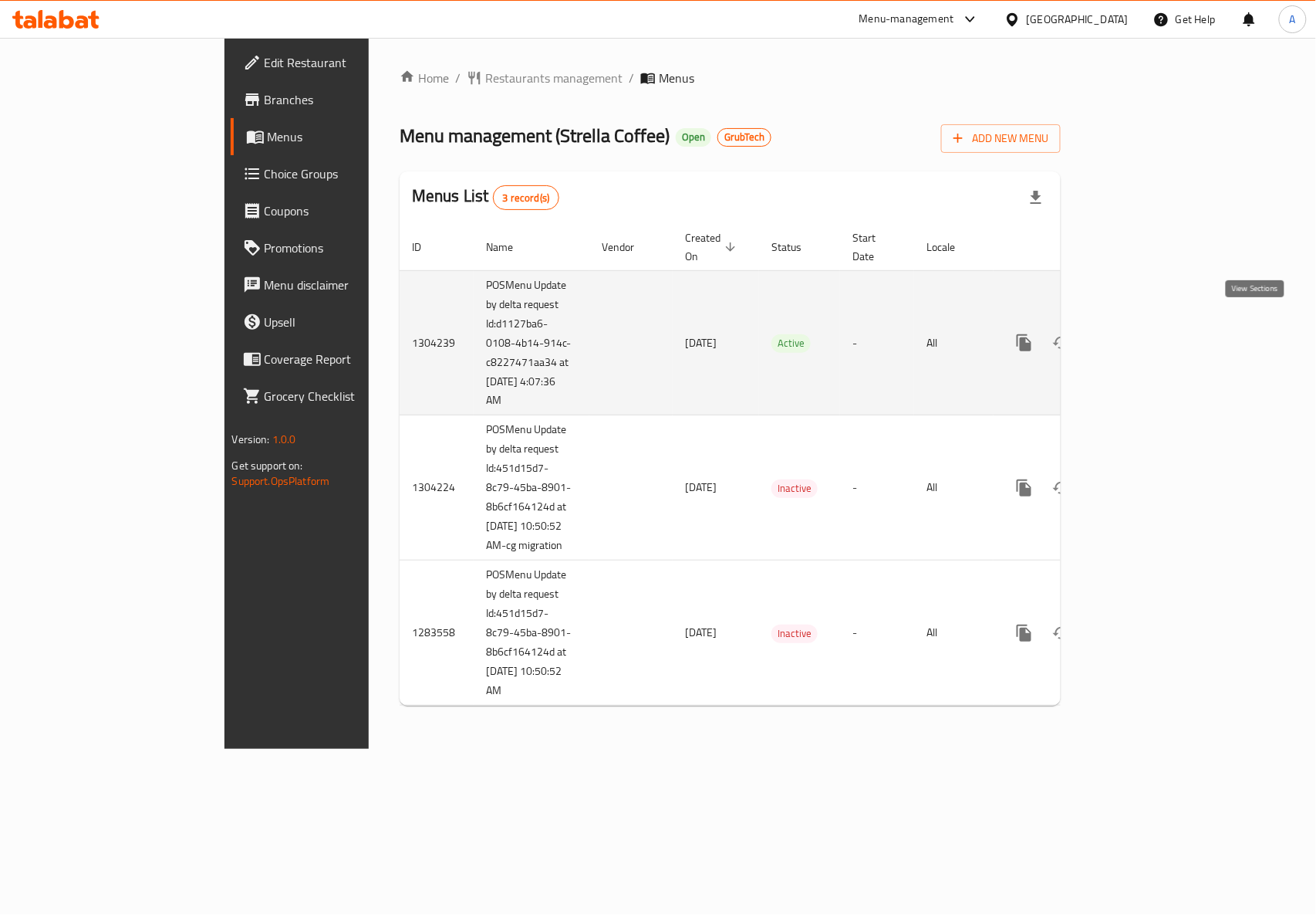
click at [1145, 333] on icon "enhanced table" at bounding box center [1136, 343] width 19 height 19
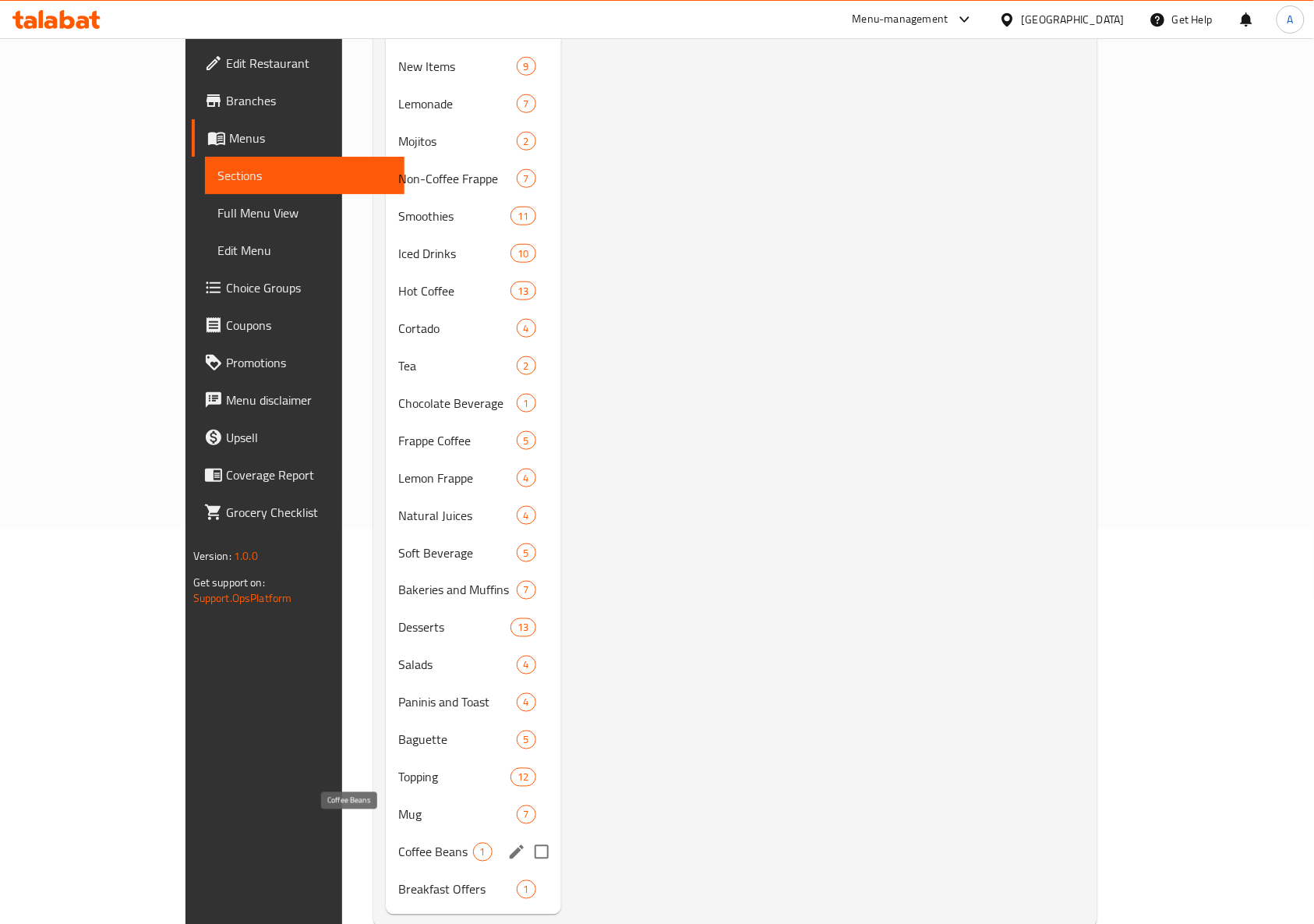
scroll to position [406, 0]
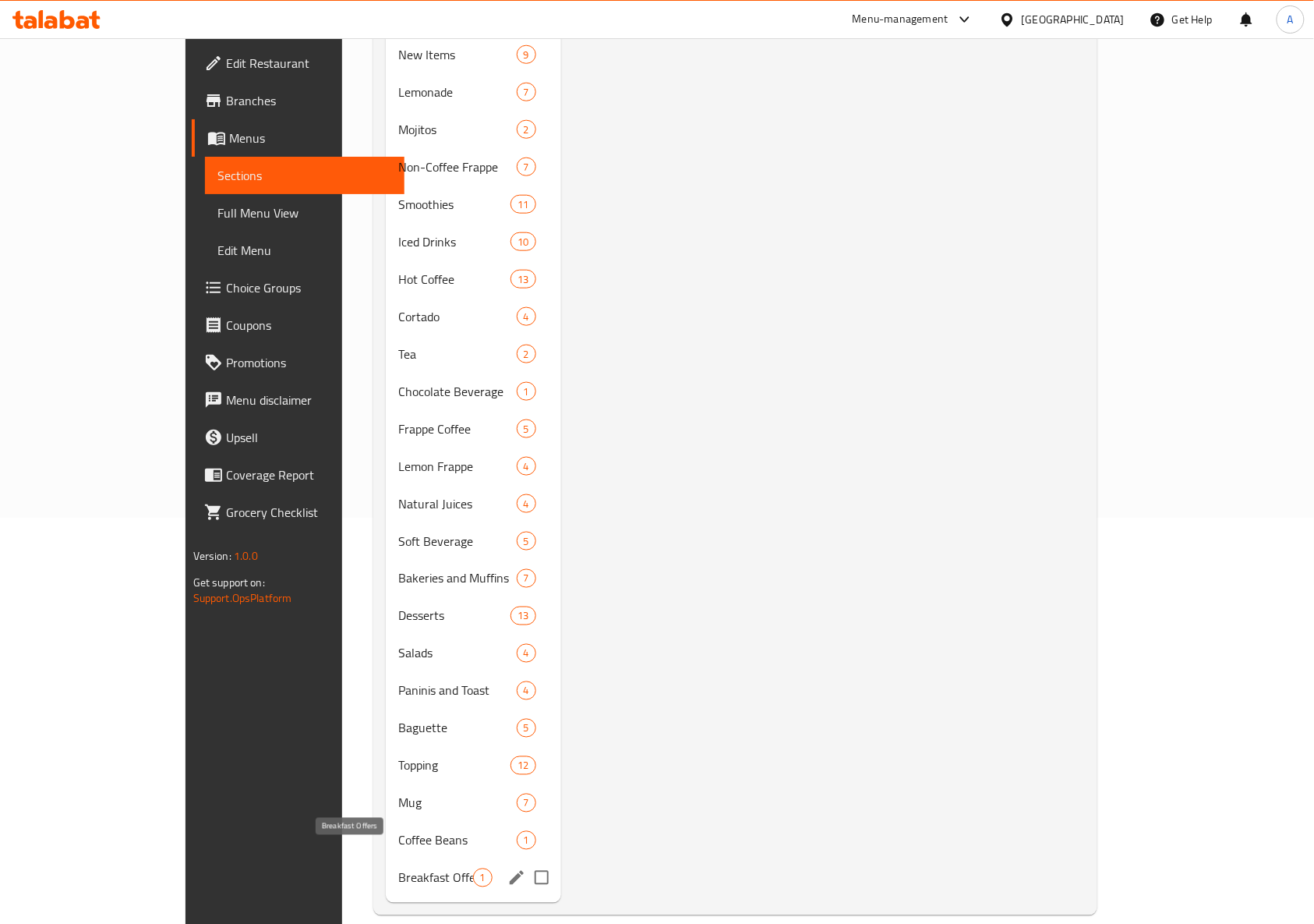
click at [398, 868] on span "Breakfast Offers" at bounding box center [435, 878] width 74 height 19
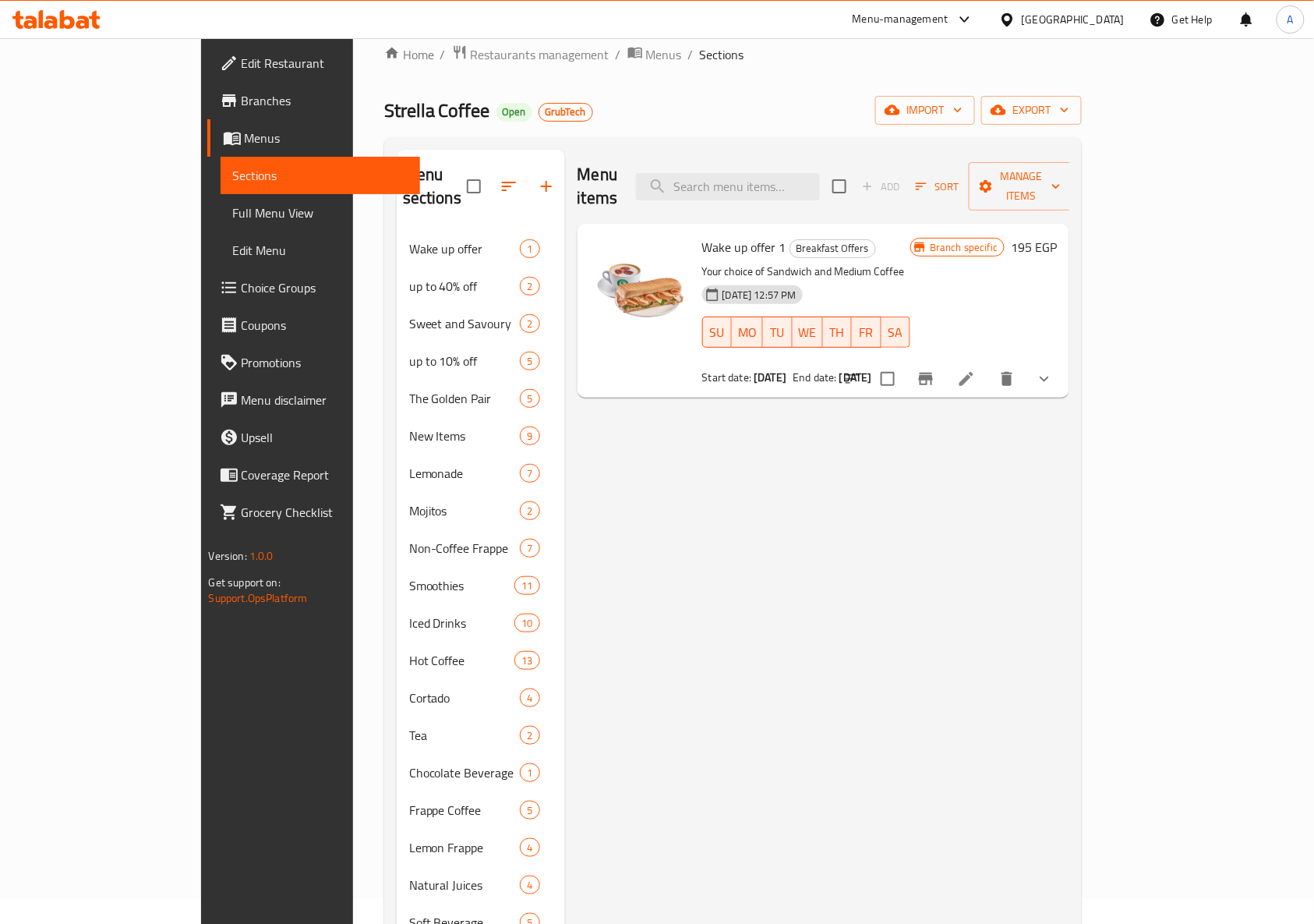
scroll to position [406, 0]
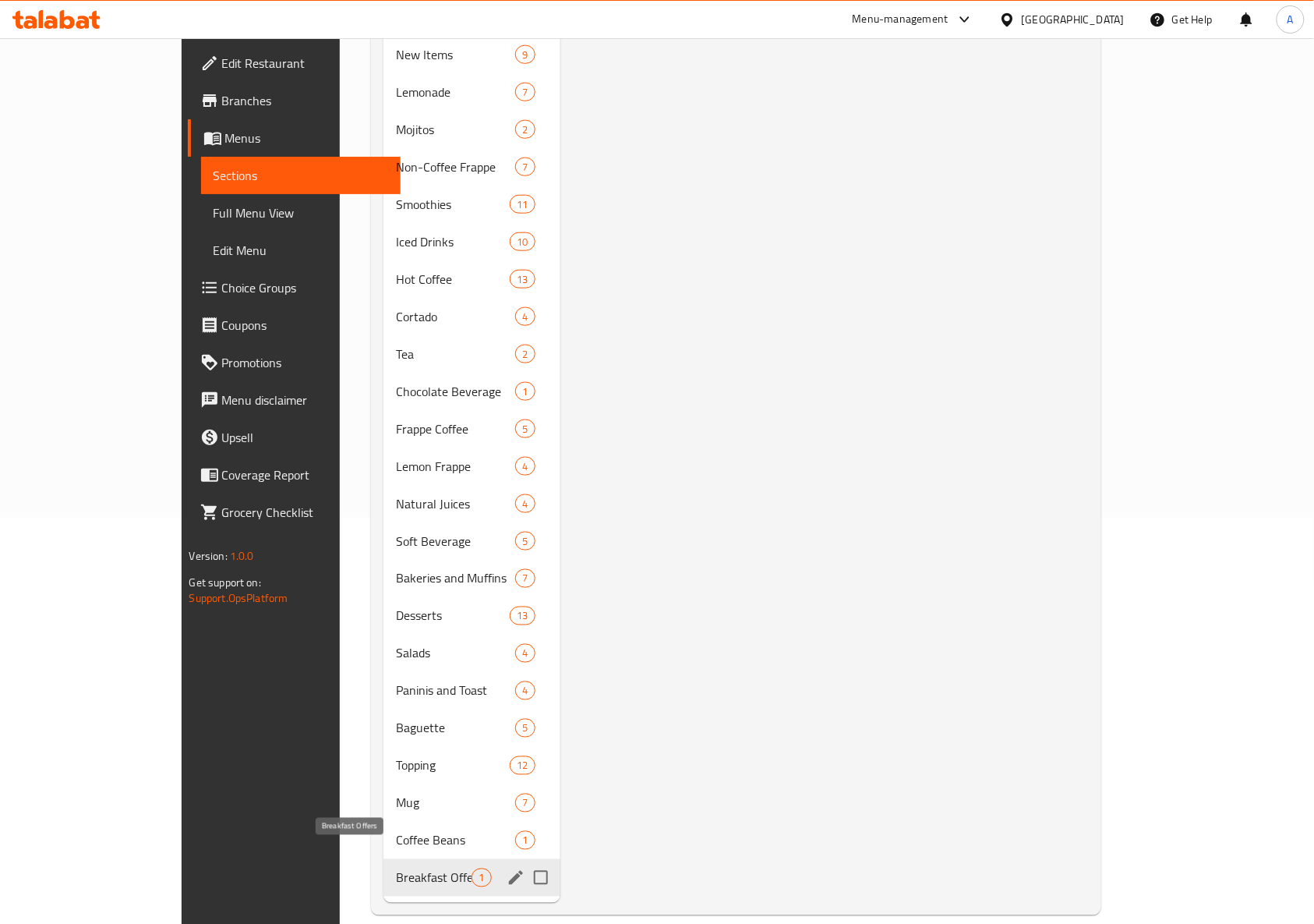
click at [396, 868] on span "Breakfast Offers" at bounding box center [434, 878] width 76 height 19
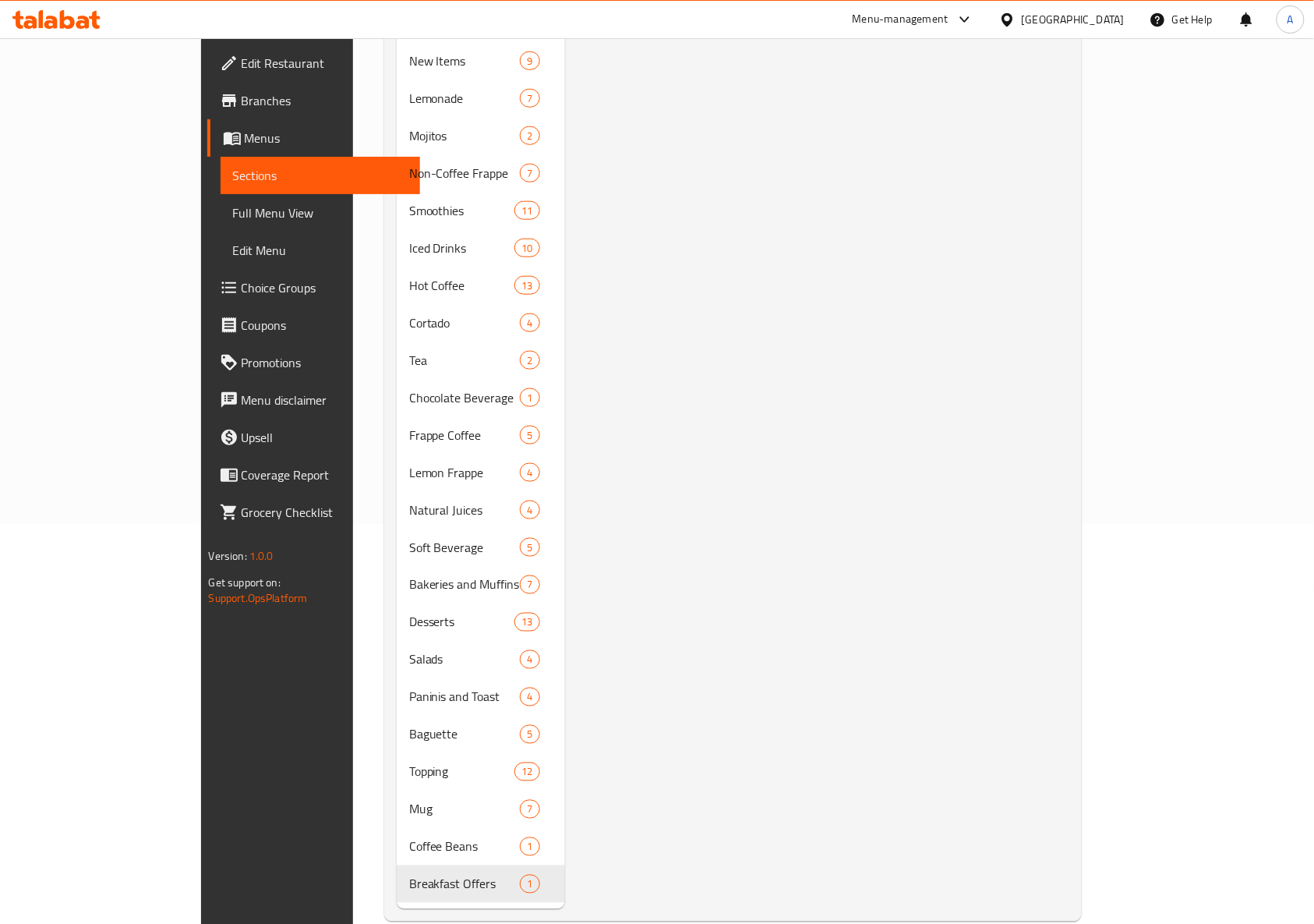
scroll to position [0, 0]
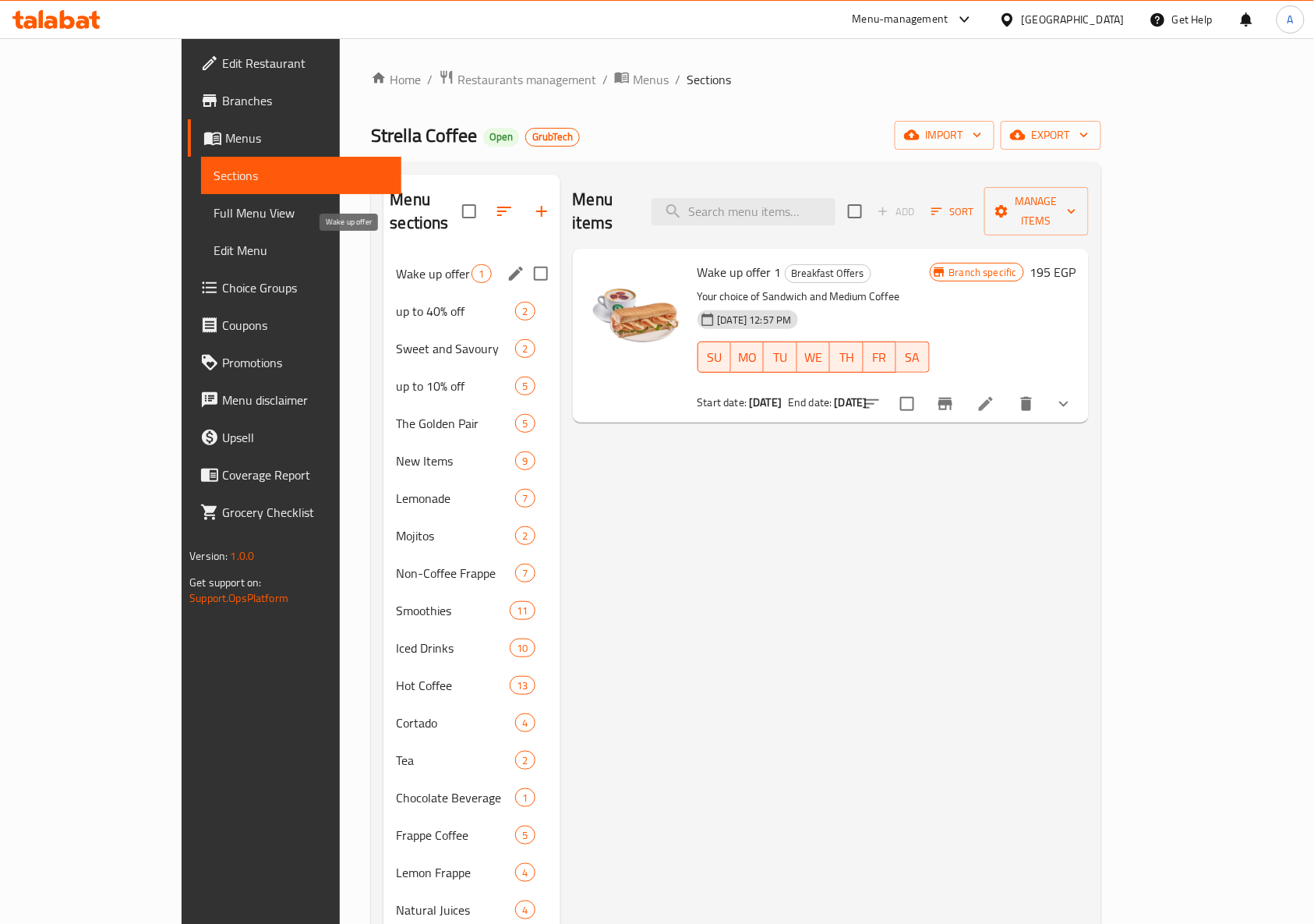
click at [396, 264] on span "Wake up offer" at bounding box center [434, 274] width 76 height 19
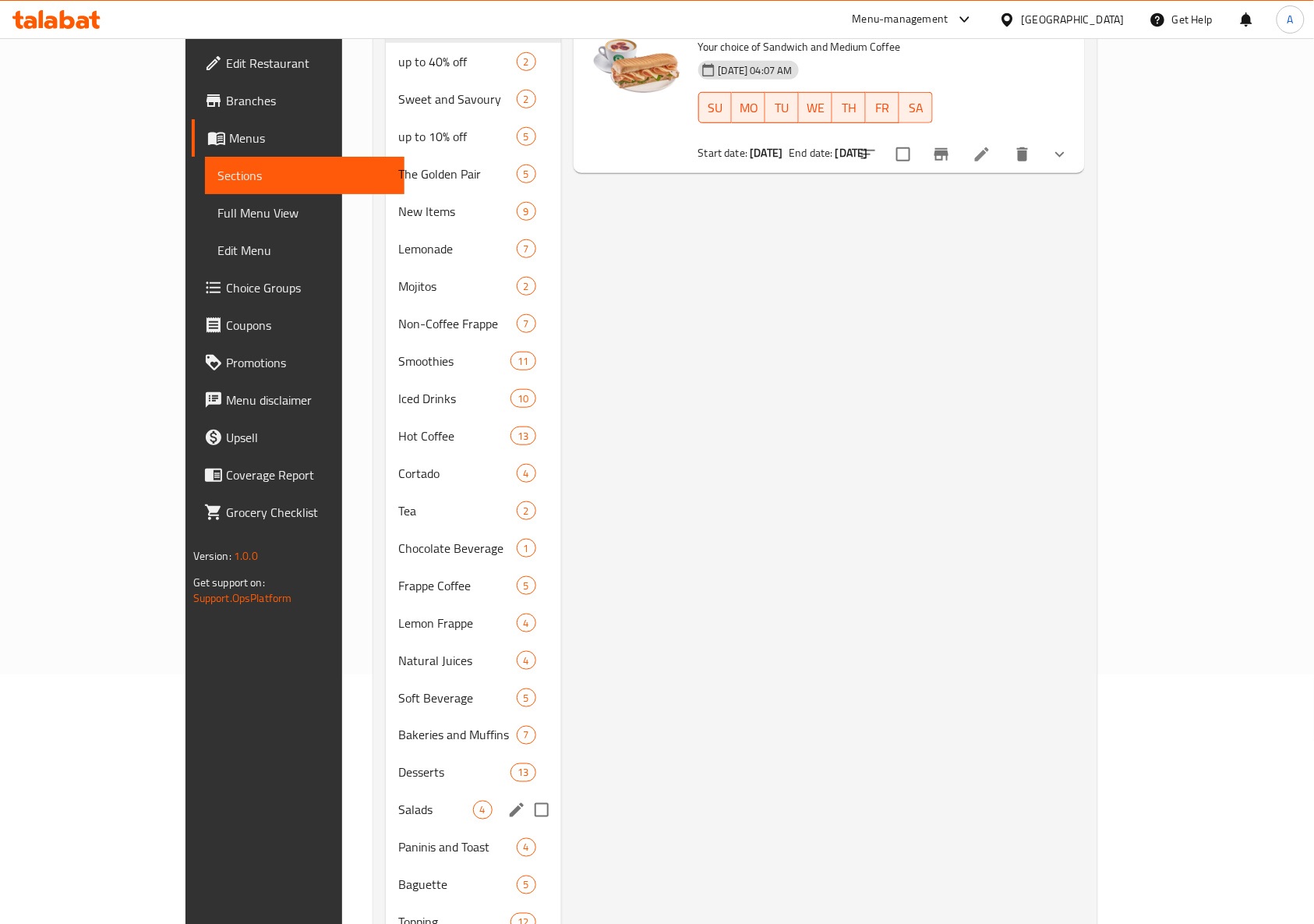
scroll to position [406, 0]
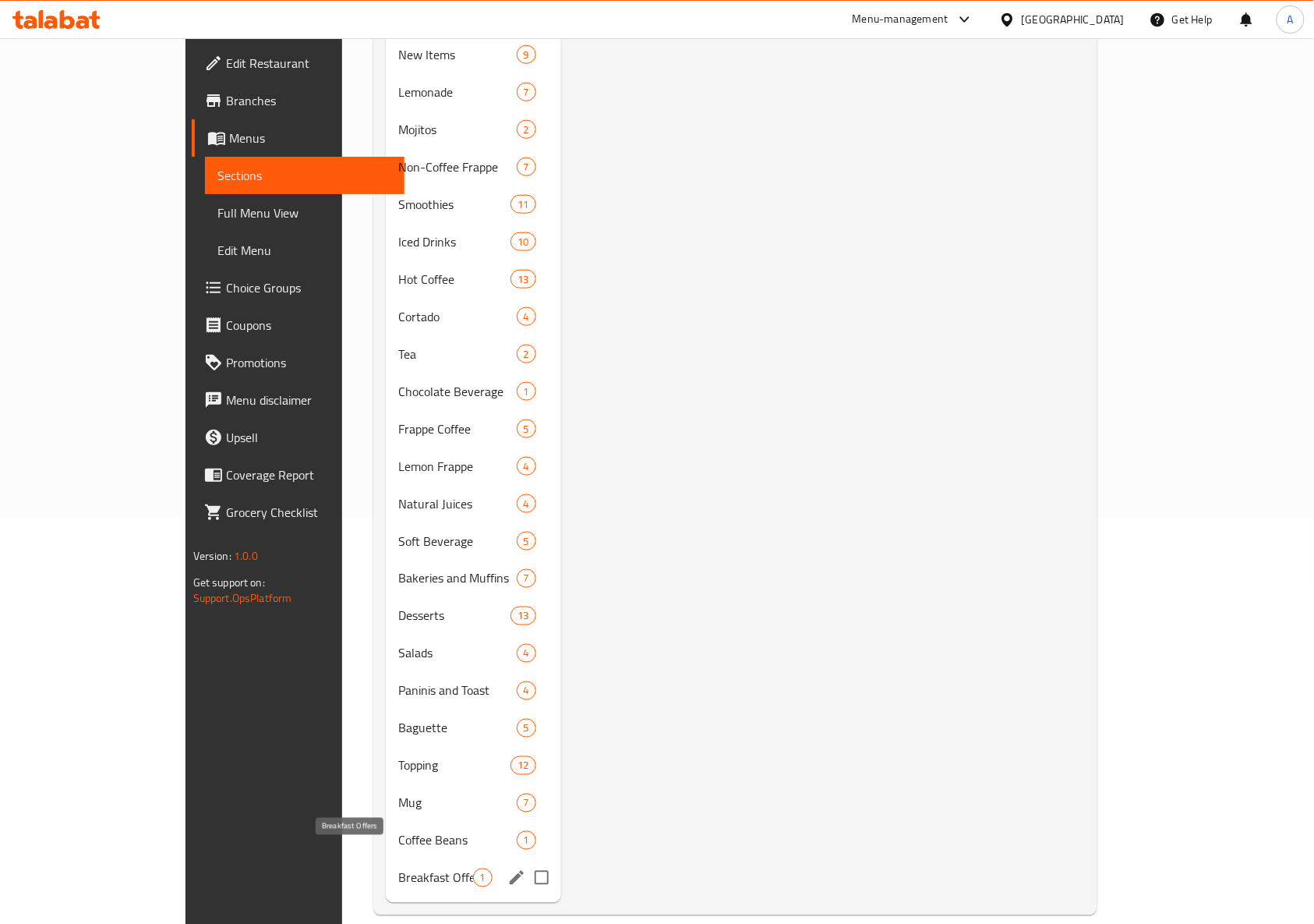
click at [398, 868] on span "Breakfast Offers" at bounding box center [435, 878] width 74 height 19
